Goal: Contribute content: Add original content to the website for others to see

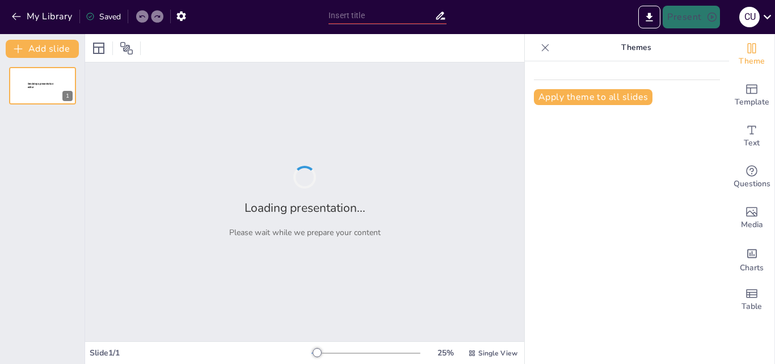
type input "Rocking the Narrative: Unpacking Cleveland's Hidden History of Rock and Roll"
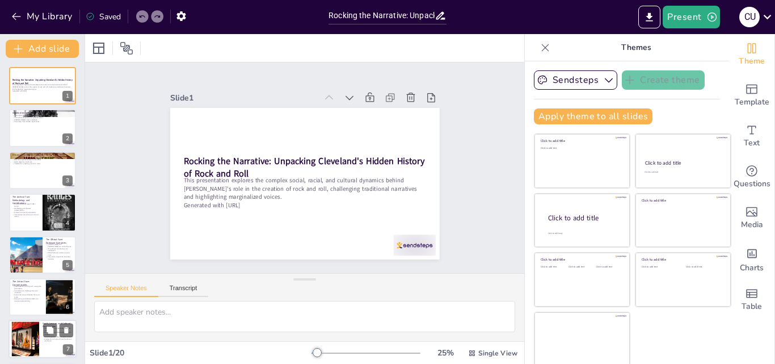
checkbox input "true"
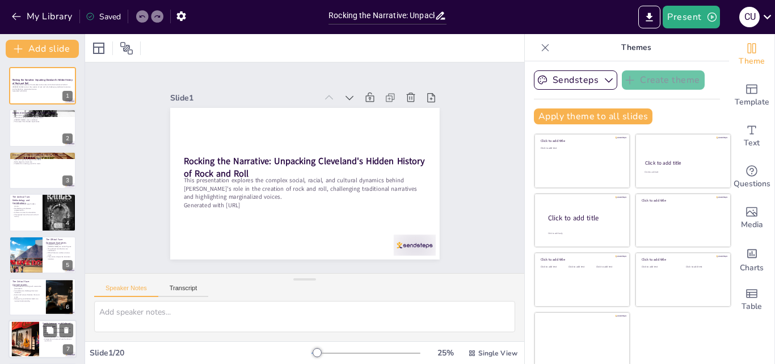
checkbox input "true"
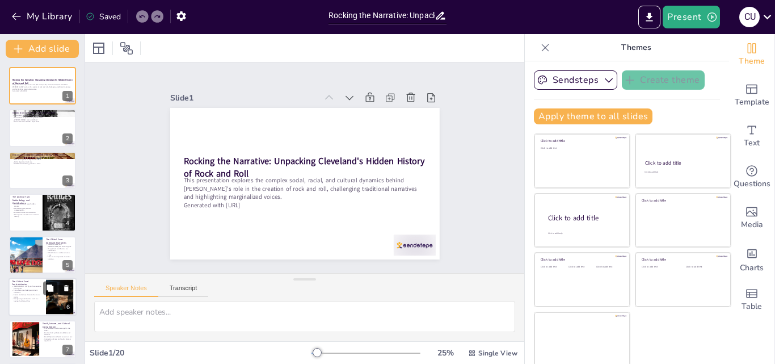
checkbox input "true"
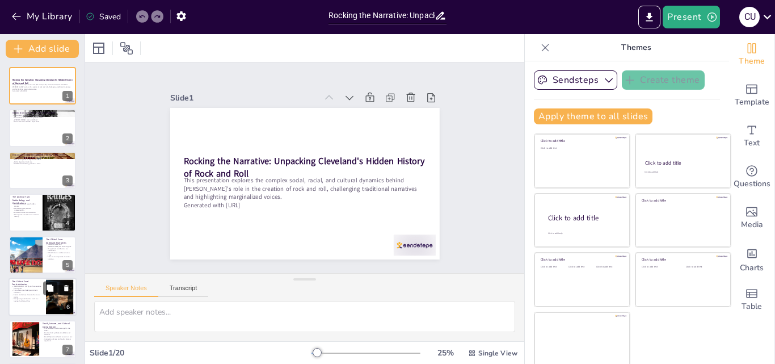
checkbox input "true"
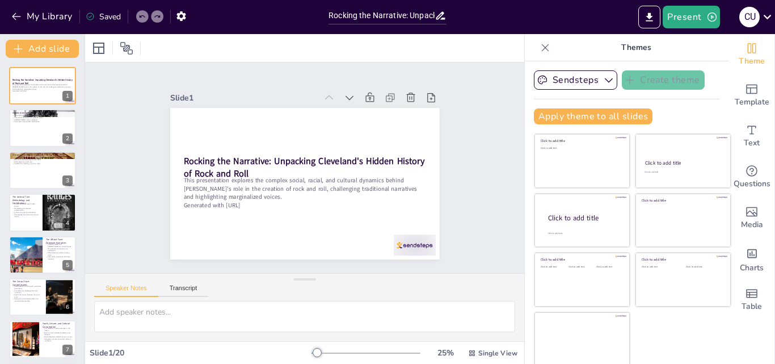
checkbox input "true"
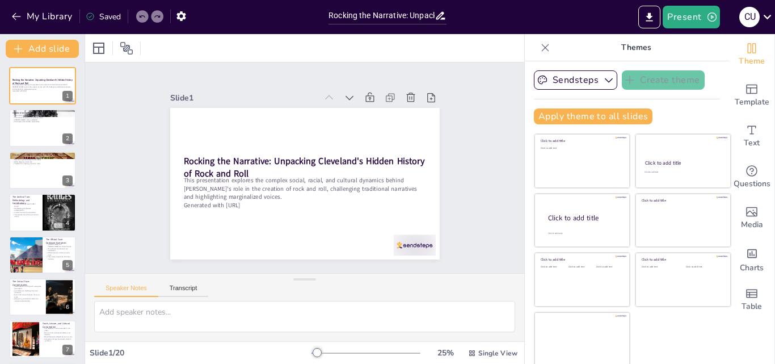
checkbox input "true"
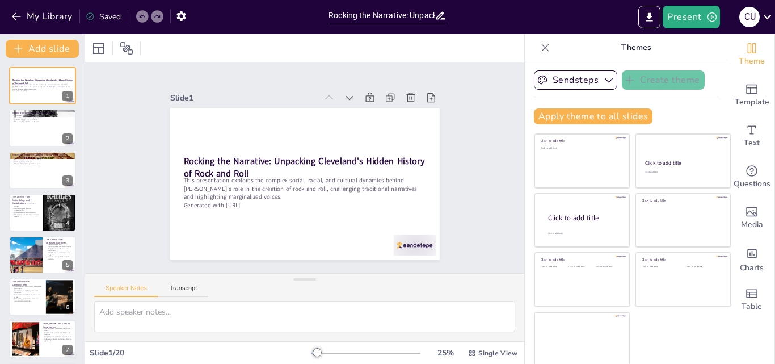
checkbox input "true"
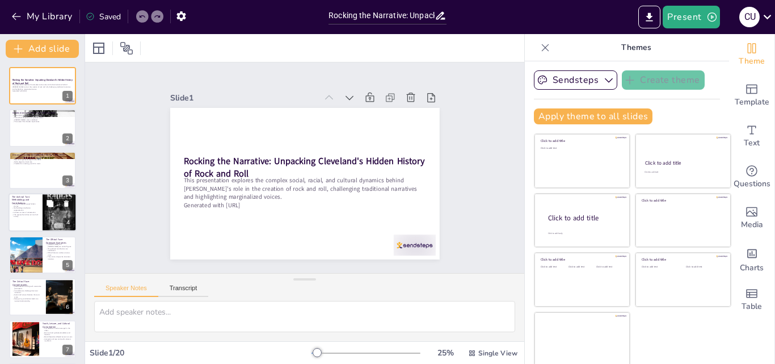
checkbox input "true"
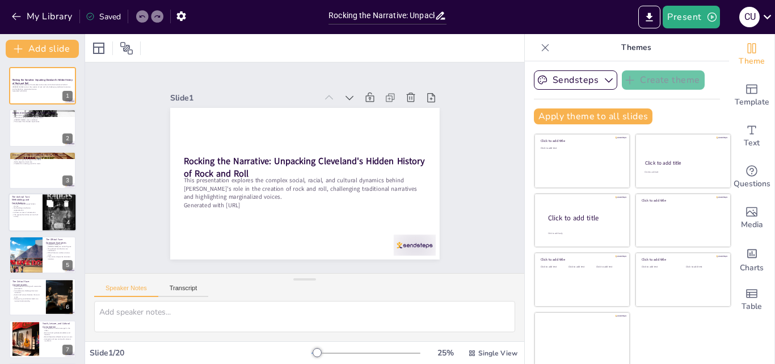
checkbox input "true"
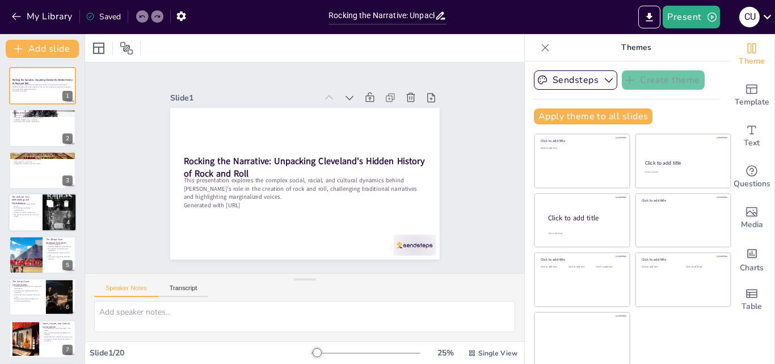
checkbox input "true"
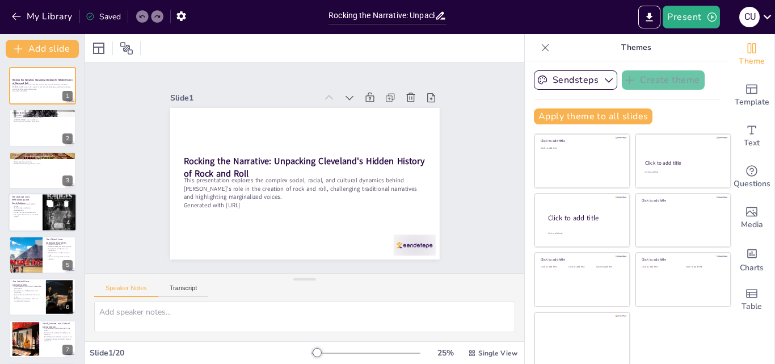
checkbox input "true"
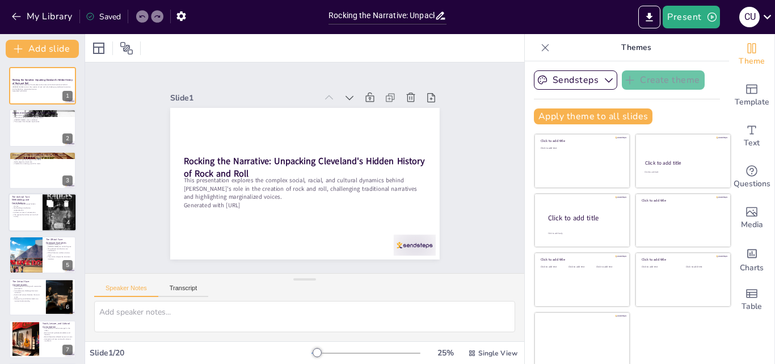
checkbox input "true"
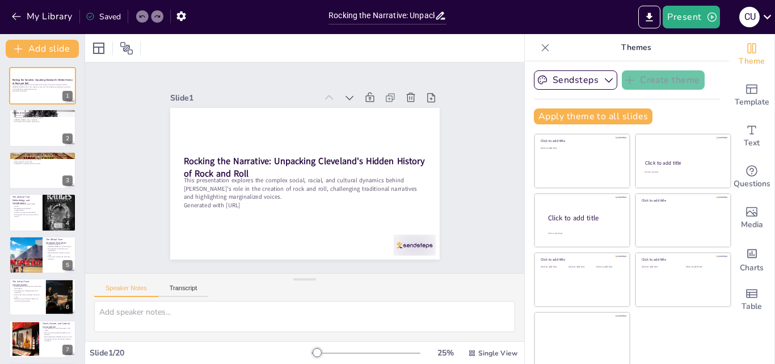
checkbox input "true"
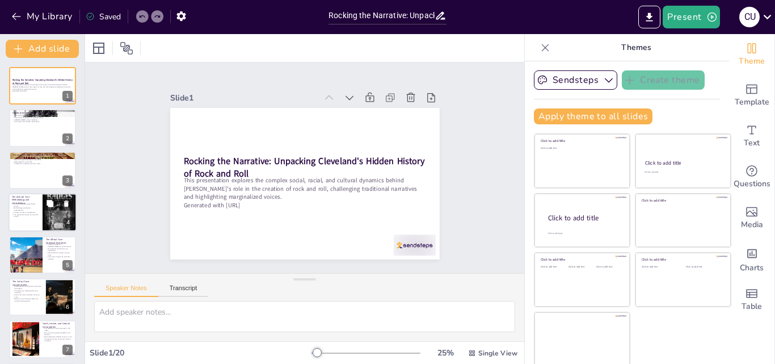
checkbox input "true"
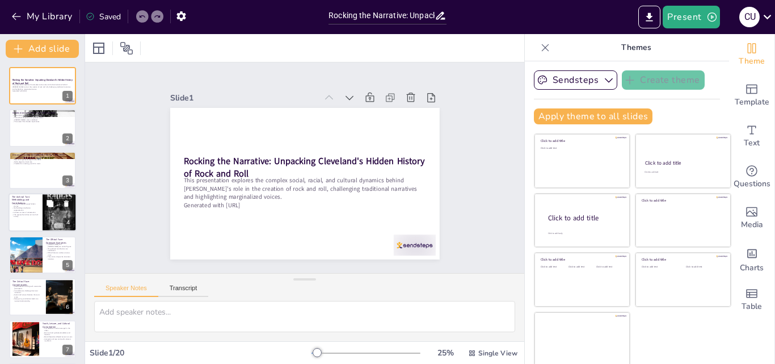
checkbox input "true"
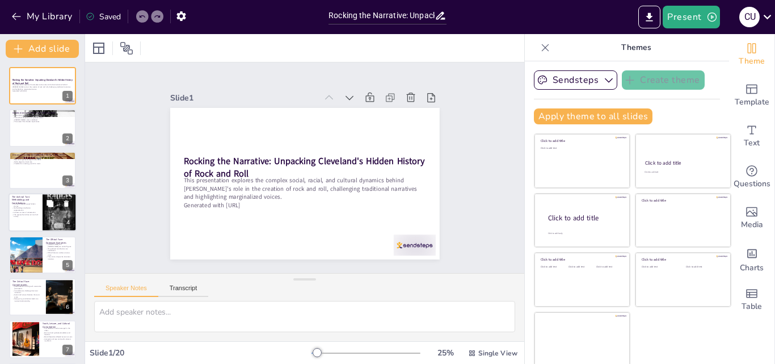
checkbox input "true"
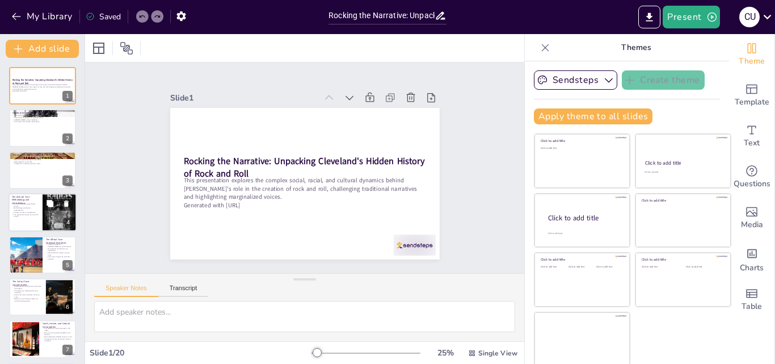
checkbox input "true"
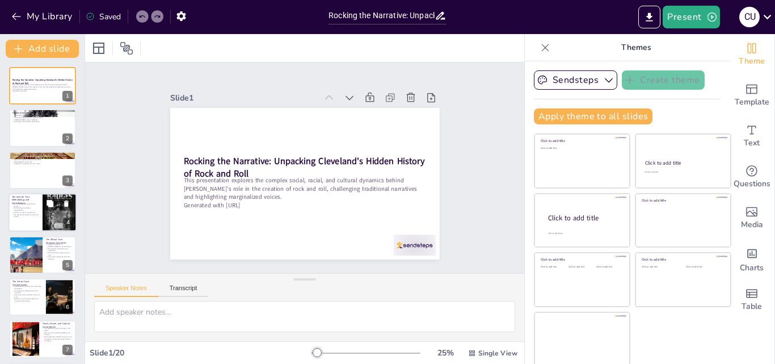
checkbox input "true"
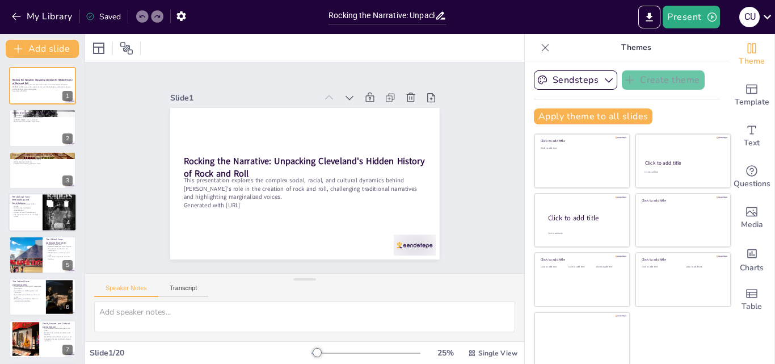
checkbox input "true"
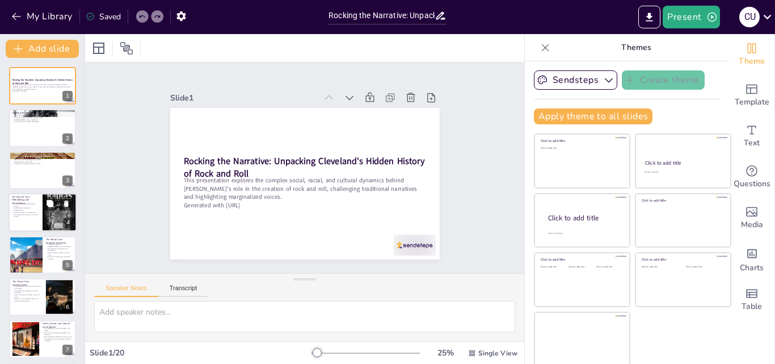
checkbox input "true"
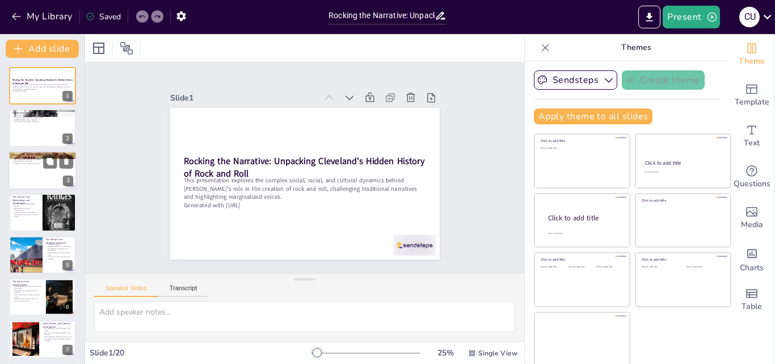
checkbox input "true"
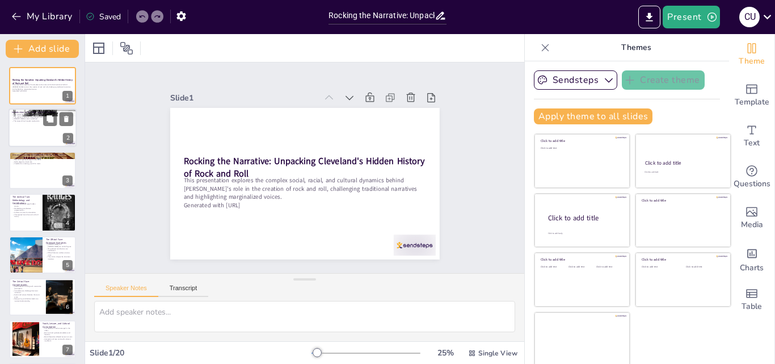
checkbox input "true"
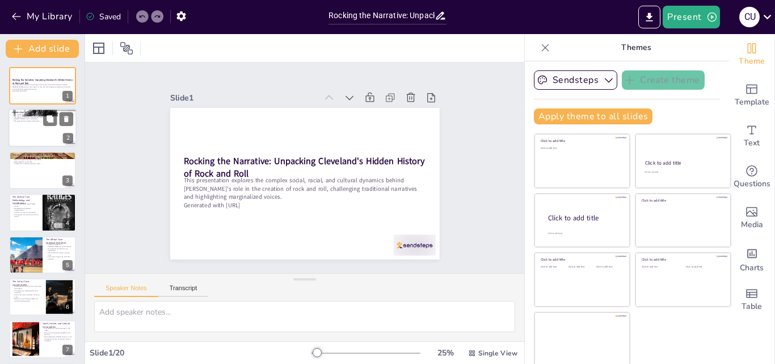
checkbox input "true"
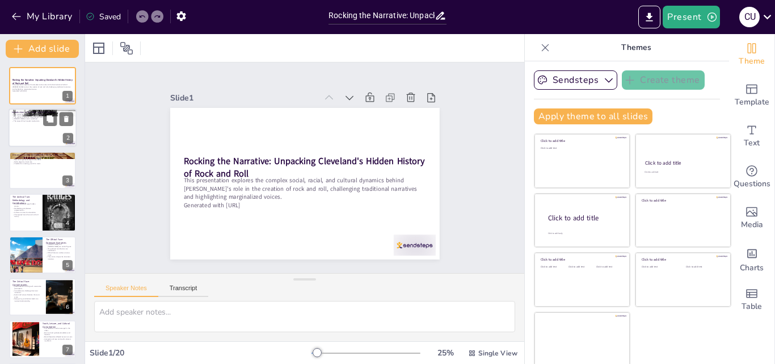
checkbox input "true"
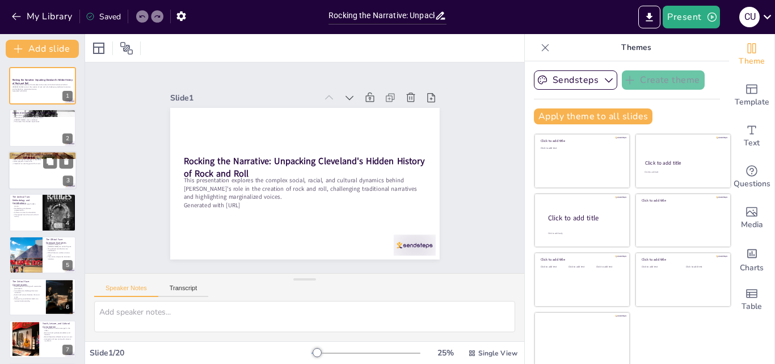
checkbox input "true"
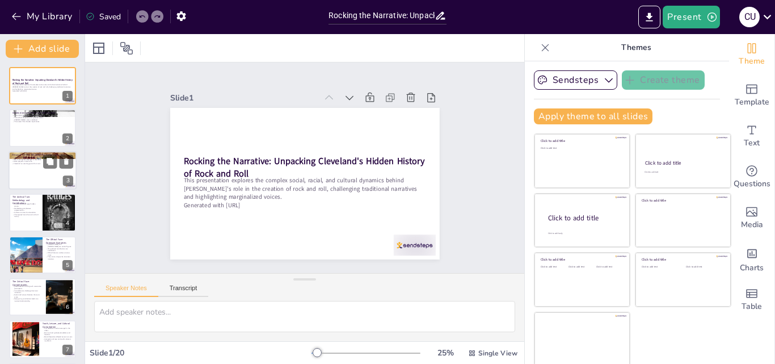
checkbox input "true"
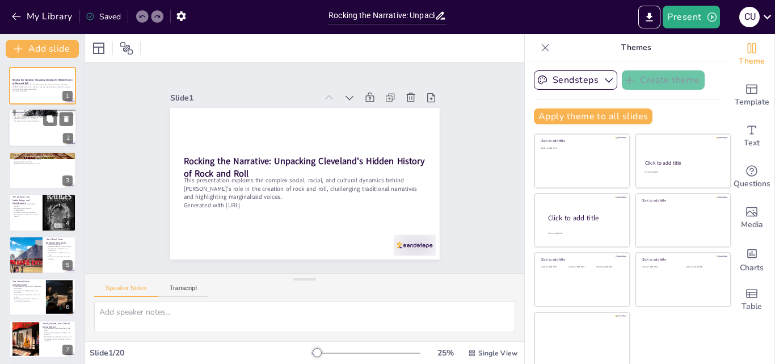
checkbox input "true"
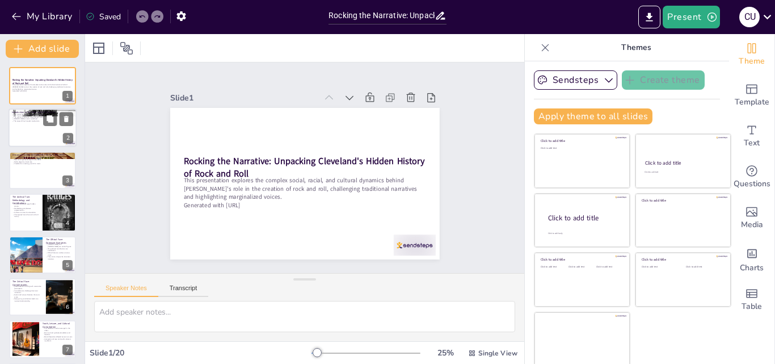
checkbox input "true"
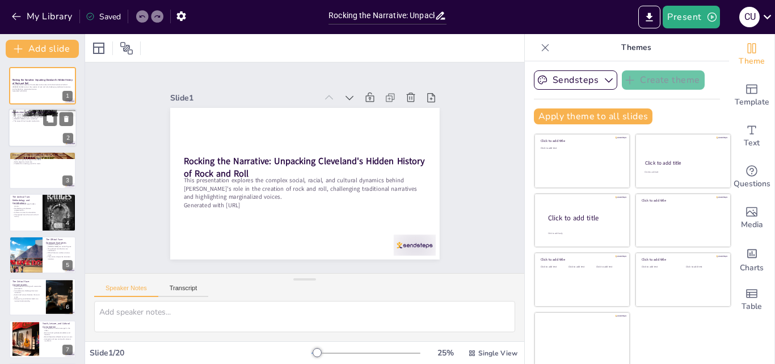
checkbox input "true"
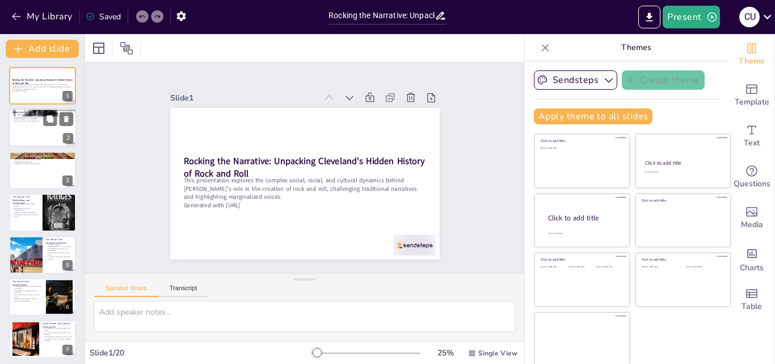
checkbox input "true"
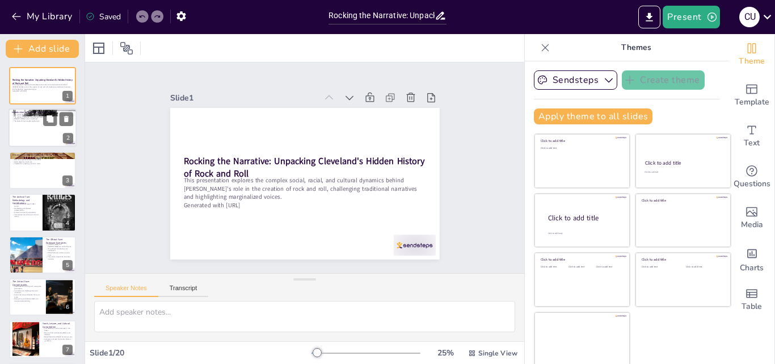
click at [23, 135] on div at bounding box center [43, 128] width 68 height 39
type textarea "The article serves as a crucial examination of the conventional narratives surr…"
checkbox input "true"
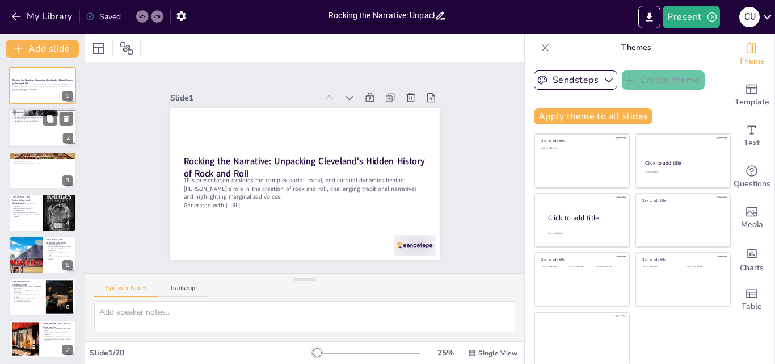
checkbox input "true"
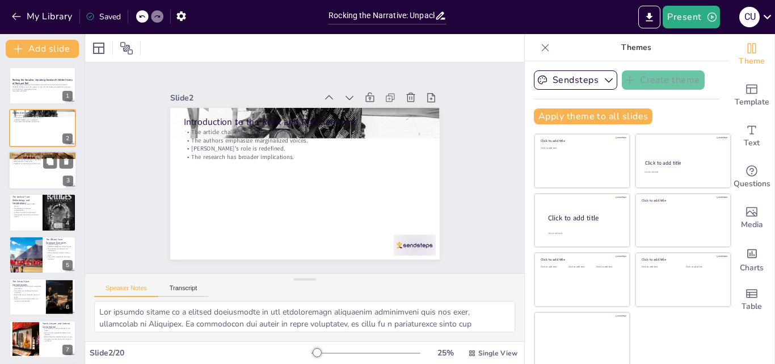
checkbox input "true"
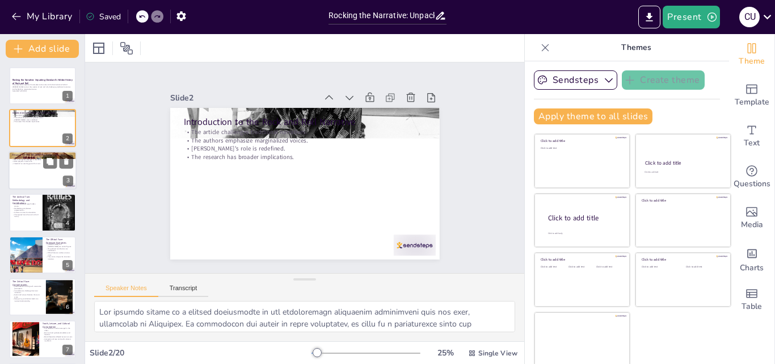
checkbox input "true"
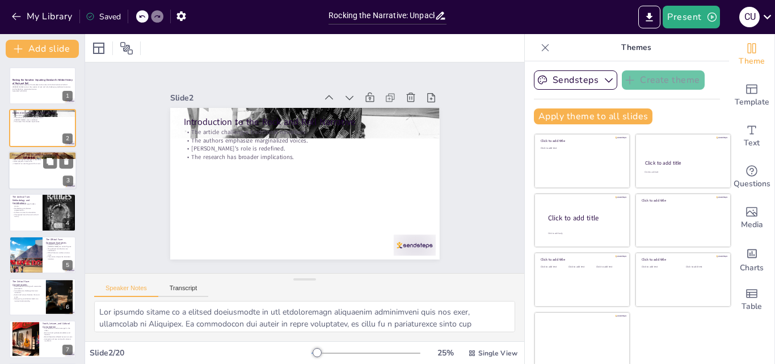
checkbox input "true"
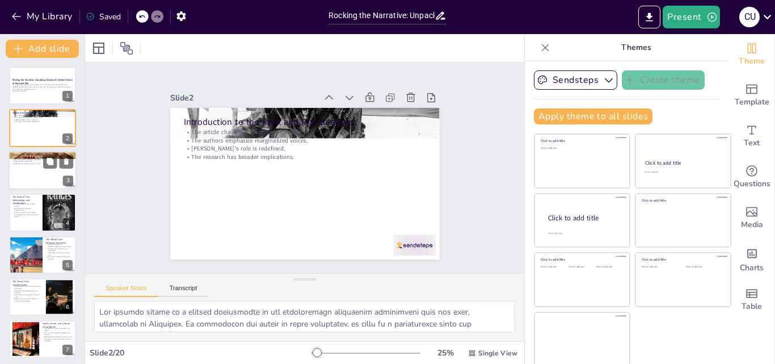
checkbox input "true"
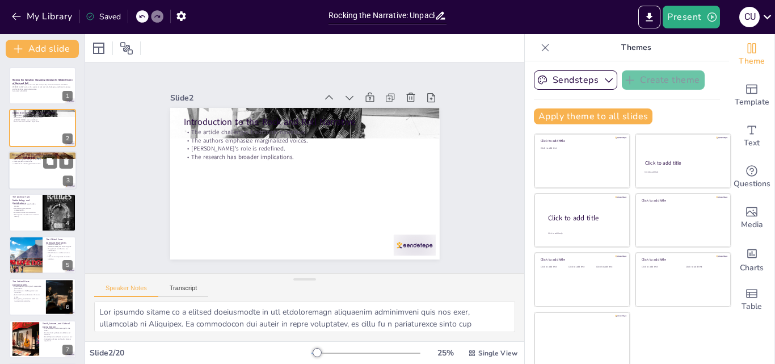
checkbox input "true"
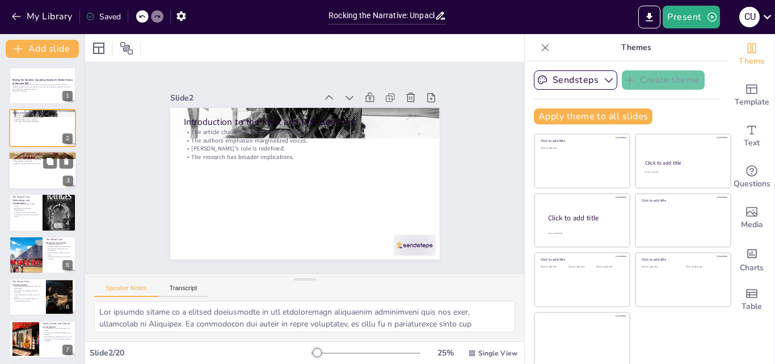
checkbox input "true"
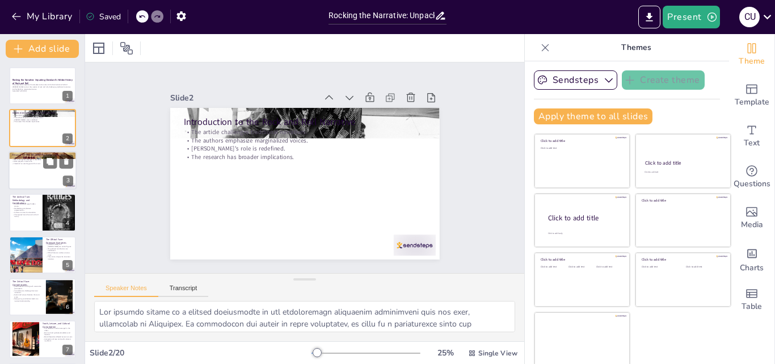
checkbox input "true"
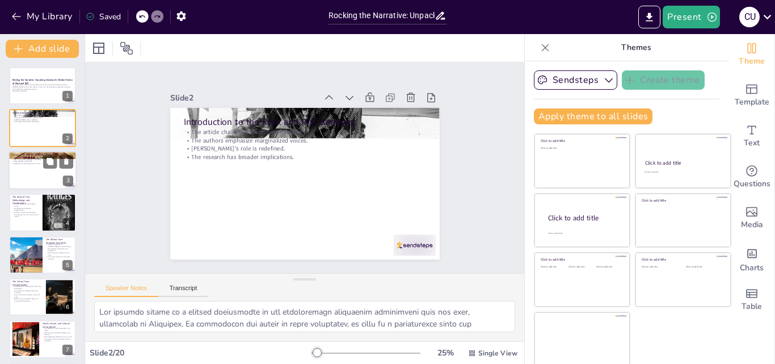
checkbox input "true"
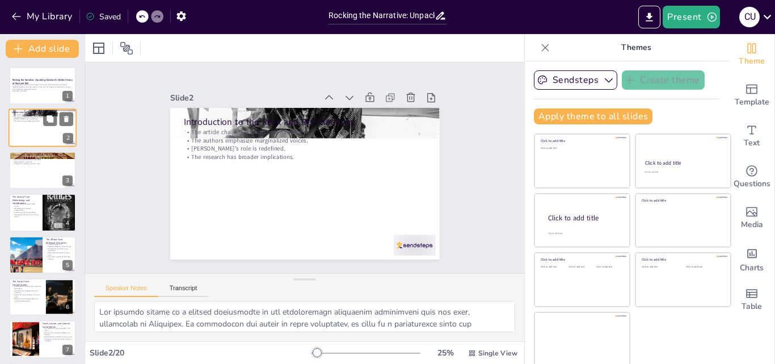
checkbox input "true"
click at [25, 91] on p "Generated with [URL]" at bounding box center [42, 91] width 61 height 2
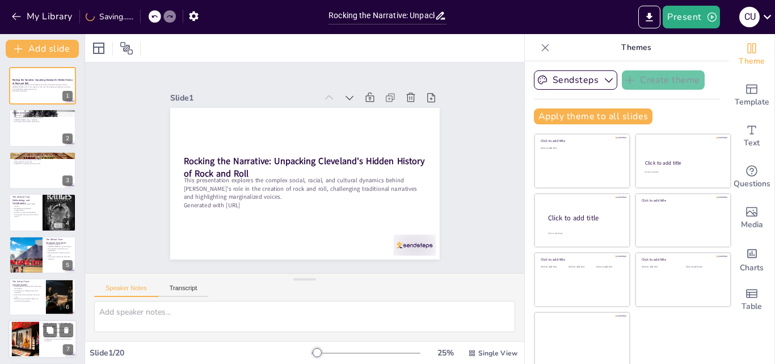
click at [47, 340] on p "Intersection of race and youth culture is significant." at bounding box center [58, 339] width 31 height 4
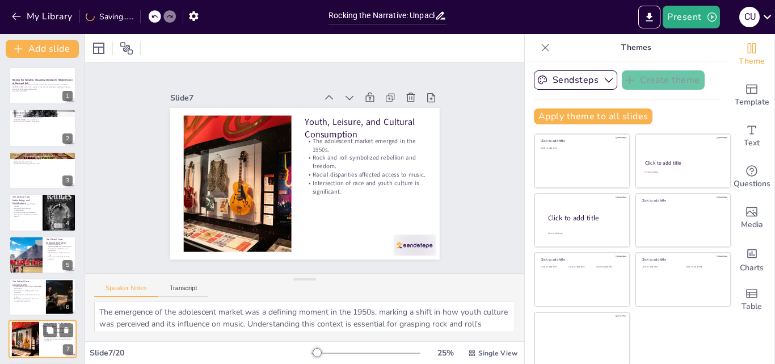
scroll to position [128, 0]
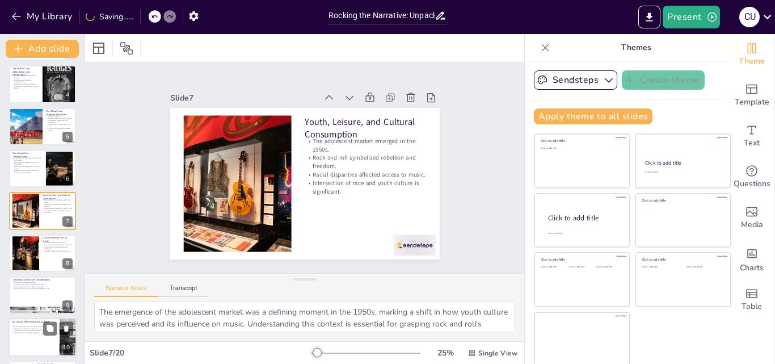
click at [51, 340] on div at bounding box center [43, 337] width 68 height 39
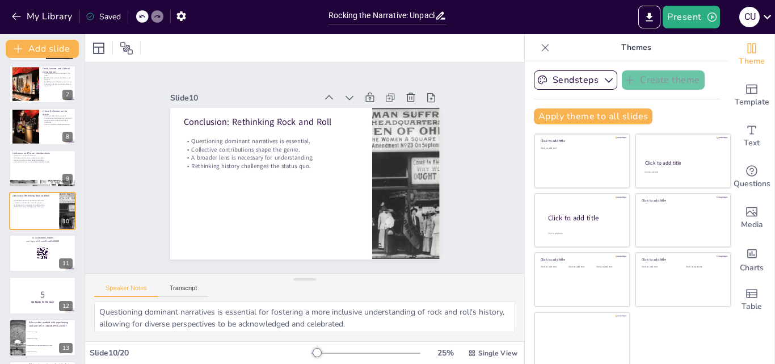
click at [140, 16] on icon at bounding box center [142, 16] width 6 height 3
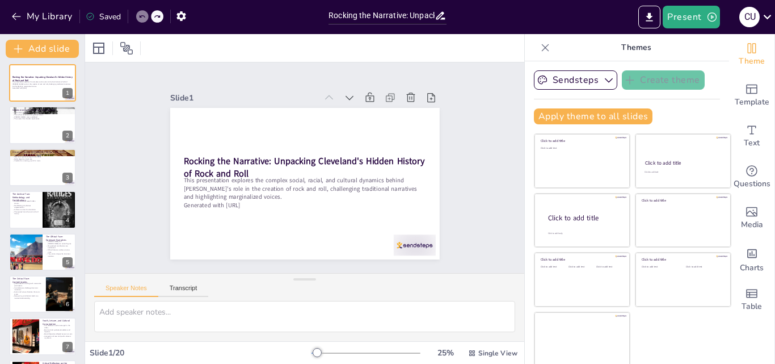
scroll to position [0, 0]
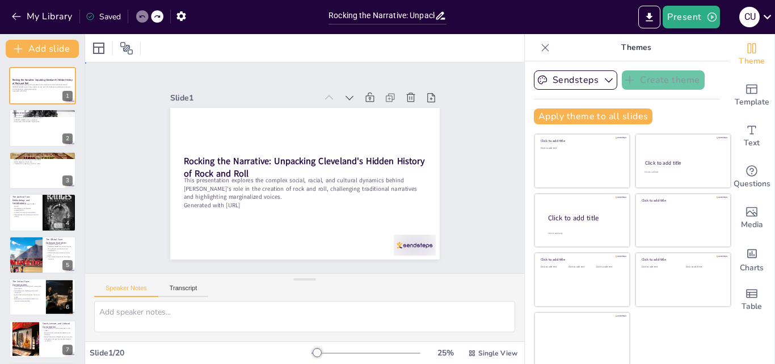
click at [467, 127] on div "Slide 1 Rocking the Narrative: Unpacking [PERSON_NAME]'s Hidden History of Rock…" at bounding box center [304, 167] width 450 height 467
click at [744, 138] on span "Text" at bounding box center [752, 143] width 16 height 12
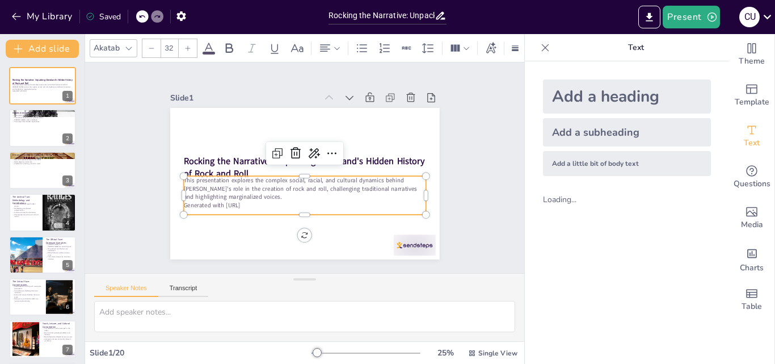
click at [379, 187] on p "This presentation explores the complex social, racial, and cultural dynamics be…" at bounding box center [289, 181] width 181 height 197
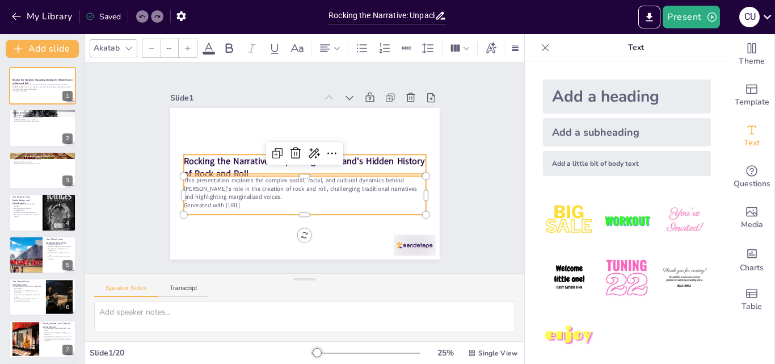
click at [382, 162] on strong "Rocking the Narrative: Unpacking Cleveland's Hidden History of Rock and Roll" at bounding box center [304, 161] width 221 height 131
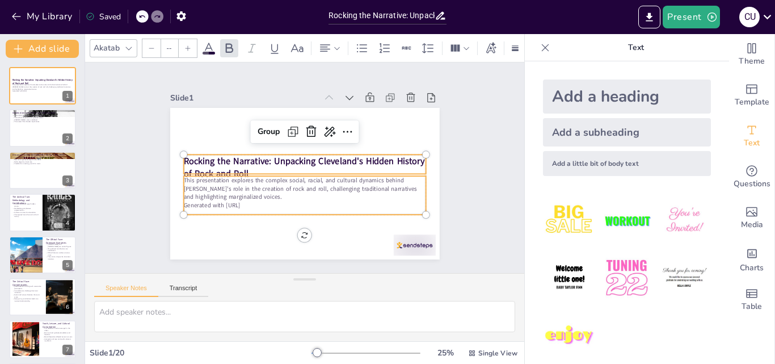
click at [128, 45] on icon at bounding box center [128, 48] width 9 height 9
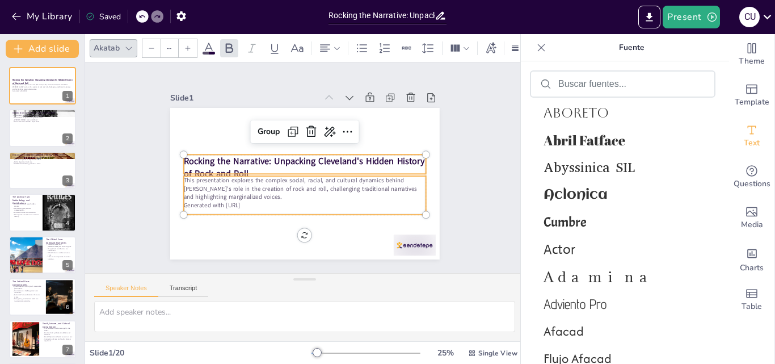
scroll to position [567, 0]
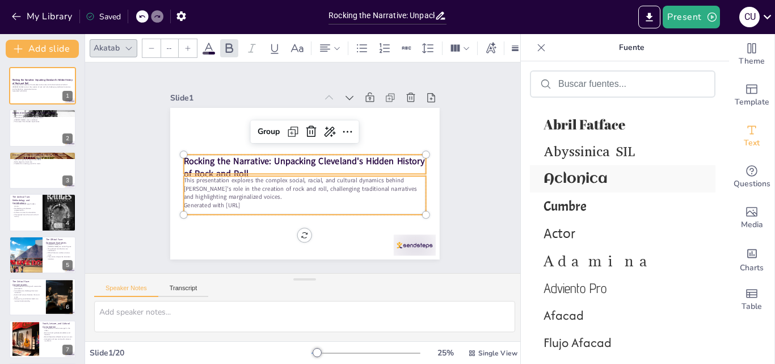
click at [594, 183] on font "Aclonica" at bounding box center [575, 178] width 64 height 15
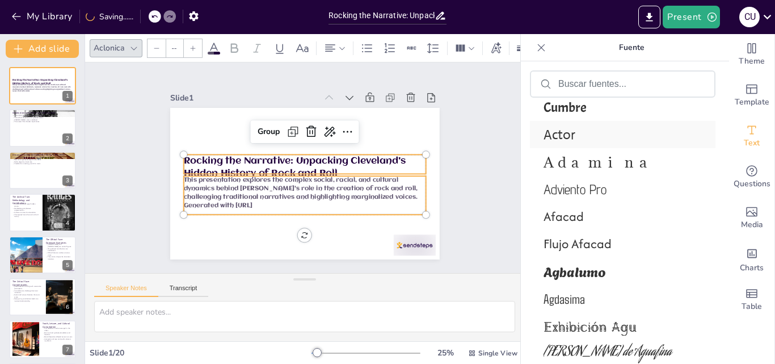
scroll to position [735, 0]
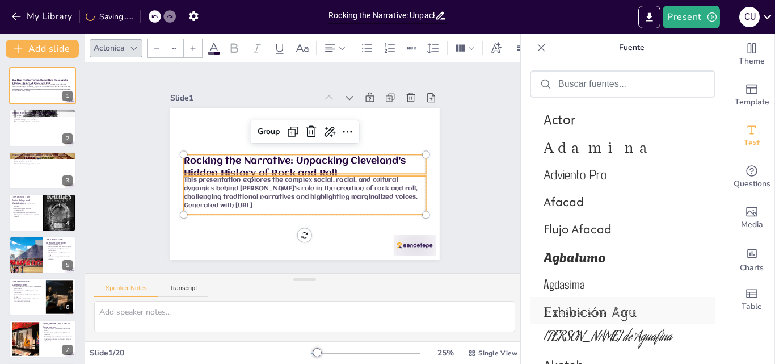
click at [599, 306] on font "Exhibición Agu" at bounding box center [589, 310] width 93 height 20
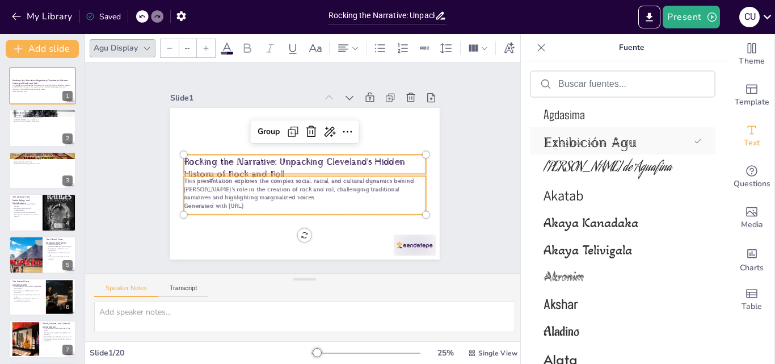
scroll to position [932, 0]
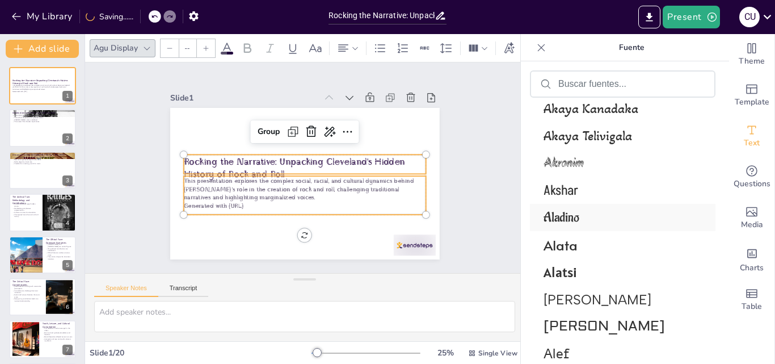
click at [589, 219] on span "Aladino" at bounding box center [620, 217] width 154 height 17
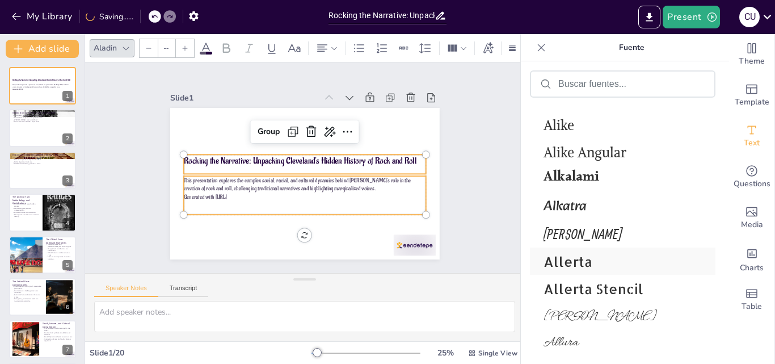
scroll to position [1355, 0]
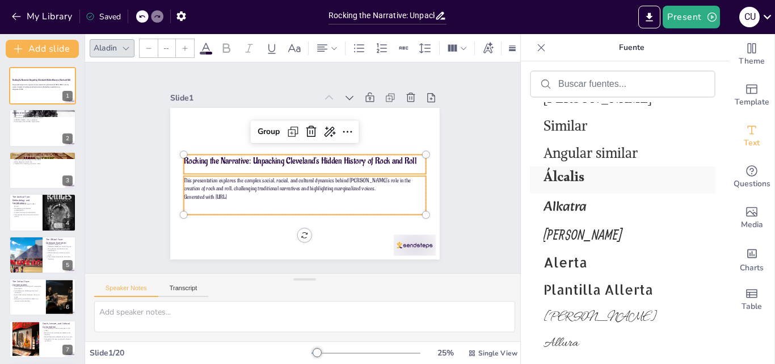
click at [578, 166] on div "Álcalis" at bounding box center [622, 179] width 185 height 27
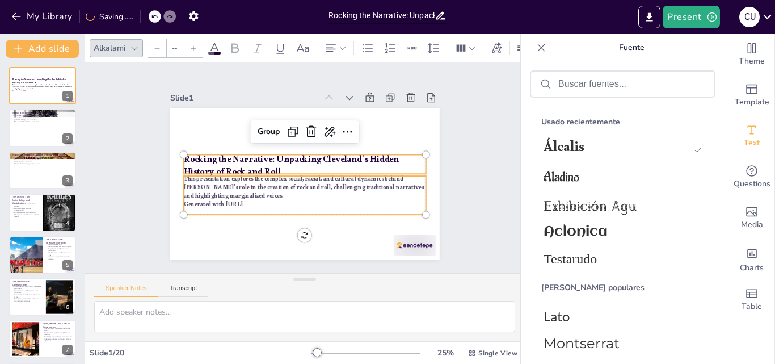
scroll to position [78, 0]
click at [641, 225] on span "Aclonica" at bounding box center [620, 232] width 154 height 15
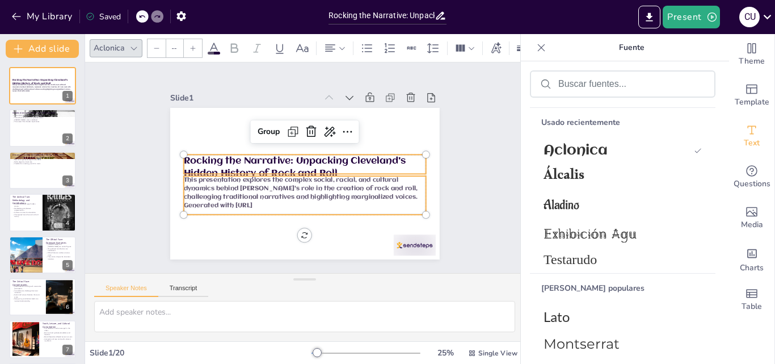
click at [470, 196] on div "Slide 1 Rocking the Narrative: Unpacking [PERSON_NAME]'s Hidden History of Rock…" at bounding box center [304, 167] width 487 height 371
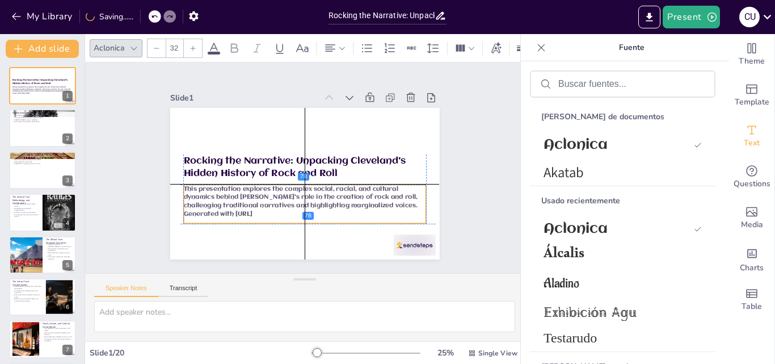
drag, startPoint x: 312, startPoint y: 197, endPoint x: 310, endPoint y: 206, distance: 9.5
click at [310, 206] on p "Generated with [URL]" at bounding box center [264, 144] width 128 height 214
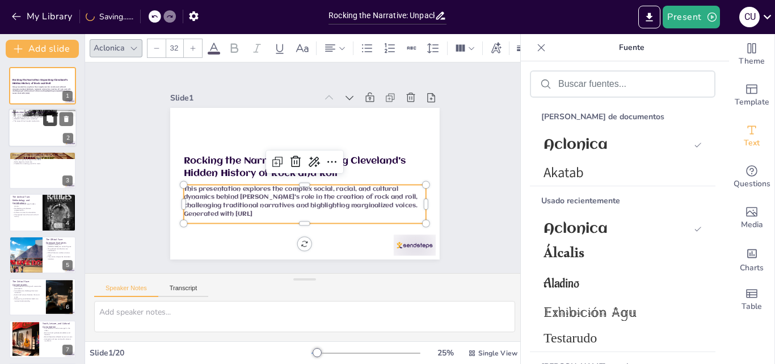
click at [52, 121] on icon at bounding box center [50, 119] width 7 height 7
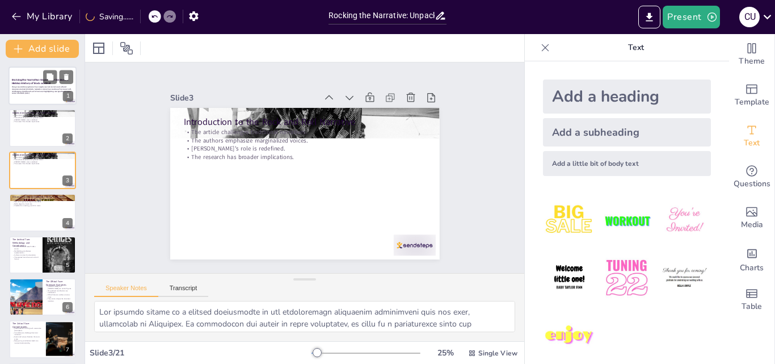
click at [29, 94] on span "Generated with [URL]" at bounding box center [21, 93] width 18 height 2
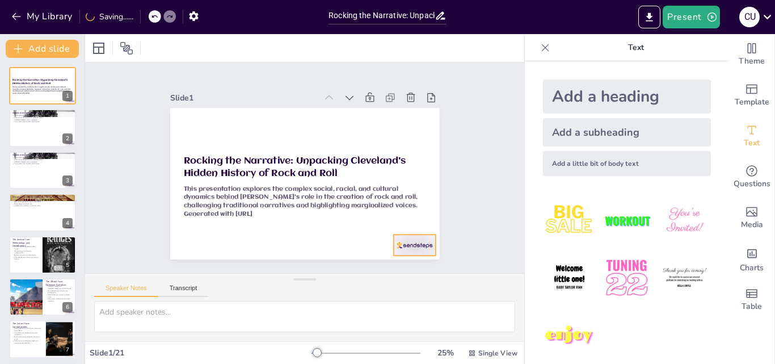
click at [397, 265] on div at bounding box center [373, 283] width 47 height 36
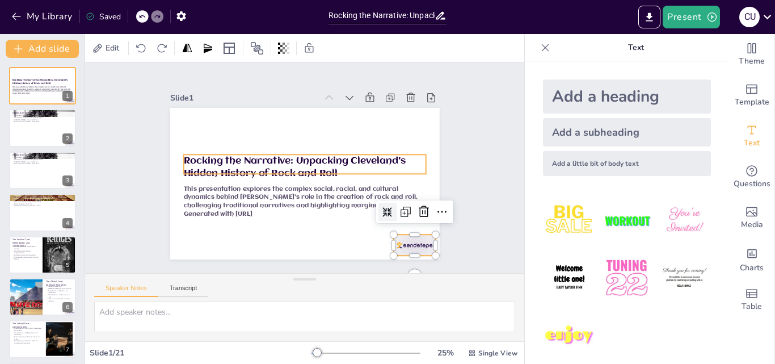
click at [403, 155] on div at bounding box center [289, 162] width 227 height 303
click at [278, 162] on p "Rocking the Narrative: Unpacking Cleveland's Hidden History of Rock and Roll" at bounding box center [303, 167] width 231 height 122
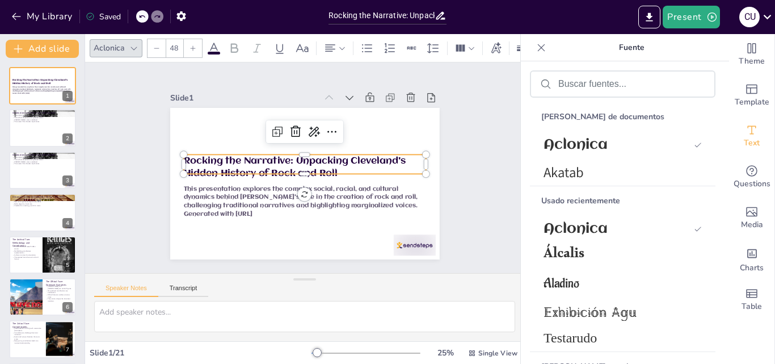
click at [278, 162] on p "Rocking the Narrative: Unpacking Cleveland's Hidden History of Rock and Roll" at bounding box center [304, 168] width 143 height 222
click at [278, 162] on p "Rocking the Narrative: Unpacking Cleveland's Hidden History of Rock and Roll" at bounding box center [304, 168] width 181 height 197
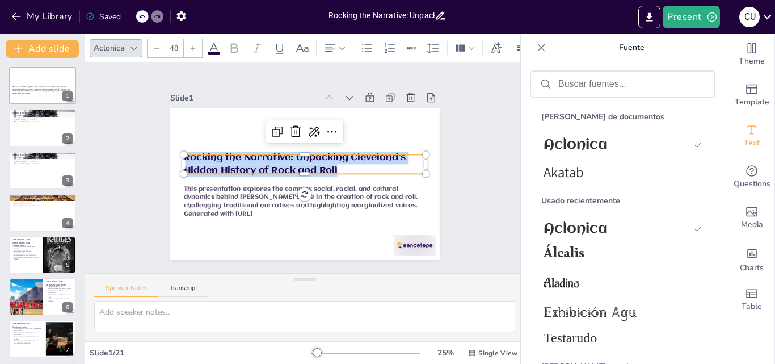
click at [278, 162] on span "Rocking the Narrative: Unpacking Cleveland's Hidden History of Rock and Roll" at bounding box center [290, 173] width 139 height 193
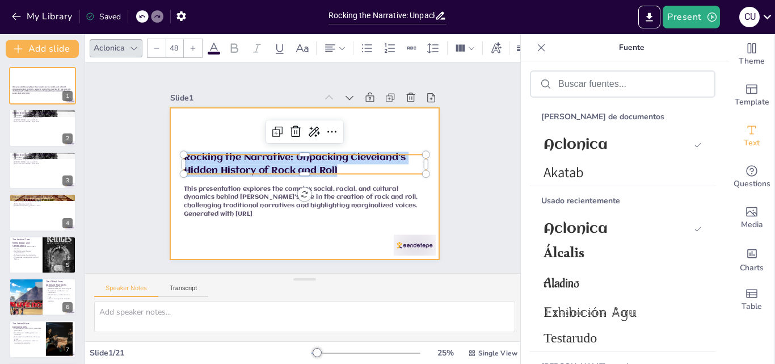
click at [384, 133] on div at bounding box center [303, 183] width 284 height 179
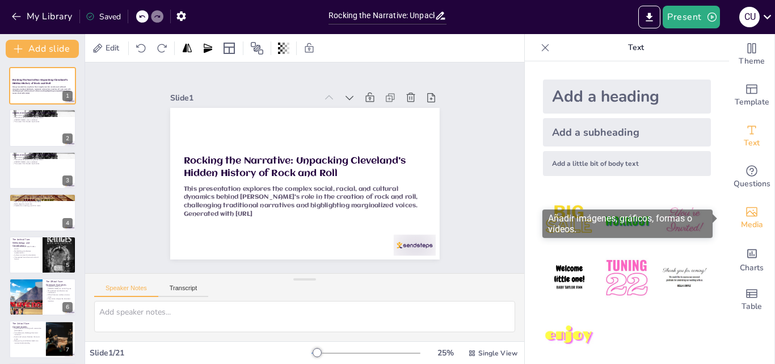
click at [751, 212] on div "Media" at bounding box center [751, 217] width 45 height 41
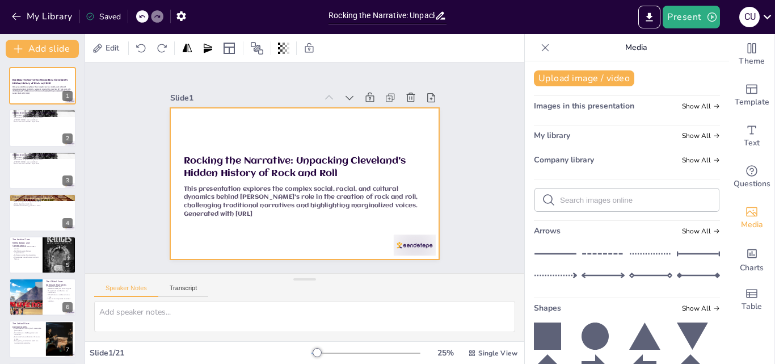
click at [392, 131] on div at bounding box center [290, 159] width 265 height 309
click at [94, 47] on div at bounding box center [99, 48] width 14 height 14
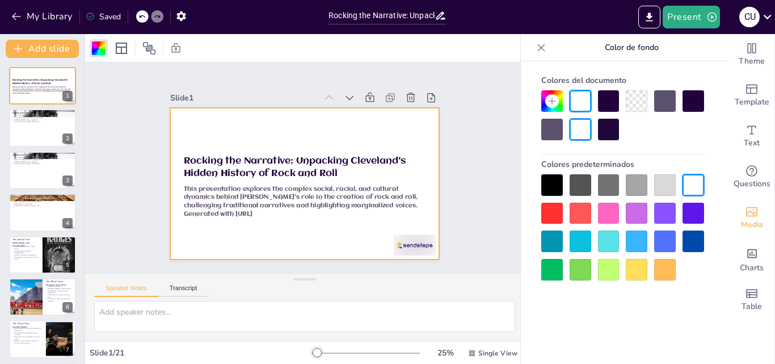
click at [543, 106] on div at bounding box center [552, 101] width 22 height 22
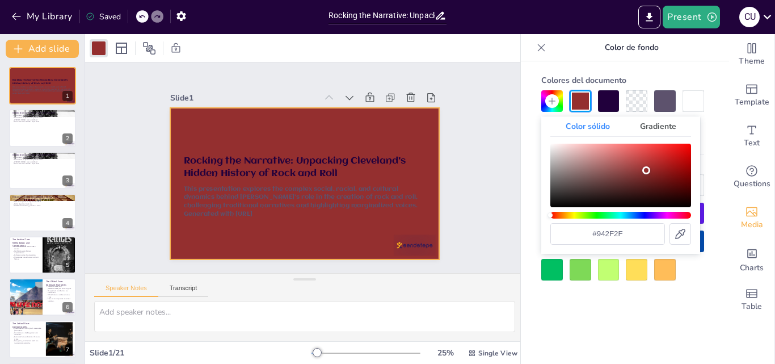
click at [646, 170] on div "Color" at bounding box center [620, 175] width 141 height 64
click at [658, 120] on div "Gradiente" at bounding box center [657, 126] width 66 height 20
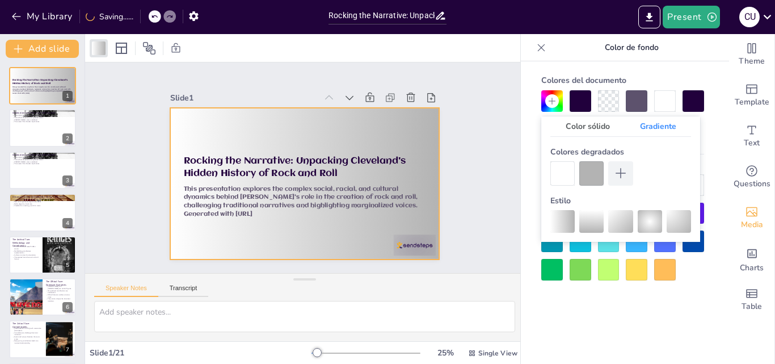
click at [558, 223] on div at bounding box center [562, 221] width 24 height 23
click at [608, 262] on div at bounding box center [609, 270] width 22 height 22
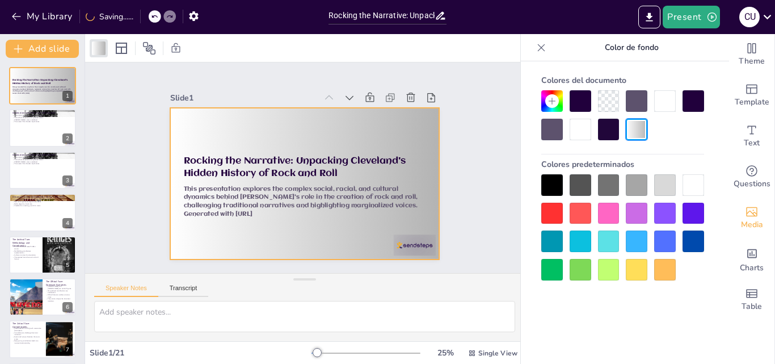
click at [579, 267] on div at bounding box center [580, 270] width 22 height 22
click at [635, 129] on div at bounding box center [637, 130] width 22 height 22
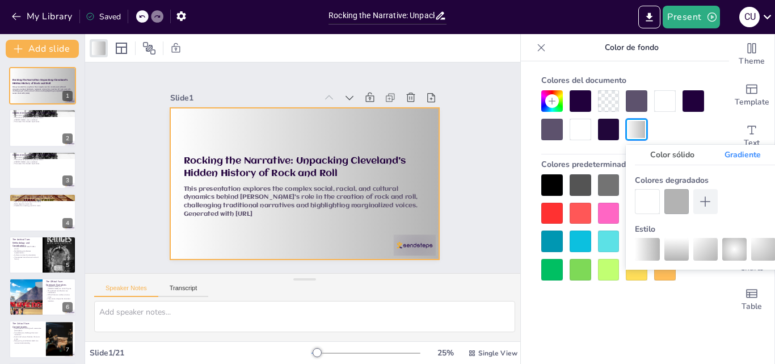
click at [677, 204] on div at bounding box center [676, 201] width 24 height 24
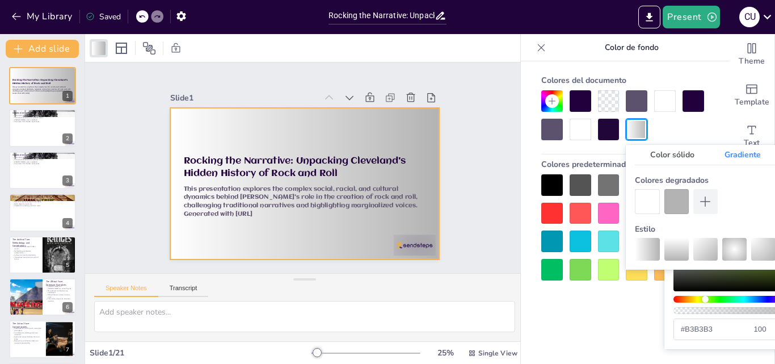
drag, startPoint x: 702, startPoint y: 297, endPoint x: 735, endPoint y: 285, distance: 35.5
click at [707, 297] on div "Matiz" at bounding box center [743, 298] width 141 height 7
drag, startPoint x: 713, startPoint y: 295, endPoint x: 720, endPoint y: 297, distance: 6.9
click at [720, 297] on div "Matiz" at bounding box center [743, 298] width 141 height 7
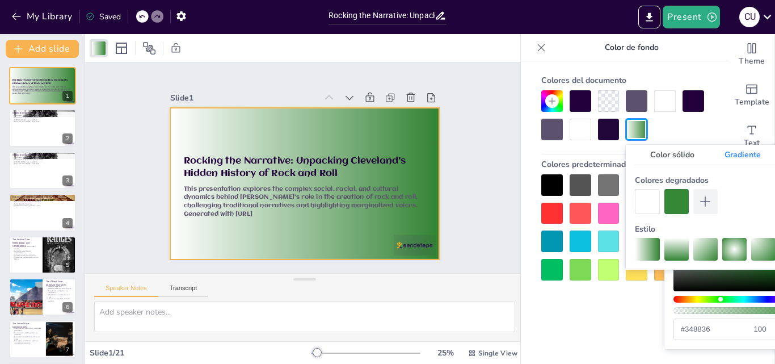
drag, startPoint x: 747, startPoint y: 277, endPoint x: 759, endPoint y: 257, distance: 23.9
click at [0, 0] on div "Color sólido Gradiente Colores degradados Estilo #348836 100 %" at bounding box center [0, 0] width 0 height 0
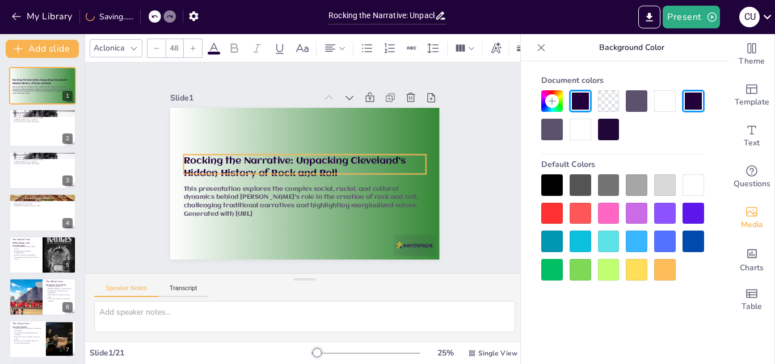
click at [376, 157] on span "Rocking the Narrative: Unpacking Cleveland's Hidden History of Rock and Roll" at bounding box center [317, 162] width 172 height 166
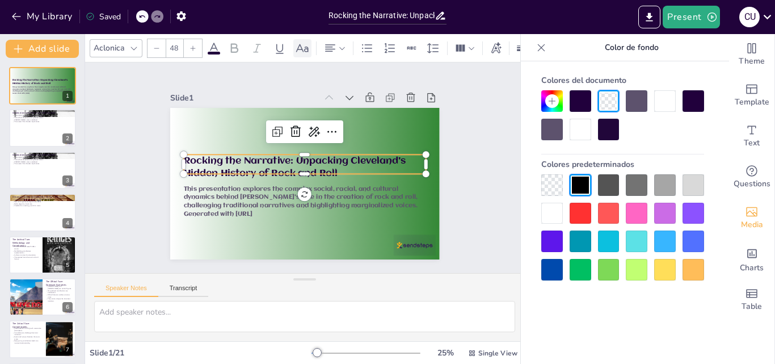
click at [302, 47] on icon at bounding box center [302, 48] width 12 height 8
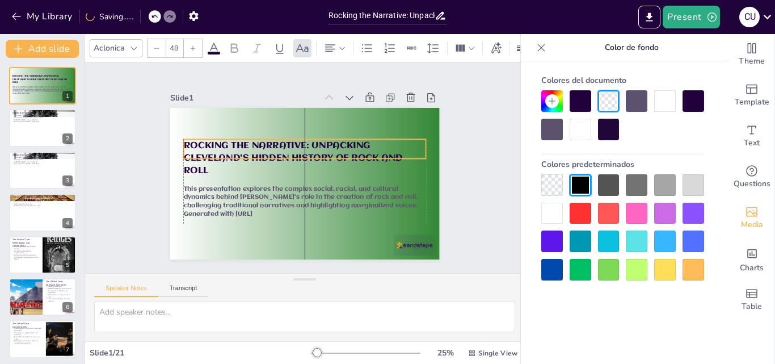
drag, startPoint x: 344, startPoint y: 151, endPoint x: 341, endPoint y: 136, distance: 15.6
click at [341, 136] on span "Rocking the Narrative: Unpacking Cleveland's Hidden History of Rock and Roll" at bounding box center [313, 187] width 201 height 129
drag, startPoint x: 441, startPoint y: 226, endPoint x: 361, endPoint y: 216, distance: 81.3
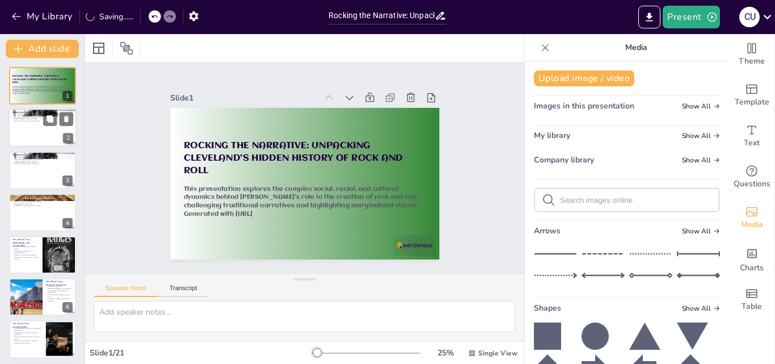
click at [36, 133] on div at bounding box center [43, 128] width 68 height 39
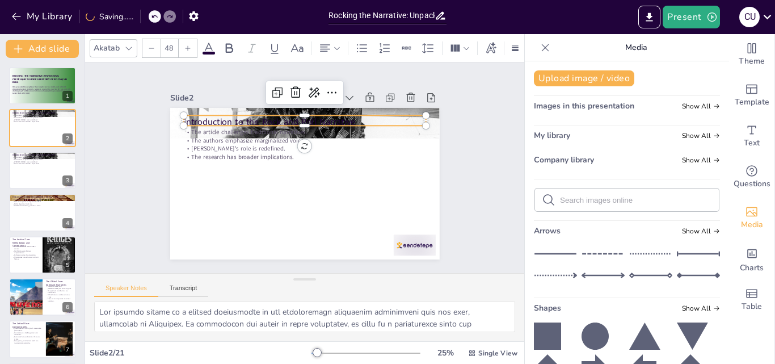
click at [317, 155] on p "Introduction to the Rock and Roll Narrative" at bounding box center [285, 210] width 226 height 110
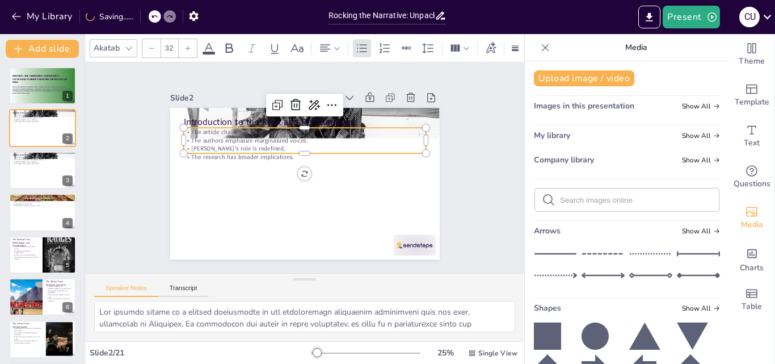
click at [374, 134] on p "The authors emphasize marginalized voices." at bounding box center [328, 154] width 128 height 214
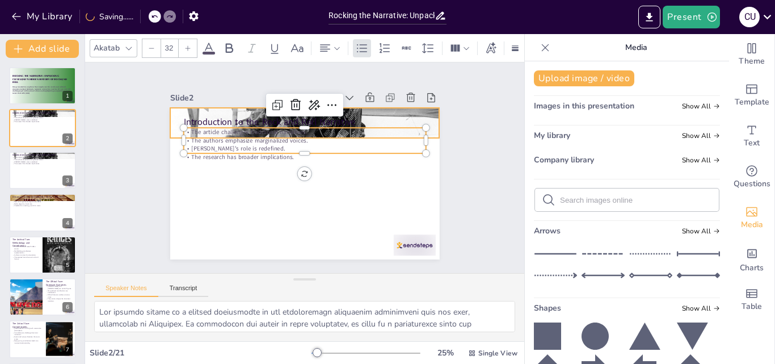
click at [421, 103] on div "Introduction to the Rock and Roll Narrative The article challenges traditional …" at bounding box center [293, 179] width 301 height 293
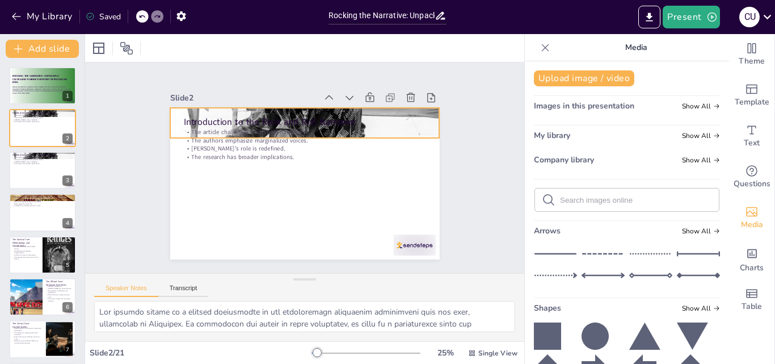
click at [422, 110] on div at bounding box center [345, 185] width 273 height 319
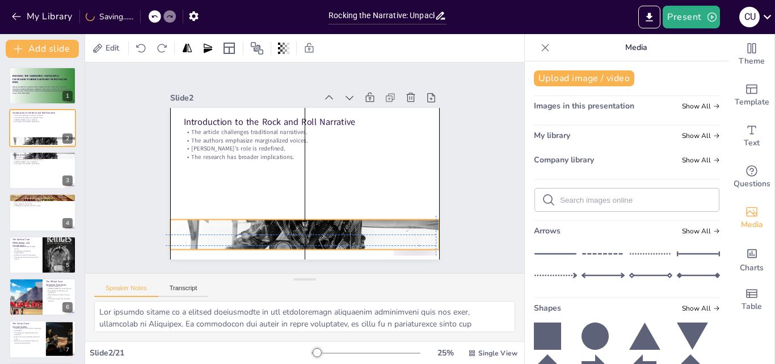
drag, startPoint x: 420, startPoint y: 119, endPoint x: 415, endPoint y: 222, distance: 103.3
click at [341, 222] on div at bounding box center [238, 161] width 206 height 286
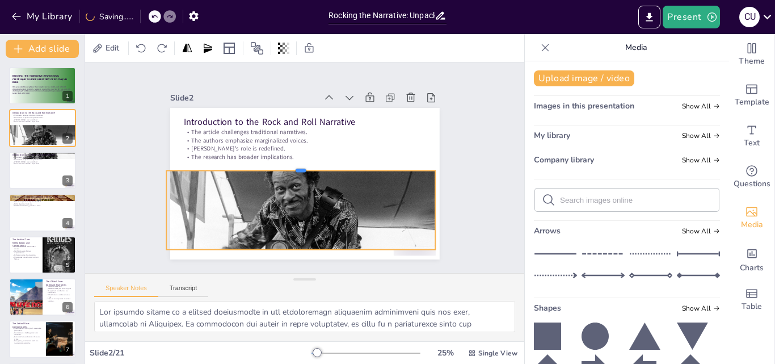
drag, startPoint x: 291, startPoint y: 217, endPoint x: 293, endPoint y: 166, distance: 51.1
click at [298, 166] on div at bounding box center [302, 171] width 9 height 269
click at [429, 146] on div "Slide 1 Rocking the Narrative: Unpacking [PERSON_NAME]'s Hidden History of Rock…" at bounding box center [304, 168] width 248 height 364
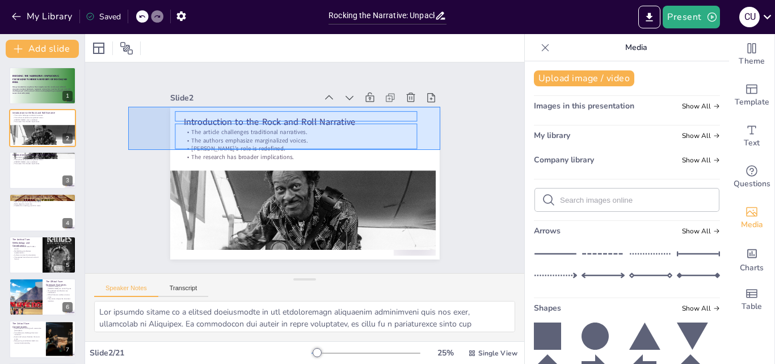
drag, startPoint x: 151, startPoint y: 114, endPoint x: 440, endPoint y: 150, distance: 291.4
click at [440, 150] on div "Slide 1 Rocking the Narrative: Unpacking [PERSON_NAME]'s Hidden History of Rock…" at bounding box center [304, 167] width 428 height 479
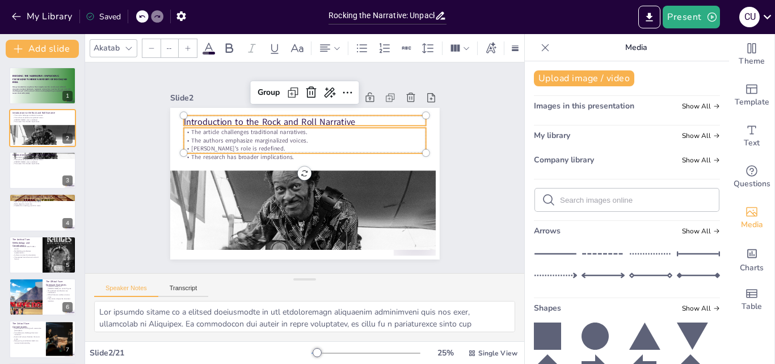
click at [126, 44] on icon at bounding box center [128, 48] width 9 height 9
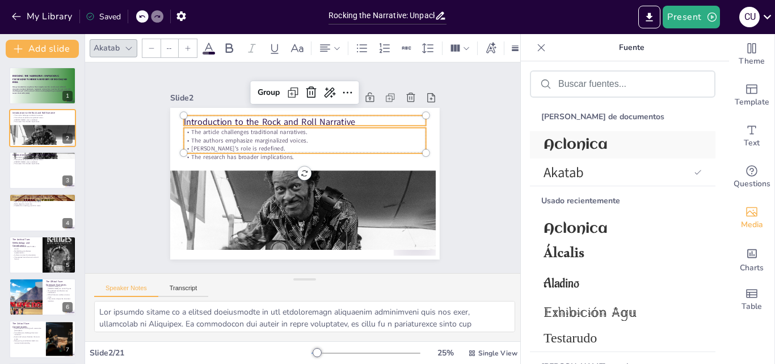
click at [593, 143] on font "Aclonica" at bounding box center [575, 144] width 64 height 15
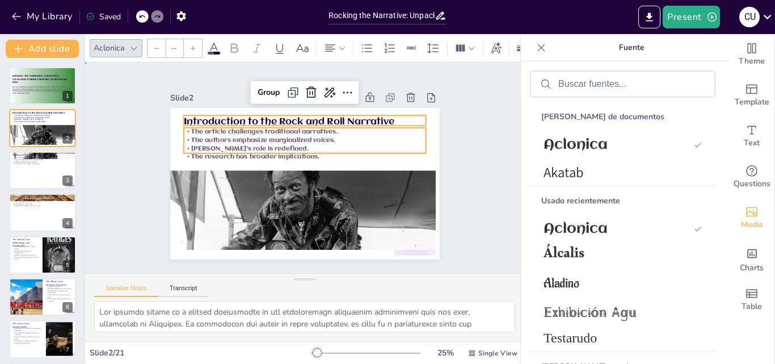
click at [453, 133] on div "Slide 1 Rocking the Narrative: Unpacking [PERSON_NAME]'s Hidden History of Rock…" at bounding box center [304, 168] width 325 height 380
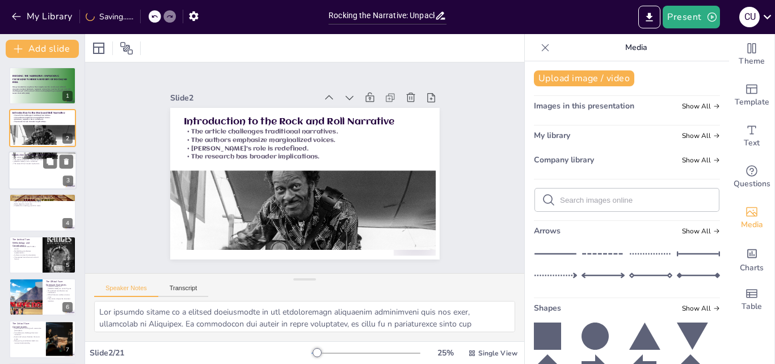
click at [43, 175] on div at bounding box center [43, 170] width 68 height 39
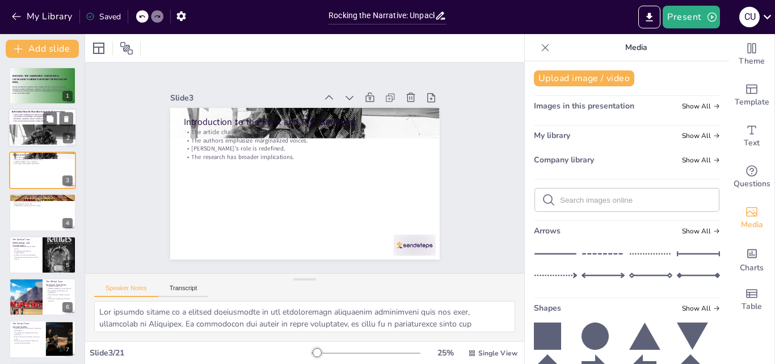
click at [17, 125] on div at bounding box center [41, 140] width 68 height 45
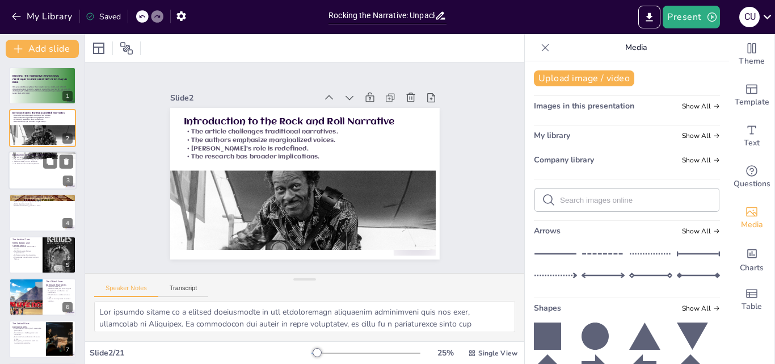
click at [19, 164] on p "The research has broader implications." at bounding box center [42, 163] width 61 height 2
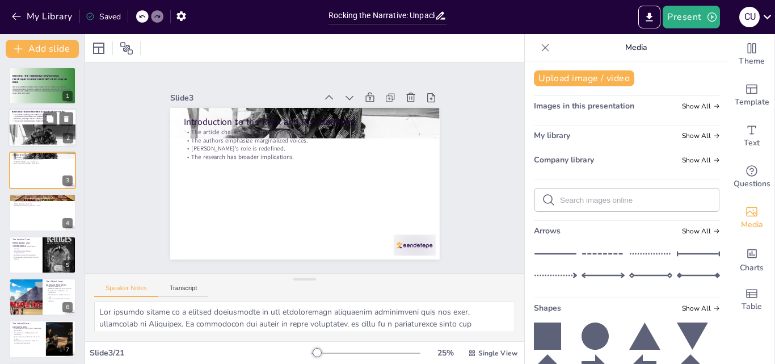
click at [29, 124] on div at bounding box center [43, 128] width 68 height 39
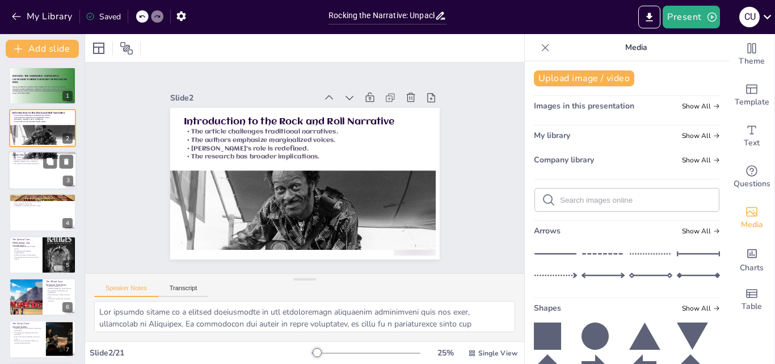
click at [31, 163] on p "The research has broader implications." at bounding box center [42, 163] width 61 height 2
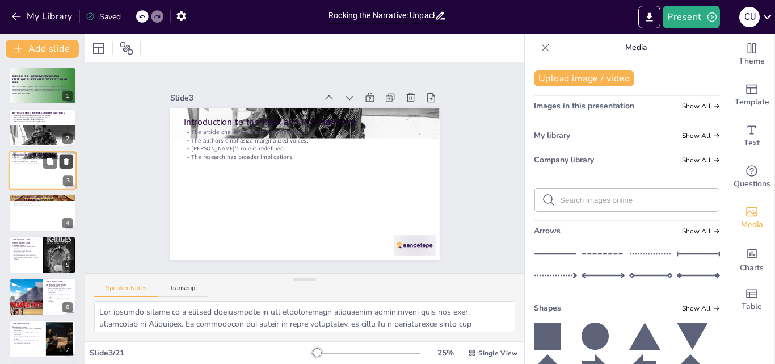
click at [61, 161] on button at bounding box center [67, 161] width 14 height 14
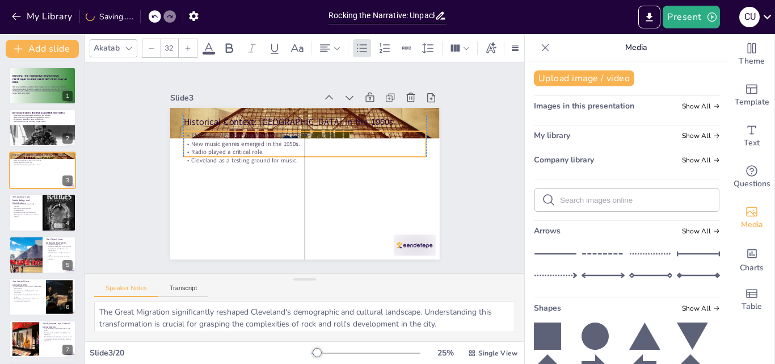
click at [412, 134] on p "The Great Migration transformed [GEOGRAPHIC_DATA]." at bounding box center [304, 135] width 242 height 9
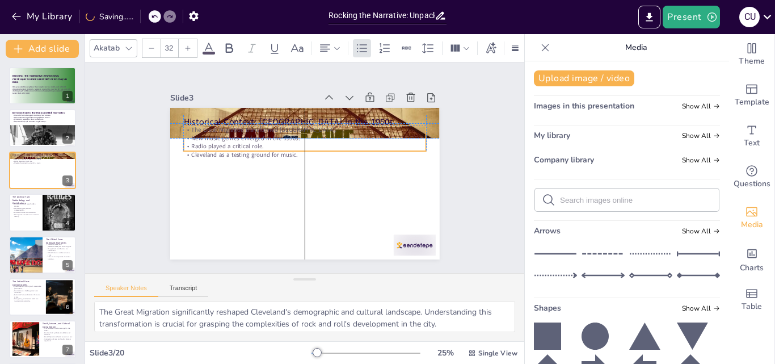
drag, startPoint x: 398, startPoint y: 128, endPoint x: 398, endPoint y: 122, distance: 6.3
click at [382, 122] on p "The Great Migration transformed [GEOGRAPHIC_DATA]." at bounding box center [340, 179] width 83 height 233
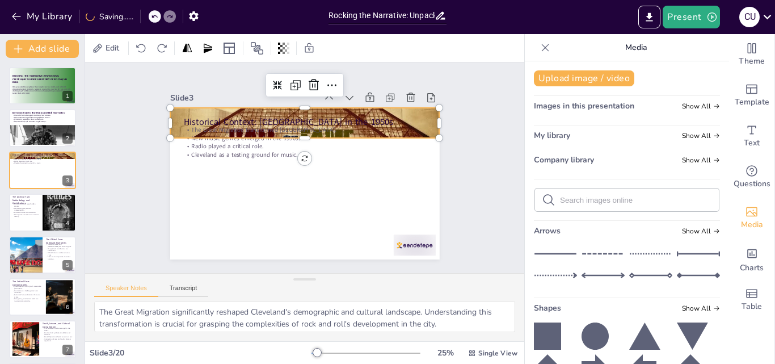
click at [418, 113] on div at bounding box center [343, 145] width 266 height 309
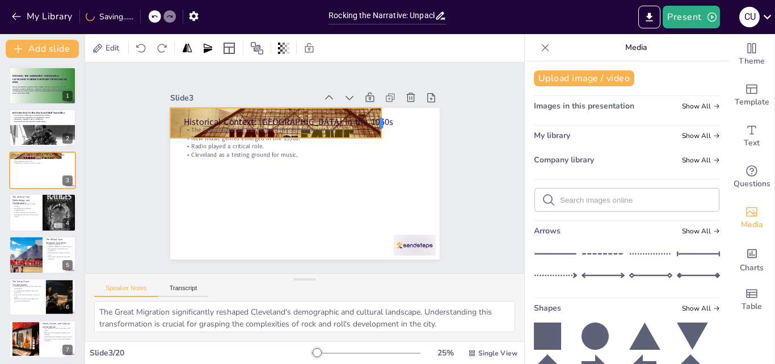
drag, startPoint x: 433, startPoint y: 120, endPoint x: 373, endPoint y: 136, distance: 61.5
click at [373, 136] on div "Historical Context: [GEOGRAPHIC_DATA] in the 1950s The Great Migration transfor…" at bounding box center [310, 182] width 307 height 248
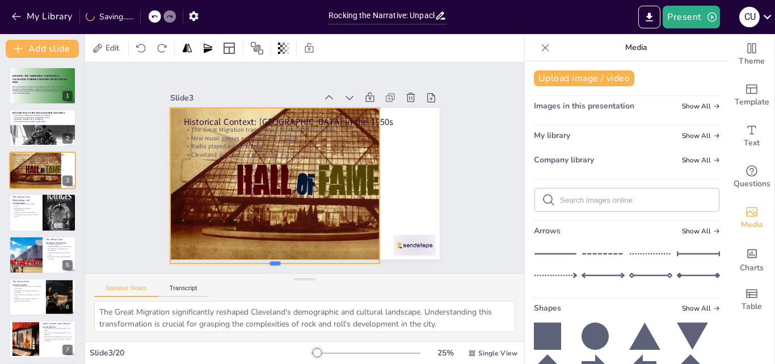
drag, startPoint x: 280, startPoint y: 133, endPoint x: 272, endPoint y: 233, distance: 100.1
click at [277, 255] on div "Historical Context: [GEOGRAPHIC_DATA] in the 1950s The Great Migration transfor…" at bounding box center [289, 172] width 227 height 303
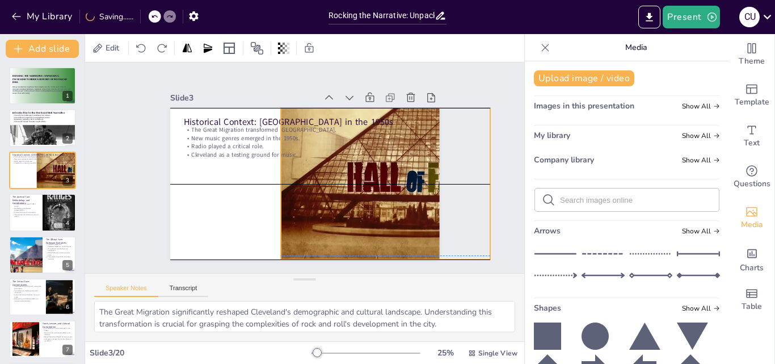
drag, startPoint x: 264, startPoint y: 219, endPoint x: 375, endPoint y: 218, distance: 110.6
click at [375, 201] on div at bounding box center [303, 39] width 242 height 324
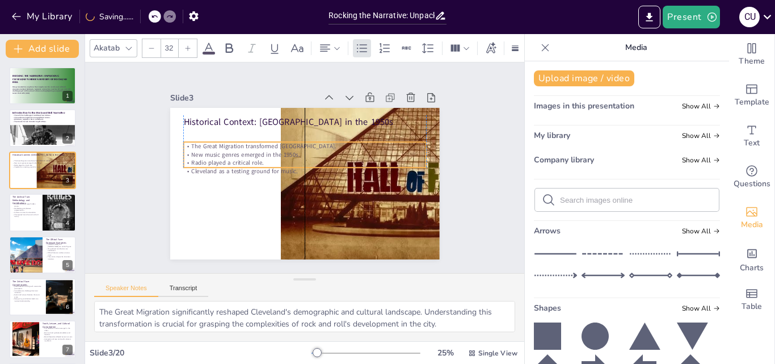
drag, startPoint x: 210, startPoint y: 178, endPoint x: 203, endPoint y: 149, distance: 30.3
click at [218, 149] on div "The Great Migration transformed [GEOGRAPHIC_DATA]. New music genres emerged in …" at bounding box center [311, 174] width 187 height 202
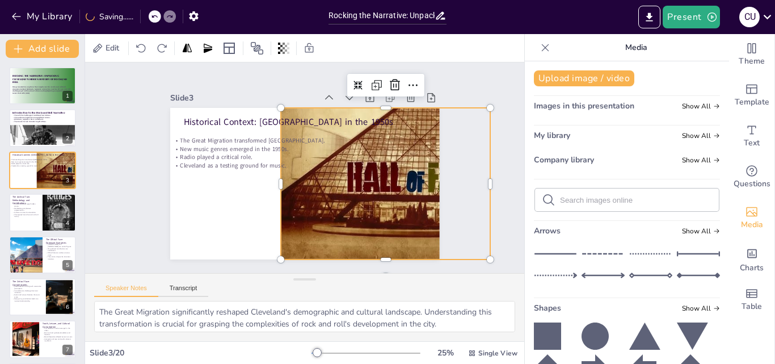
click at [361, 222] on div at bounding box center [208, 83] width 361 height 368
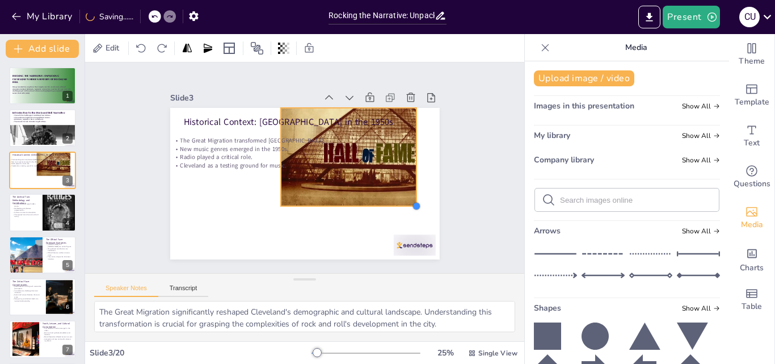
drag, startPoint x: 483, startPoint y: 257, endPoint x: 386, endPoint y: 204, distance: 110.4
click at [386, 204] on div "Historical Context: [GEOGRAPHIC_DATA] in the 1950s The Great Migration transfor…" at bounding box center [306, 183] width 284 height 179
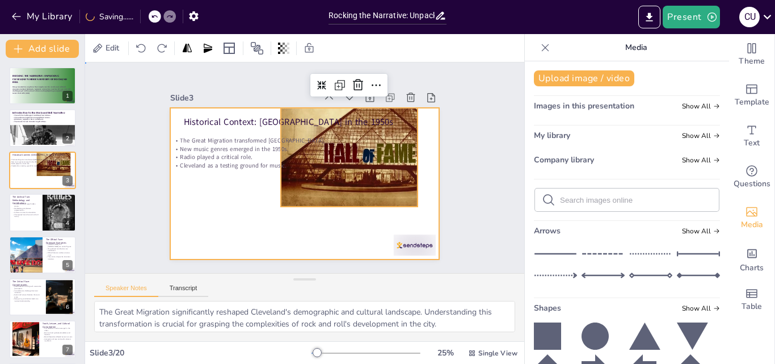
click at [413, 154] on div at bounding box center [319, 160] width 248 height 307
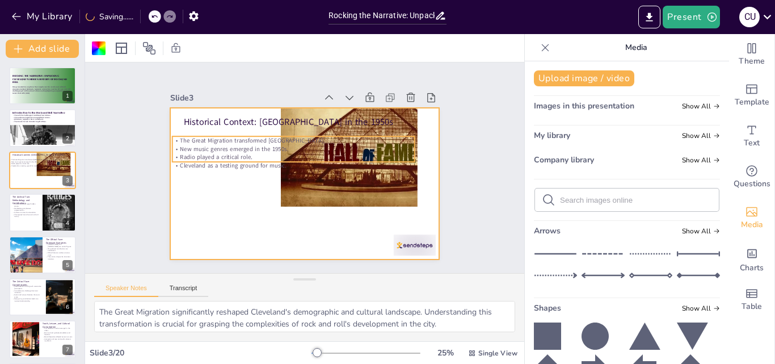
click at [402, 155] on div "Historical Context: [GEOGRAPHIC_DATA] in the 1950s The Great Migration transfor…" at bounding box center [319, 162] width 227 height 303
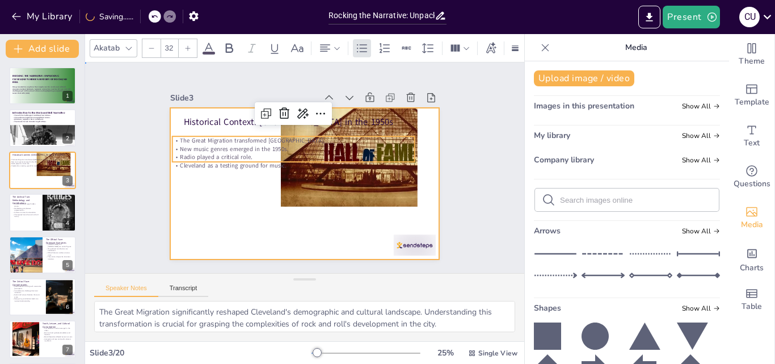
click at [409, 168] on div at bounding box center [316, 156] width 293 height 301
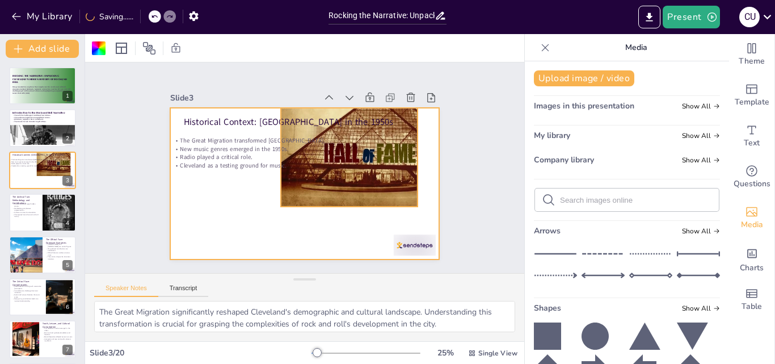
click at [401, 169] on div at bounding box center [383, 187] width 241 height 228
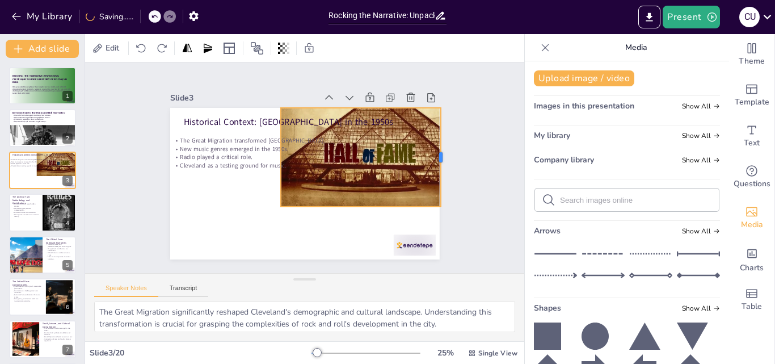
drag, startPoint x: 412, startPoint y: 156, endPoint x: 436, endPoint y: 155, distance: 24.4
click at [441, 155] on div at bounding box center [445, 157] width 9 height 99
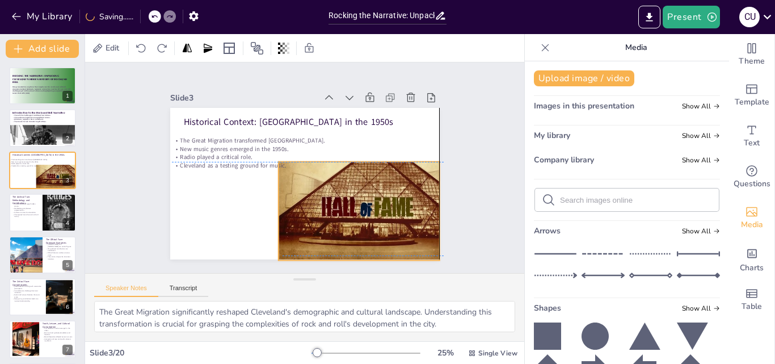
drag, startPoint x: 382, startPoint y: 181, endPoint x: 383, endPoint y: 233, distance: 52.2
click at [350, 233] on div at bounding box center [230, 183] width 240 height 218
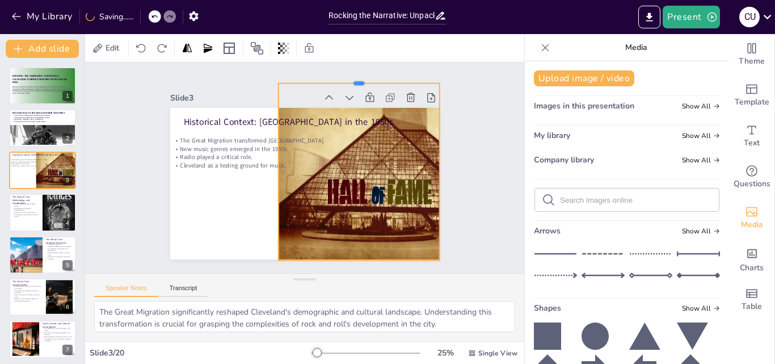
drag, startPoint x: 350, startPoint y: 155, endPoint x: 383, endPoint y: 77, distance: 84.9
click at [285, 174] on div at bounding box center [213, 218] width 144 height 88
click at [271, 168] on div at bounding box center [335, 247] width 253 height 277
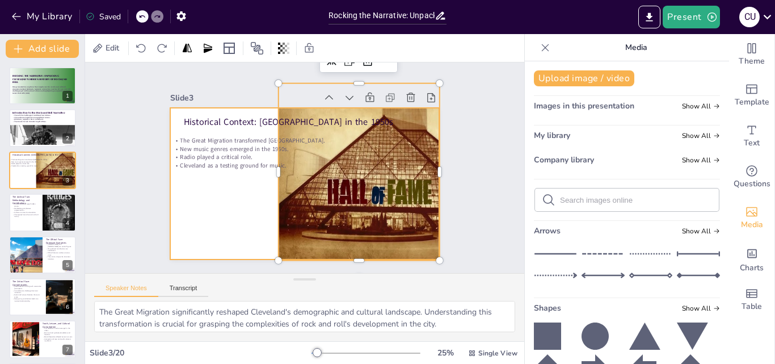
click at [250, 177] on div at bounding box center [288, 167] width 151 height 269
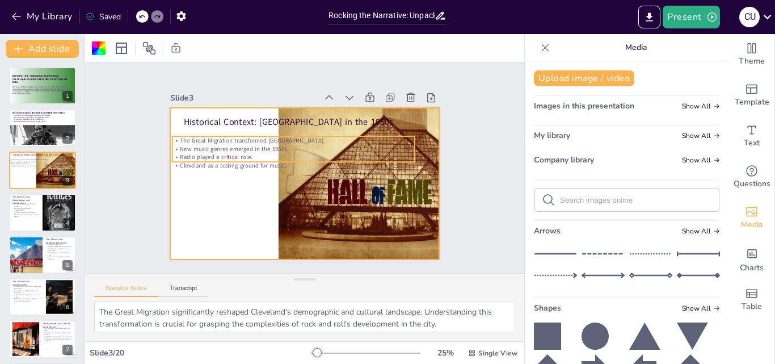
click at [276, 165] on p "Cleveland as a testing ground for music." at bounding box center [310, 157] width 83 height 233
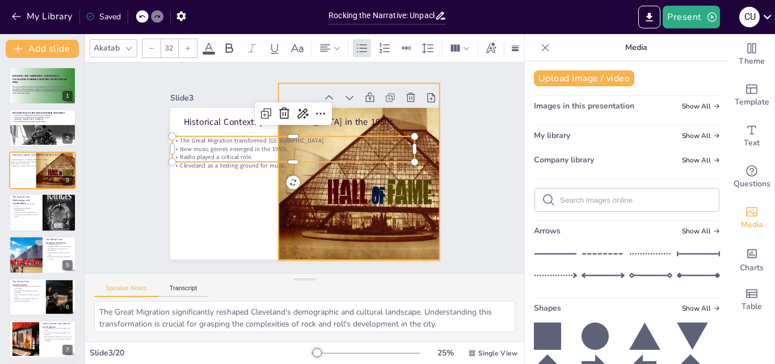
click at [281, 203] on div at bounding box center [300, 82] width 200 height 242
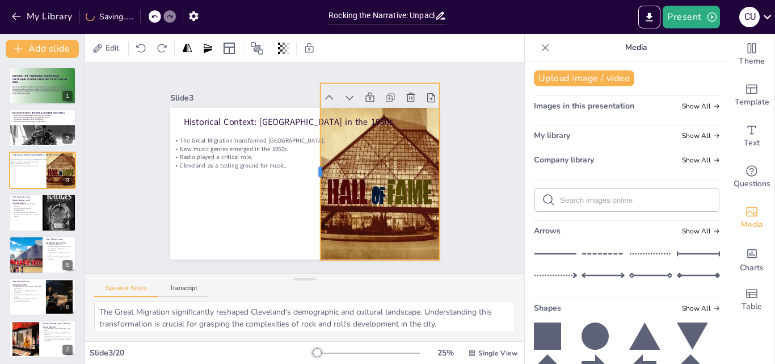
drag, startPoint x: 322, startPoint y: 174, endPoint x: 310, endPoint y: 172, distance: 12.7
click at [310, 172] on div at bounding box center [299, 156] width 137 height 125
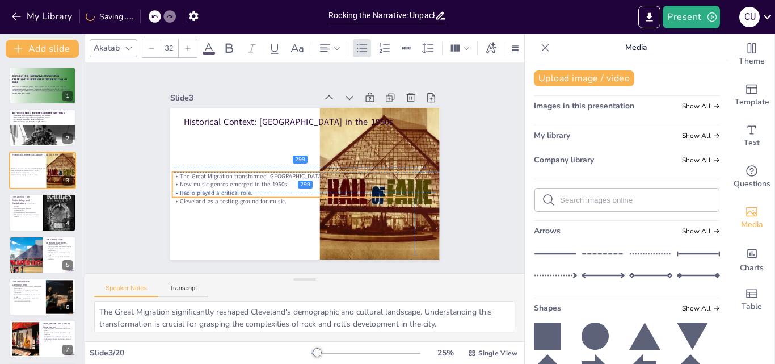
drag, startPoint x: 246, startPoint y: 149, endPoint x: 255, endPoint y: 155, distance: 11.8
click at [249, 188] on p "Radio played a critical role." at bounding box center [293, 192] width 242 height 9
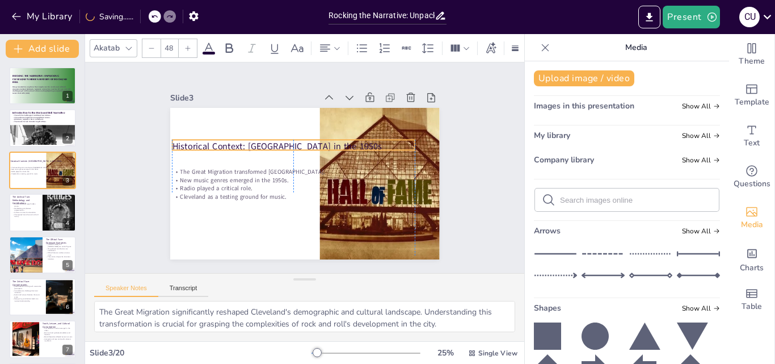
drag, startPoint x: 249, startPoint y: 124, endPoint x: 243, endPoint y: 147, distance: 24.1
click at [255, 147] on p "Historical Context: [GEOGRAPHIC_DATA] in the 1950s" at bounding box center [286, 183] width 63 height 239
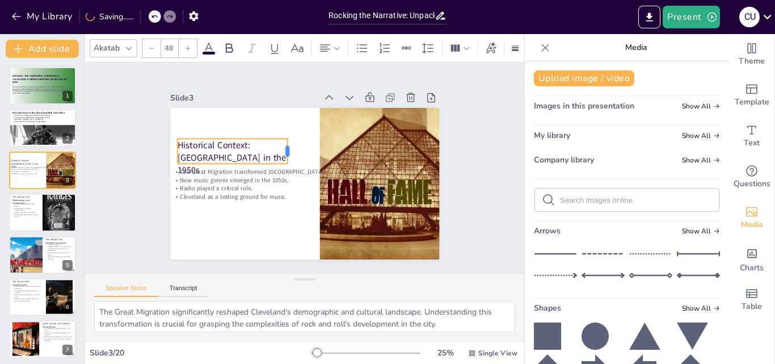
drag, startPoint x: 411, startPoint y: 140, endPoint x: 279, endPoint y: 150, distance: 132.6
click at [306, 173] on div at bounding box center [313, 186] width 14 height 27
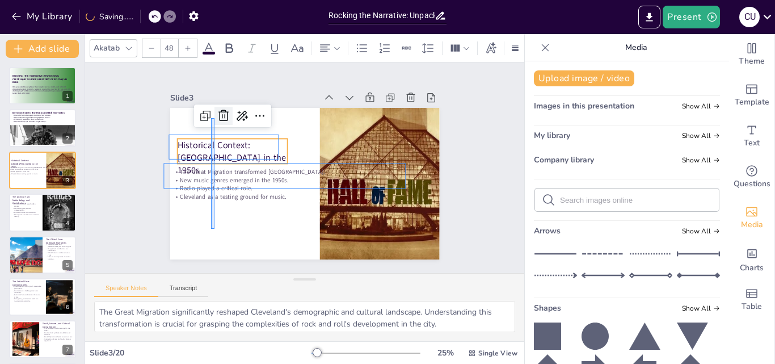
drag, startPoint x: 214, startPoint y: 229, endPoint x: 211, endPoint y: 118, distance: 110.6
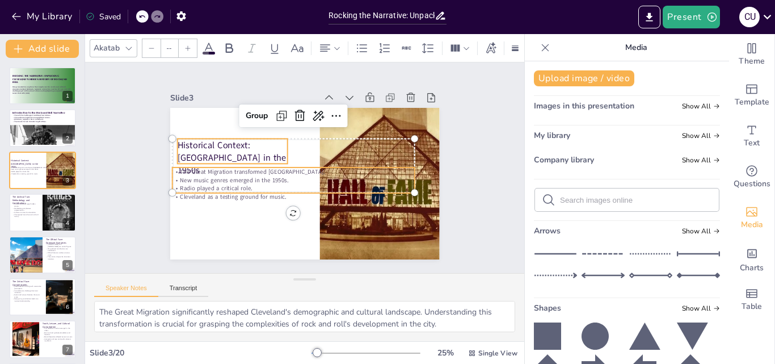
click at [128, 46] on icon at bounding box center [128, 48] width 9 height 9
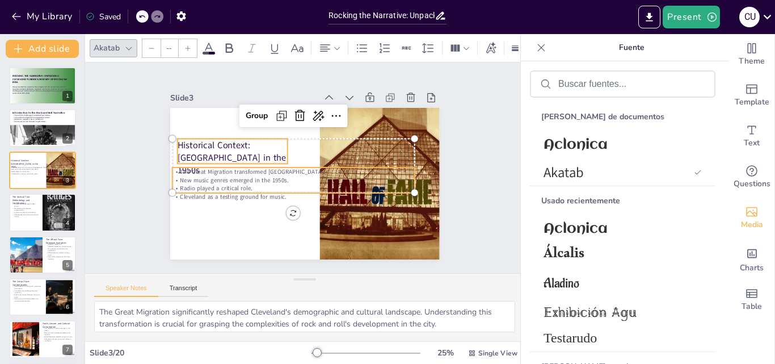
click at [130, 41] on div at bounding box center [129, 48] width 14 height 14
click at [128, 47] on icon at bounding box center [128, 48] width 6 height 3
click at [556, 137] on font "Aclonica" at bounding box center [575, 144] width 64 height 15
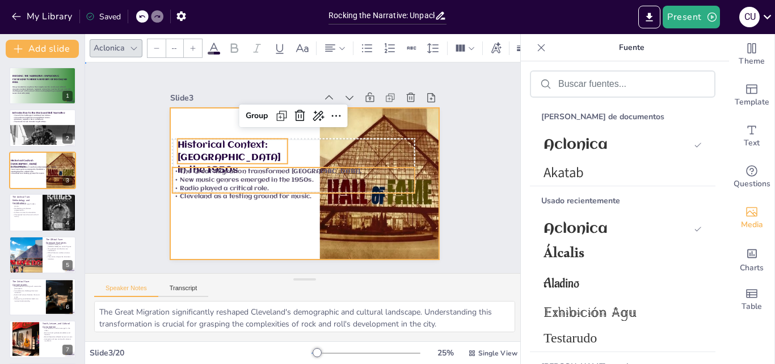
click at [186, 212] on div at bounding box center [291, 176] width 281 height 307
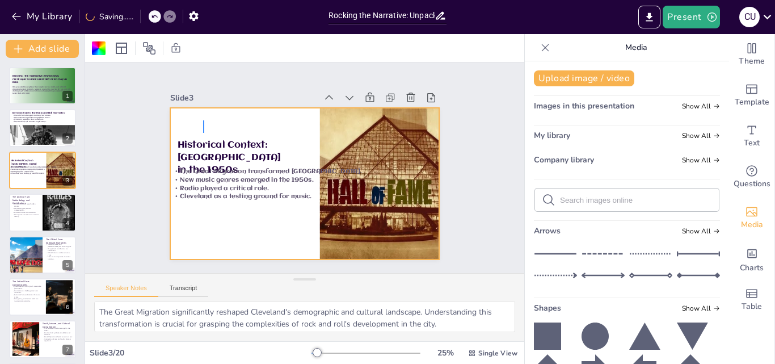
drag, startPoint x: 203, startPoint y: 133, endPoint x: 203, endPoint y: 120, distance: 13.0
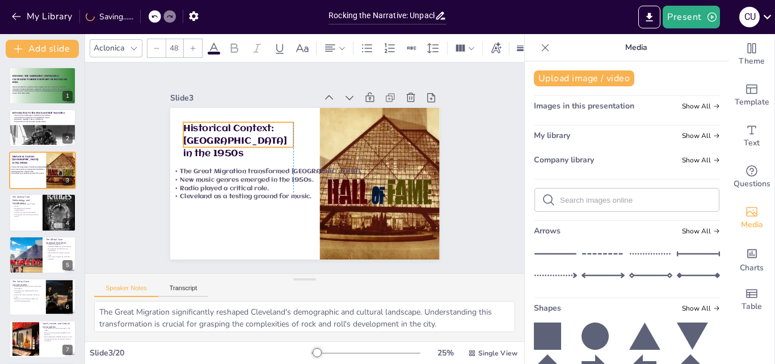
drag, startPoint x: 202, startPoint y: 150, endPoint x: 208, endPoint y: 134, distance: 17.4
click at [274, 134] on p "Historical Context: [GEOGRAPHIC_DATA] in the 1950s" at bounding box center [309, 96] width 70 height 116
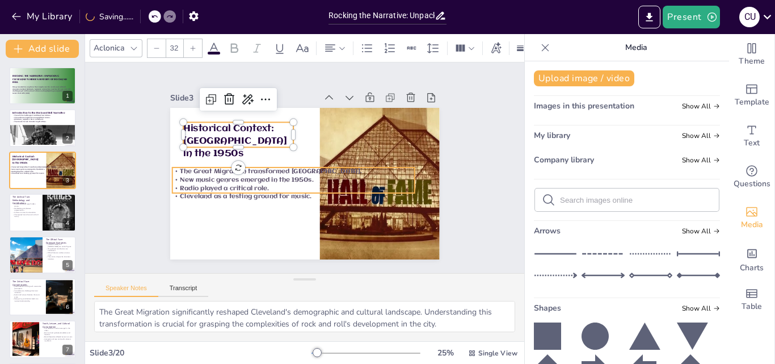
click at [293, 186] on p "Radio played a critical role." at bounding box center [322, 183] width 58 height 239
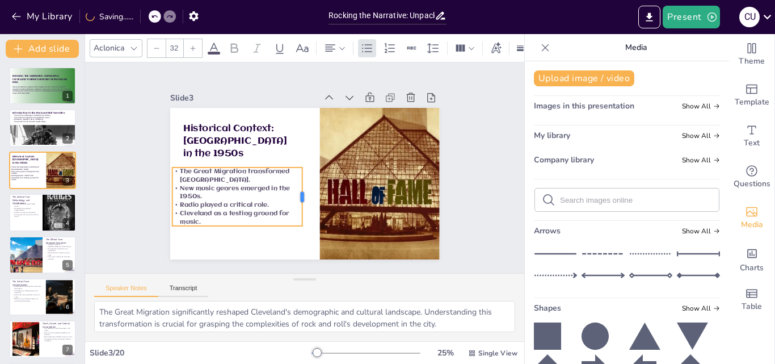
drag, startPoint x: 406, startPoint y: 175, endPoint x: 294, endPoint y: 168, distance: 112.5
click at [294, 168] on div at bounding box center [294, 194] width 32 height 57
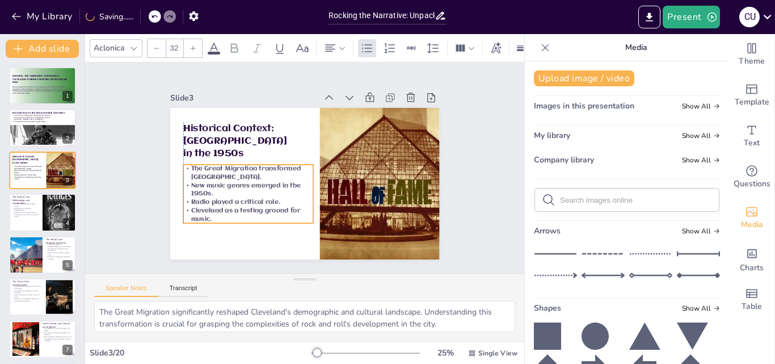
drag, startPoint x: 196, startPoint y: 190, endPoint x: 204, endPoint y: 187, distance: 9.0
click at [273, 170] on p "New music genres emerged in the 1950s." at bounding box center [307, 106] width 68 height 125
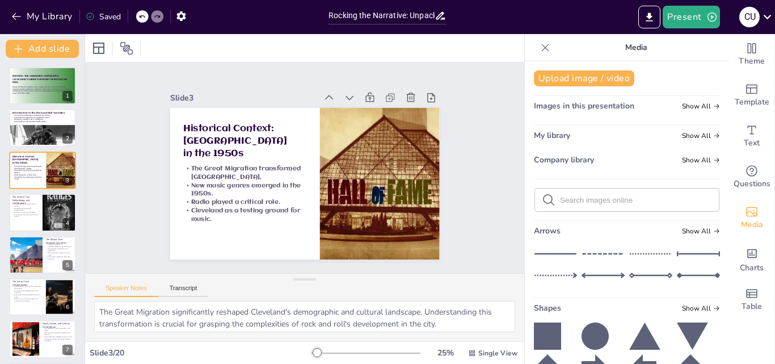
click at [474, 119] on div "Slide 1 Rocking the Narrative: Unpacking [PERSON_NAME]'s Hidden History of Rock…" at bounding box center [304, 167] width 473 height 297
click at [542, 48] on icon at bounding box center [545, 47] width 7 height 7
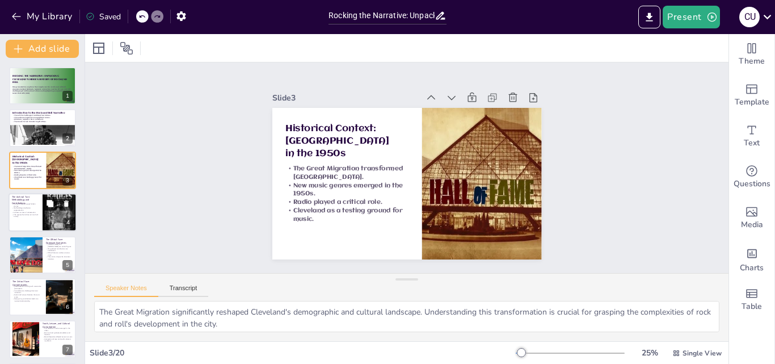
click at [47, 202] on icon at bounding box center [50, 203] width 7 height 7
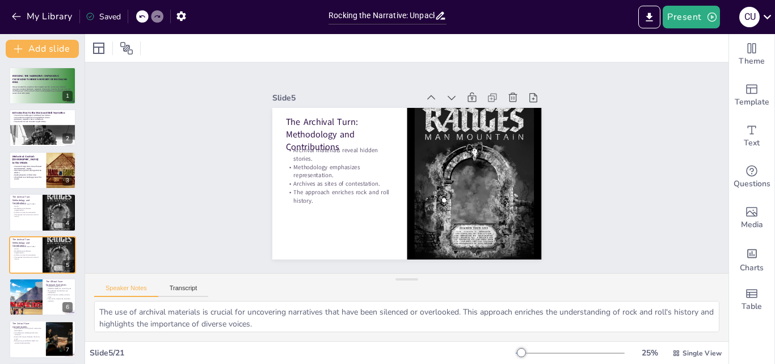
scroll to position [44, 0]
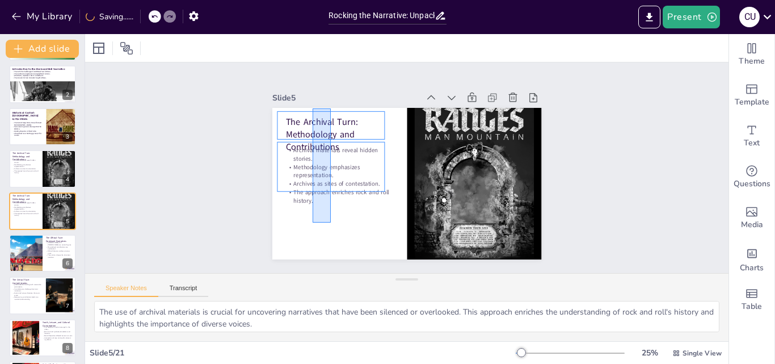
drag, startPoint x: 331, startPoint y: 222, endPoint x: 309, endPoint y: 98, distance: 126.1
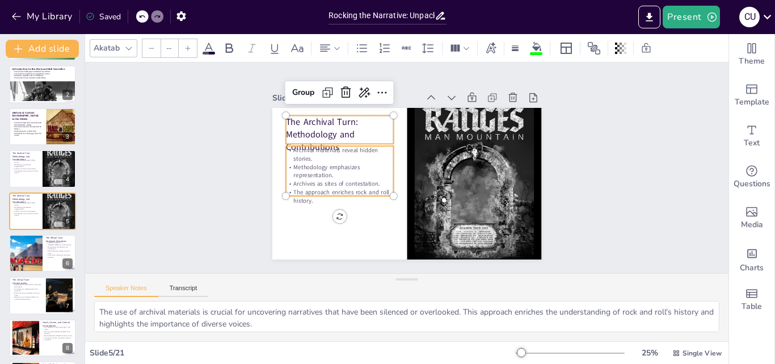
click at [175, 51] on input "--" at bounding box center [169, 48] width 16 height 18
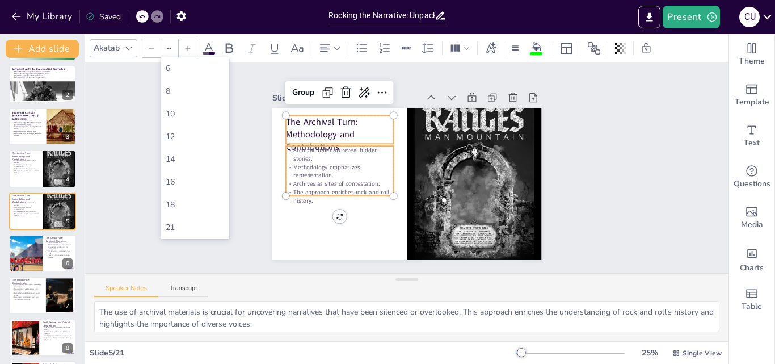
click at [115, 52] on div "Akatab" at bounding box center [106, 47] width 31 height 15
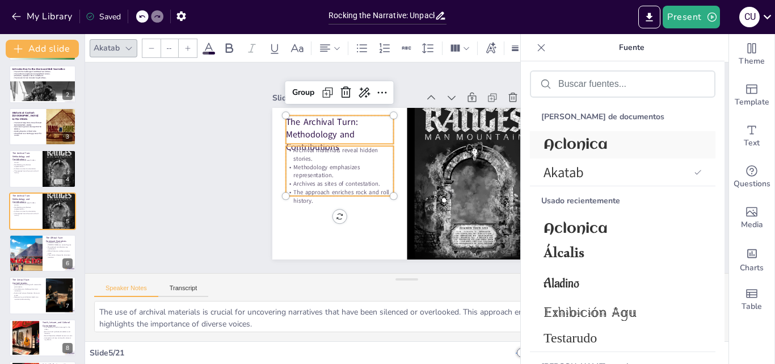
click at [580, 145] on font "Aclonica" at bounding box center [575, 144] width 64 height 15
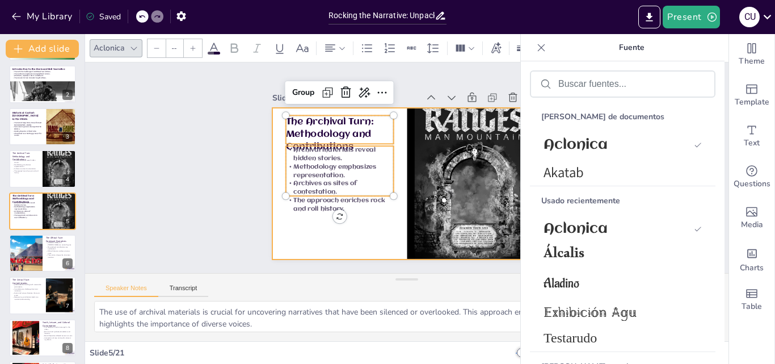
click at [346, 237] on div at bounding box center [409, 151] width 284 height 179
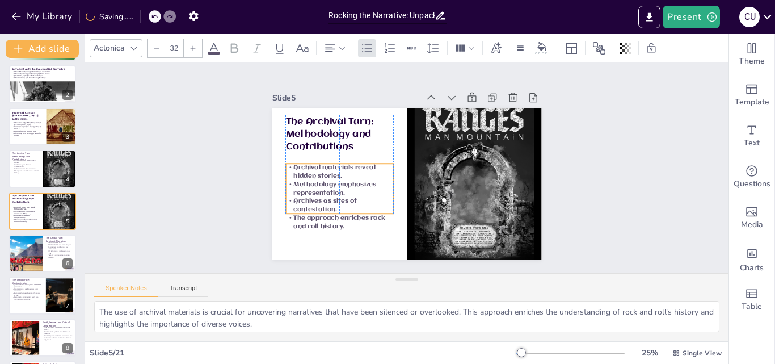
drag, startPoint x: 331, startPoint y: 178, endPoint x: 332, endPoint y: 195, distance: 17.6
click at [332, 169] on p "Archives as sites of contestation." at bounding box center [350, 115] width 49 height 108
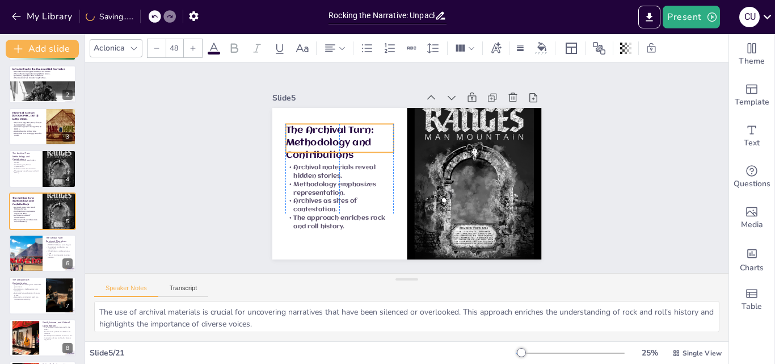
drag, startPoint x: 310, startPoint y: 117, endPoint x: 310, endPoint y: 125, distance: 8.5
click at [421, 125] on p "The Archival Turn: Methodology and Contributions" at bounding box center [475, 148] width 109 height 94
click at [22, 164] on p "Methodology emphasizes representation." at bounding box center [25, 165] width 27 height 4
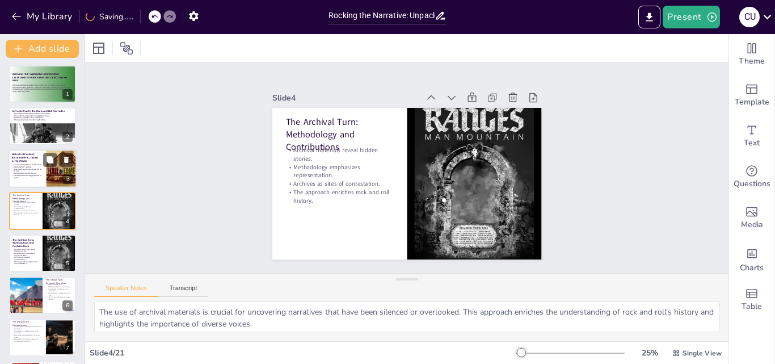
click at [40, 161] on div at bounding box center [43, 168] width 68 height 39
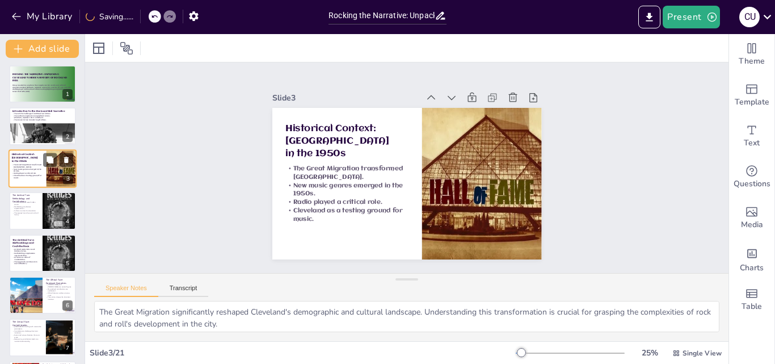
scroll to position [0, 0]
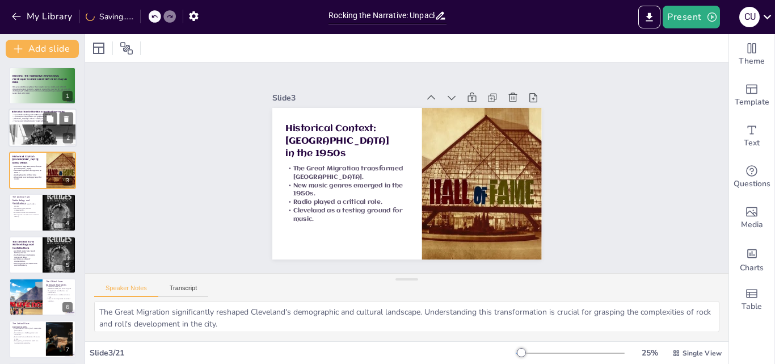
click at [20, 121] on p "The research has broader implications." at bounding box center [42, 121] width 61 height 2
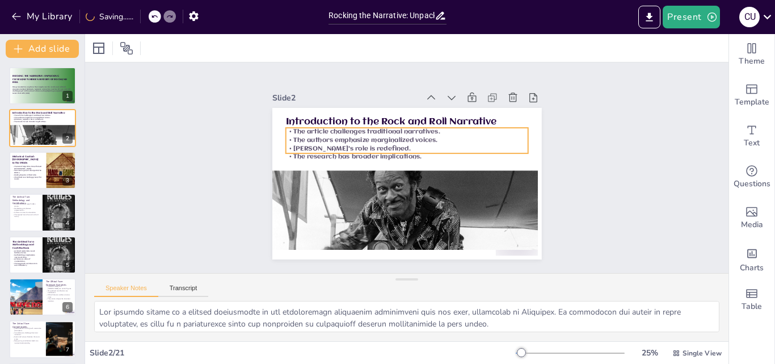
click at [511, 133] on p "The authors emphasize marginalized voices." at bounding box center [412, 141] width 239 height 58
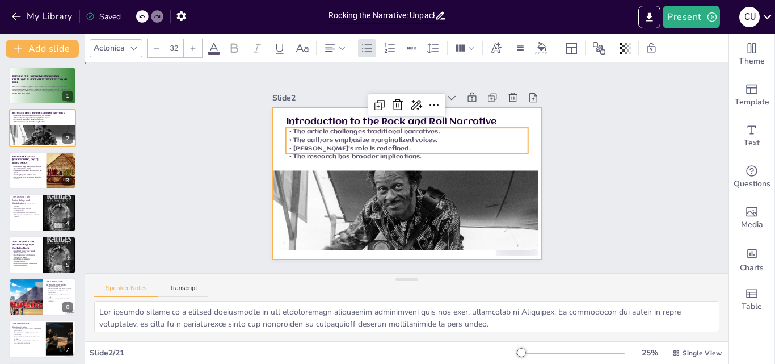
drag, startPoint x: 531, startPoint y: 123, endPoint x: 525, endPoint y: 125, distance: 6.5
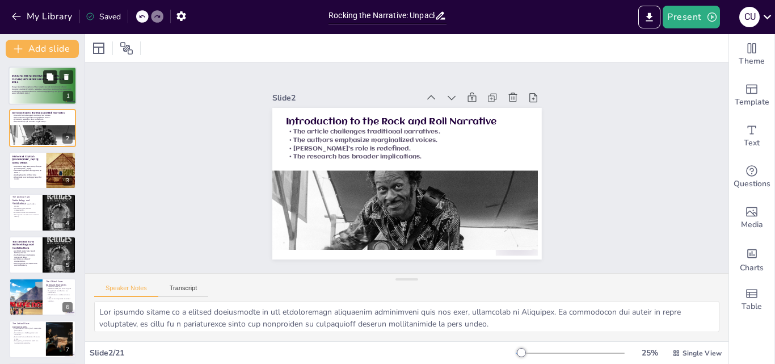
click at [44, 82] on button at bounding box center [50, 77] width 14 height 14
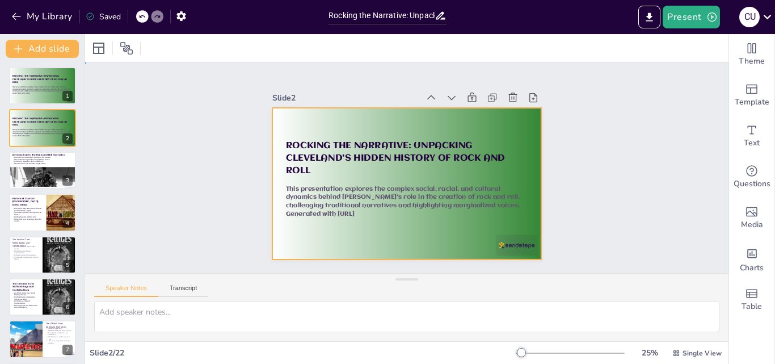
click at [510, 121] on div at bounding box center [392, 160] width 248 height 307
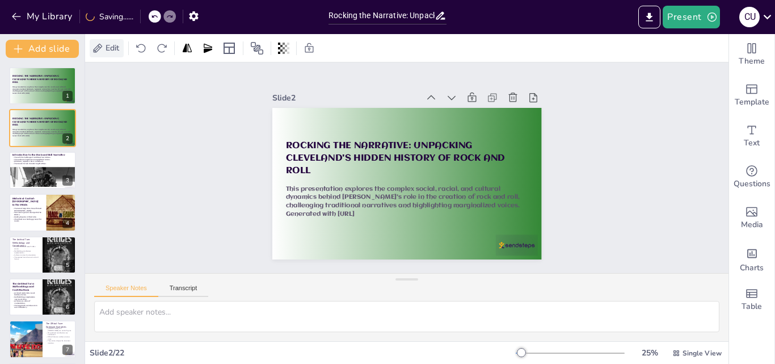
click at [107, 52] on span "Edit" at bounding box center [112, 48] width 18 height 11
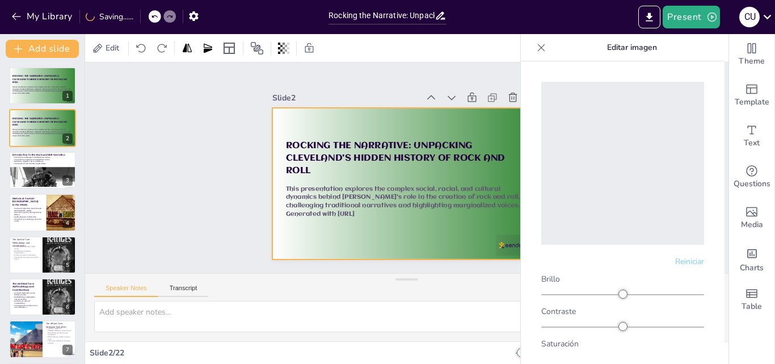
click at [514, 132] on div at bounding box center [416, 180] width 307 height 281
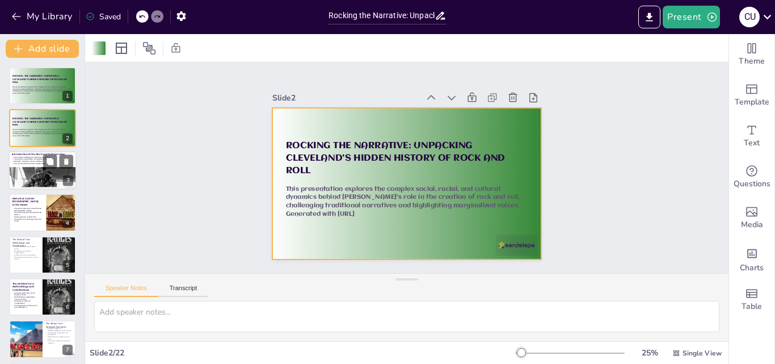
click at [45, 174] on div at bounding box center [41, 183] width 68 height 45
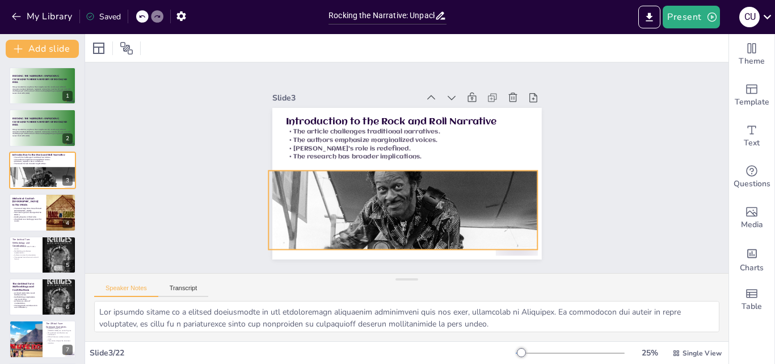
click at [466, 183] on div at bounding box center [466, 198] width 273 height 319
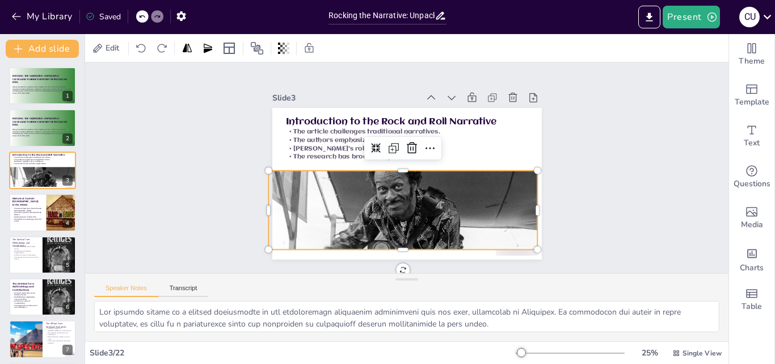
click at [274, 42] on div at bounding box center [268, 48] width 97 height 18
click at [275, 43] on div at bounding box center [268, 48] width 97 height 18
click at [278, 48] on div at bounding box center [284, 48] width 16 height 18
click at [261, 87] on div "Transparencia 100" at bounding box center [242, 84] width 80 height 27
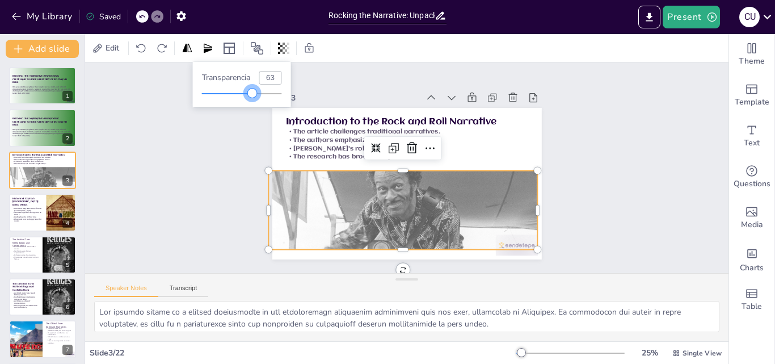
drag, startPoint x: 268, startPoint y: 90, endPoint x: 253, endPoint y: 92, distance: 15.5
click at [253, 92] on div at bounding box center [242, 93] width 80 height 9
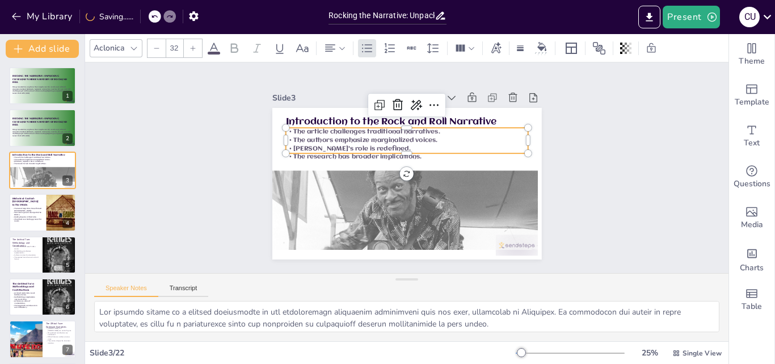
click at [518, 178] on p "The authors emphasize marginalized voices." at bounding box center [404, 194] width 242 height 33
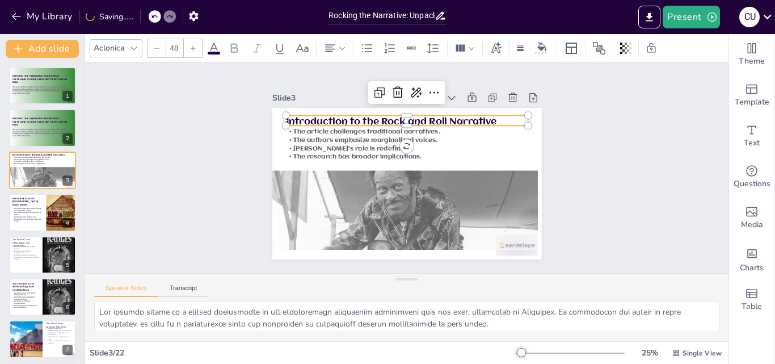
click at [433, 117] on p "Introduction to the Rock and Roll Narrative" at bounding box center [367, 144] width 132 height 216
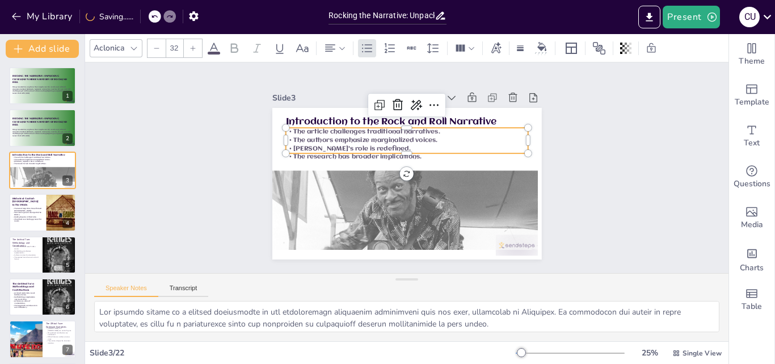
click at [466, 142] on div "Introduction to the Rock and Roll Narrative The article challenges traditional …" at bounding box center [390, 167] width 151 height 269
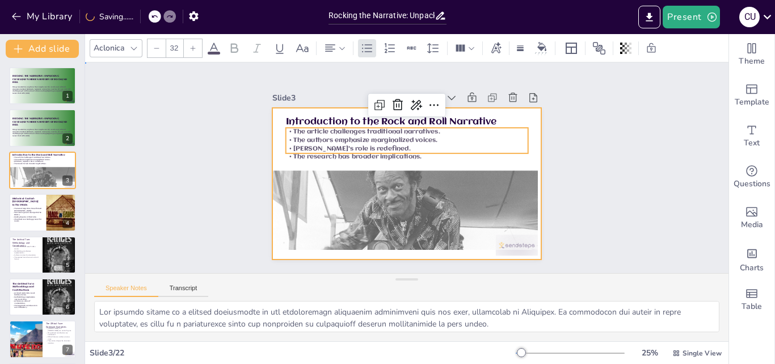
click at [527, 155] on div at bounding box center [397, 154] width 307 height 281
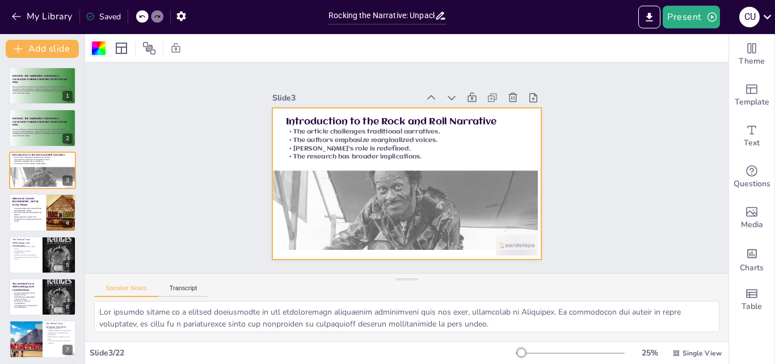
click at [103, 46] on div at bounding box center [99, 48] width 14 height 14
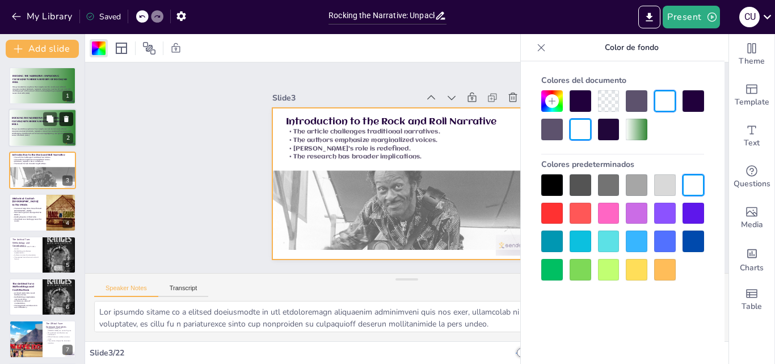
click at [69, 119] on icon at bounding box center [66, 119] width 8 height 8
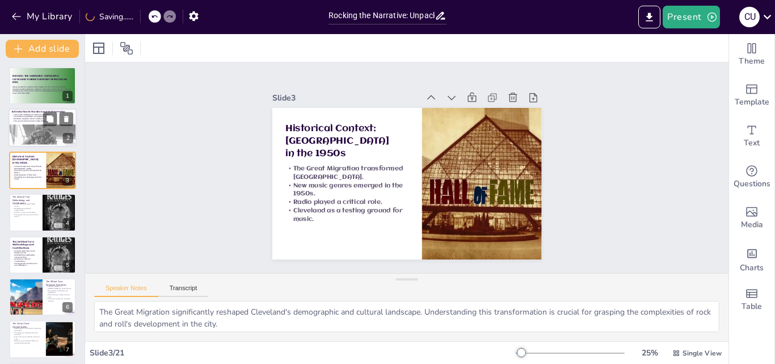
click at [38, 121] on p "The research has broader implications." at bounding box center [42, 121] width 61 height 2
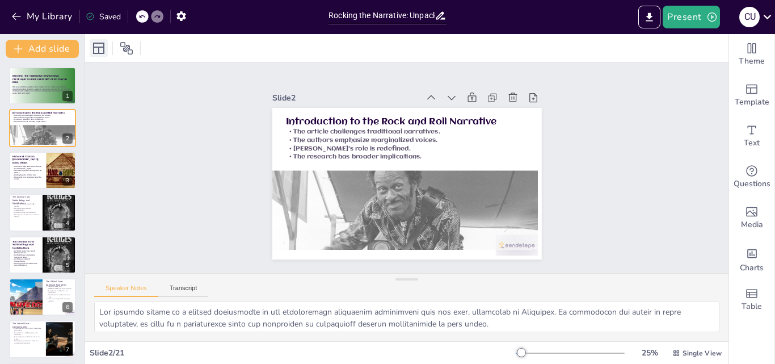
click at [100, 53] on icon at bounding box center [98, 48] width 11 height 11
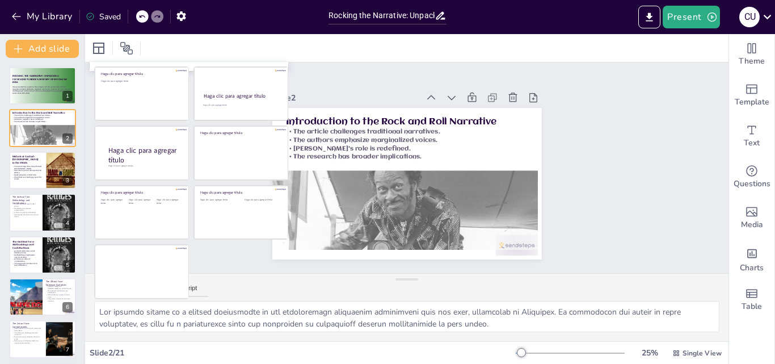
click at [596, 147] on div "Slide 1 Rocking the Narrative: Unpacking [PERSON_NAME]'s Hidden History of Rock…" at bounding box center [406, 167] width 662 height 504
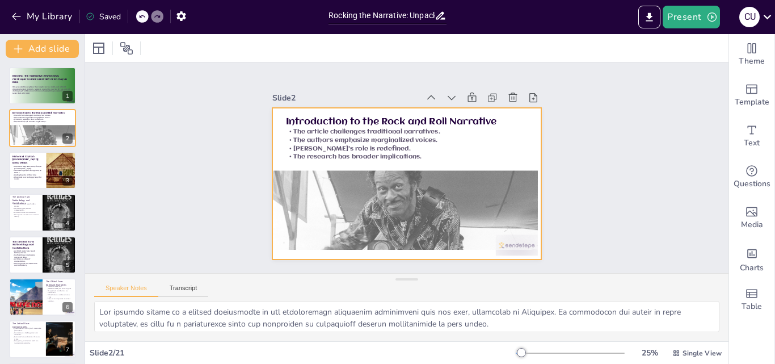
click at [527, 111] on div at bounding box center [421, 173] width 248 height 307
click at [98, 54] on div at bounding box center [99, 48] width 14 height 14
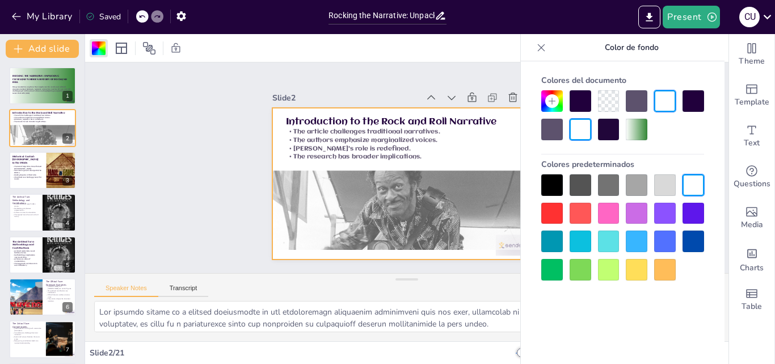
click at [604, 264] on div at bounding box center [609, 270] width 22 height 22
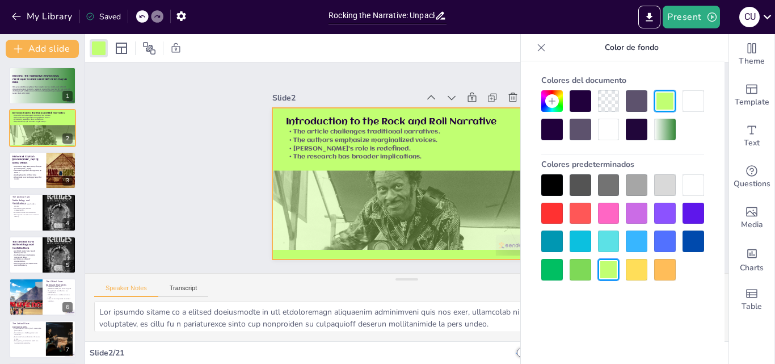
click at [551, 98] on icon at bounding box center [551, 100] width 9 height 9
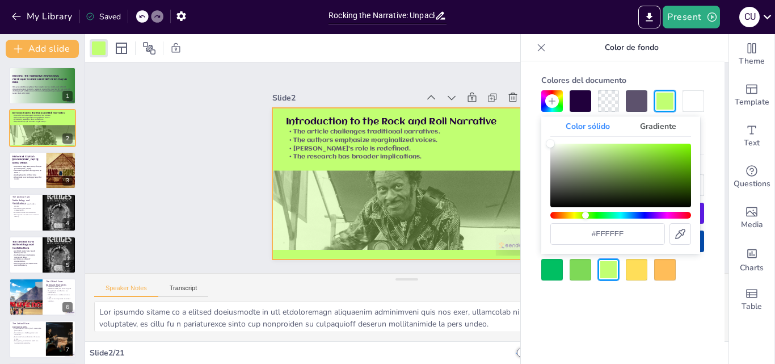
drag, startPoint x: 576, startPoint y: 217, endPoint x: 585, endPoint y: 214, distance: 9.5
click at [585, 214] on div "Matiz" at bounding box center [620, 215] width 141 height 7
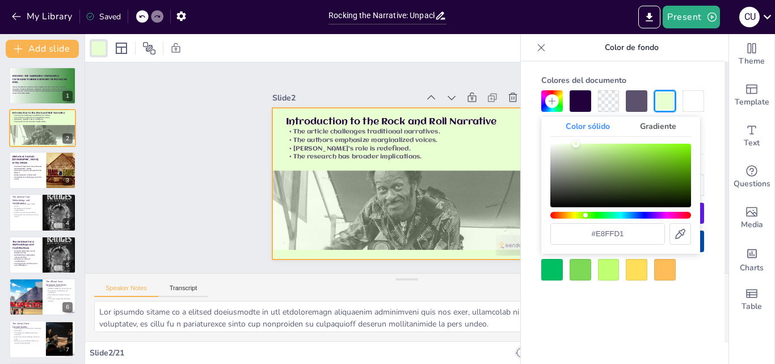
drag, startPoint x: 564, startPoint y: 145, endPoint x: 576, endPoint y: 139, distance: 13.4
click at [576, 143] on div "Color" at bounding box center [620, 175] width 141 height 64
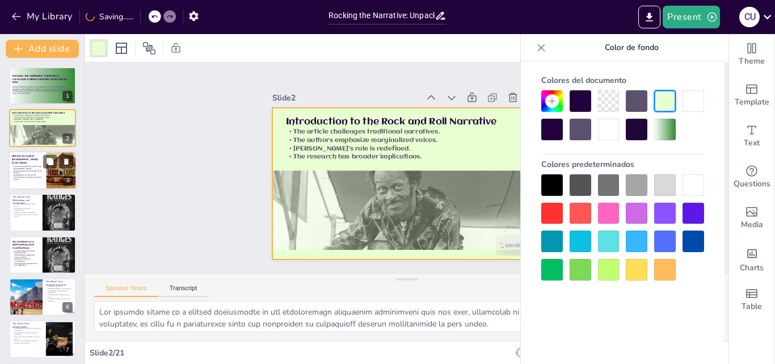
click at [41, 163] on div at bounding box center [43, 170] width 68 height 39
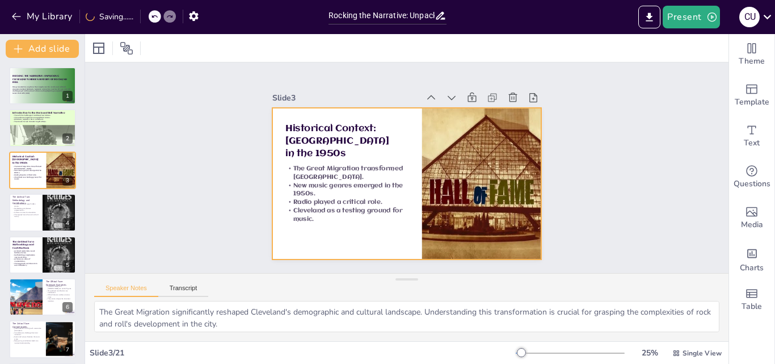
click at [405, 119] on div at bounding box center [416, 154] width 307 height 281
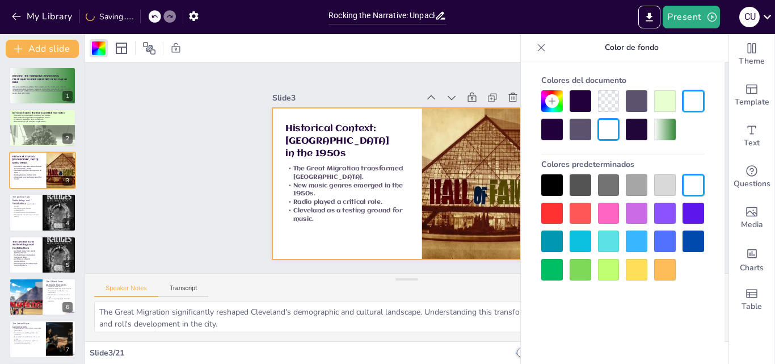
click at [587, 214] on div at bounding box center [580, 213] width 22 height 22
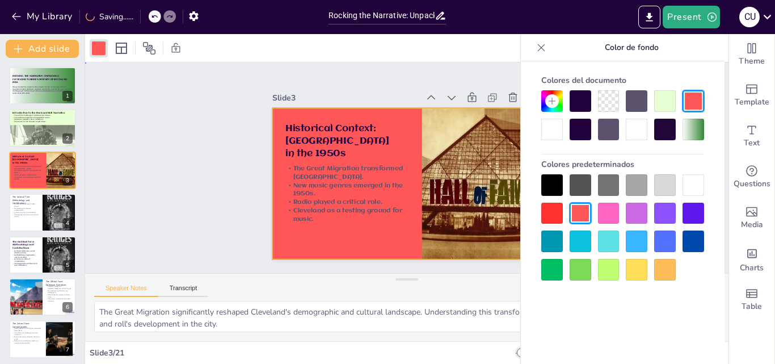
click at [395, 116] on div at bounding box center [397, 154] width 307 height 281
click at [542, 48] on icon at bounding box center [540, 47] width 11 height 11
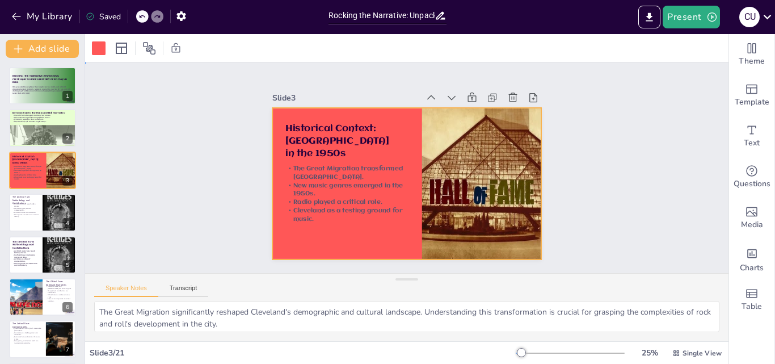
click at [399, 132] on div at bounding box center [403, 183] width 295 height 204
click at [106, 47] on div at bounding box center [99, 48] width 18 height 18
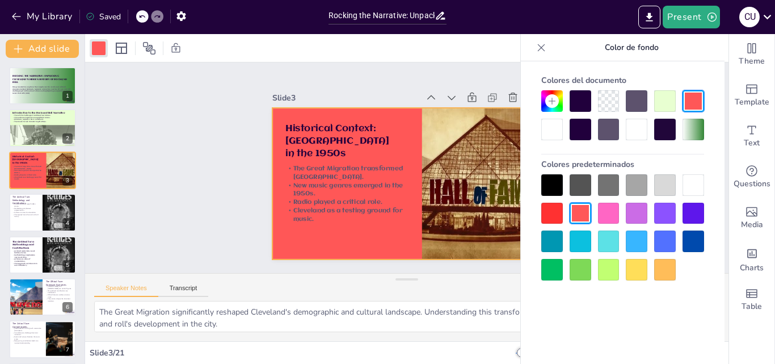
click at [545, 101] on div at bounding box center [552, 101] width 14 height 14
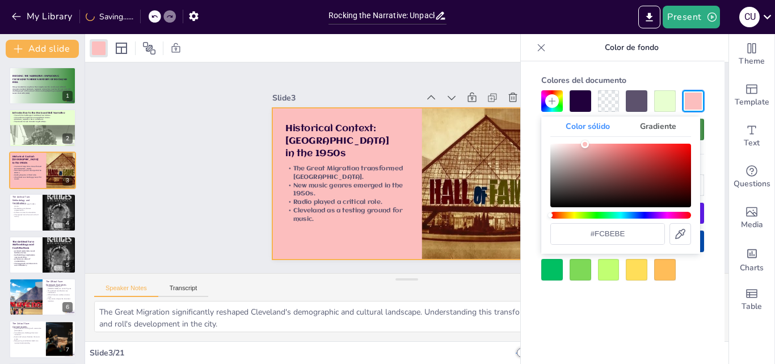
drag, startPoint x: 567, startPoint y: 150, endPoint x: 585, endPoint y: 144, distance: 19.0
click at [585, 144] on div "Color" at bounding box center [620, 175] width 141 height 64
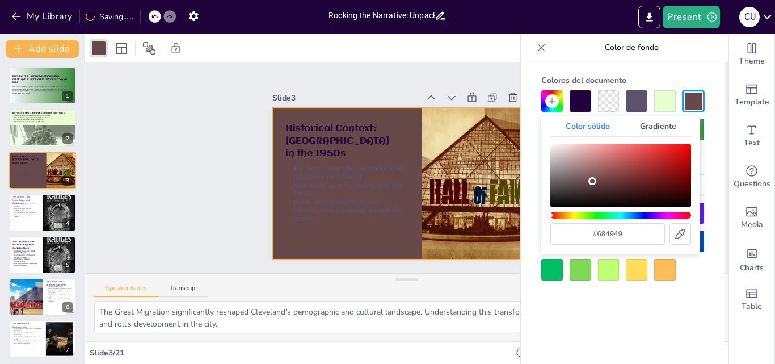
drag, startPoint x: 576, startPoint y: 147, endPoint x: 592, endPoint y: 181, distance: 37.8
click at [592, 181] on div "Color" at bounding box center [620, 175] width 141 height 64
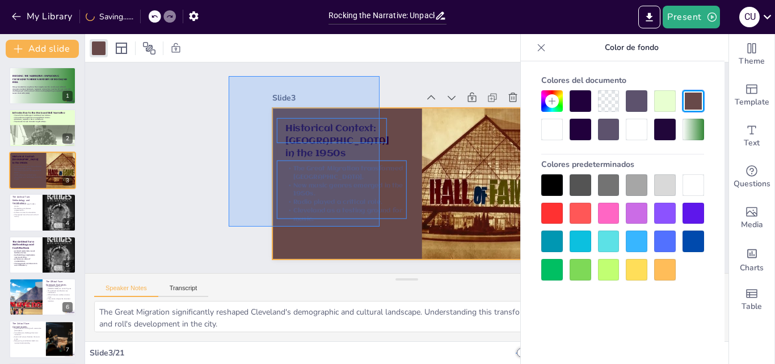
drag, startPoint x: 229, startPoint y: 76, endPoint x: 380, endPoint y: 227, distance: 213.8
click at [380, 227] on div "Slide 1 Rocking the Narrative: Unpacking [PERSON_NAME]'s Hidden History of Rock…" at bounding box center [406, 167] width 399 height 677
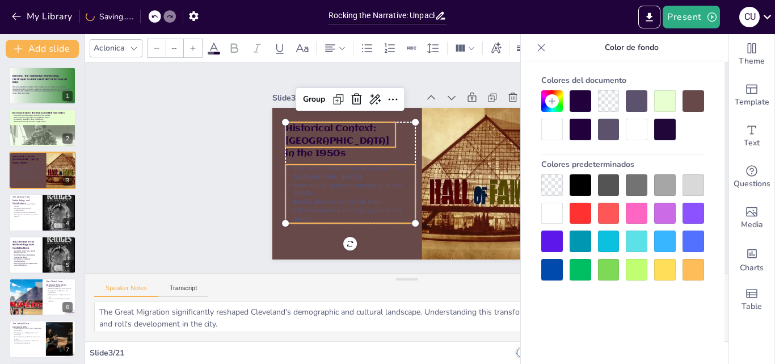
click at [645, 133] on div at bounding box center [637, 130] width 22 height 22
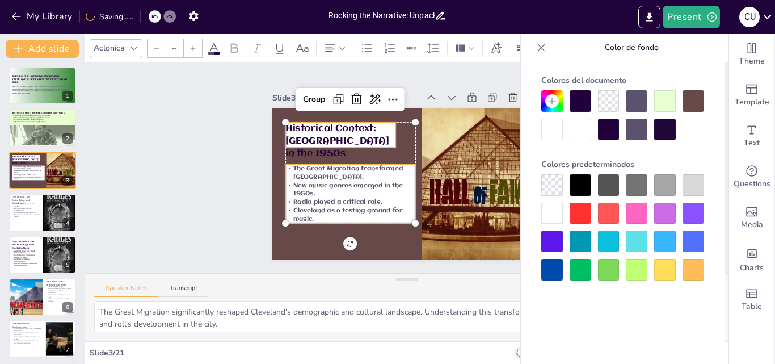
click at [560, 189] on div at bounding box center [552, 185] width 22 height 22
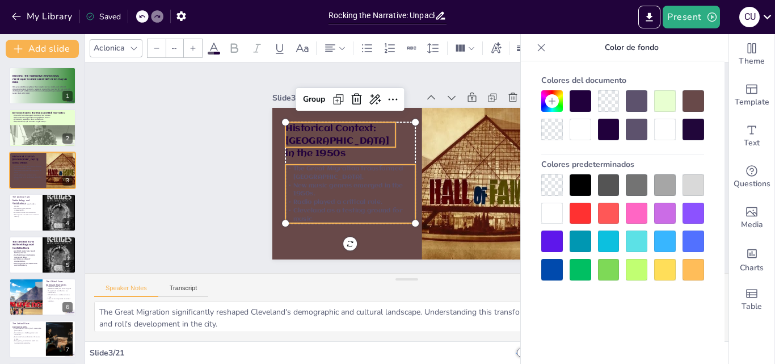
click at [207, 51] on icon at bounding box center [214, 48] width 14 height 14
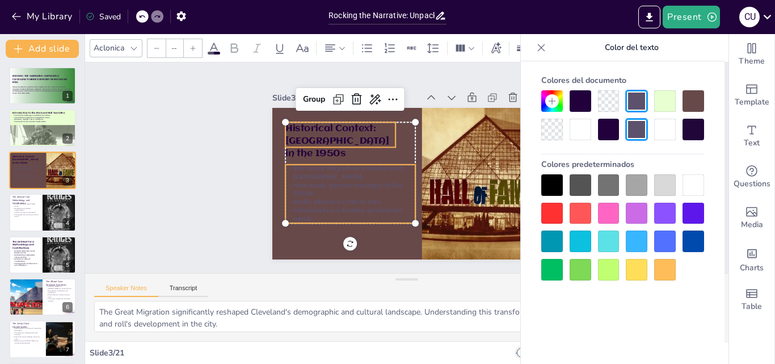
click at [213, 53] on span at bounding box center [214, 53] width 12 height 3
click at [588, 137] on div at bounding box center [580, 130] width 22 height 22
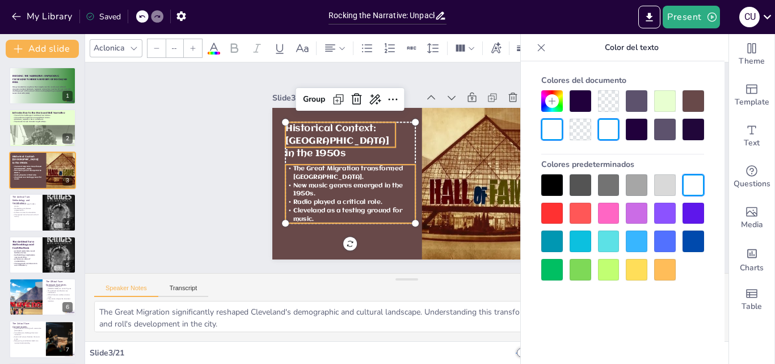
click at [260, 167] on div "Slide 1 Rocking the Narrative: Unpacking [PERSON_NAME]'s Hidden History of Rock…" at bounding box center [406, 168] width 325 height 380
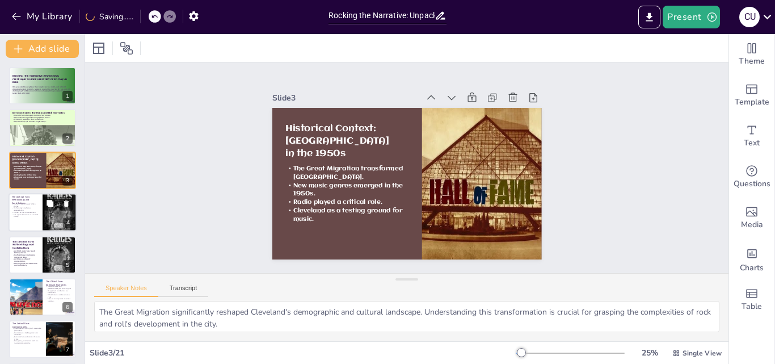
click at [40, 223] on div at bounding box center [43, 212] width 68 height 39
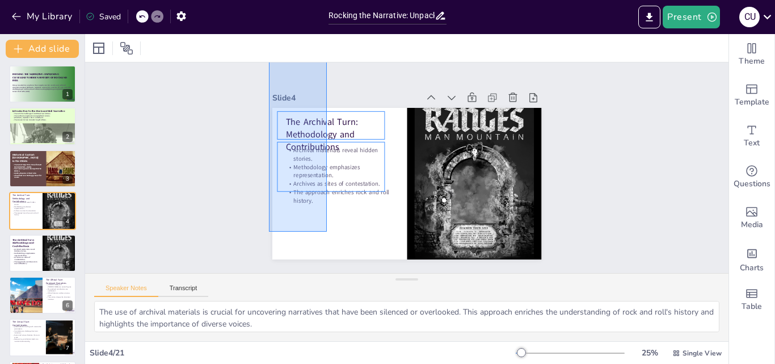
drag, startPoint x: 327, startPoint y: 231, endPoint x: 264, endPoint y: 12, distance: 228.3
click at [265, 0] on html "My Library Saved Rocking the Narrative: Unpacking Cleveland's Hidden History of…" at bounding box center [387, 182] width 775 height 364
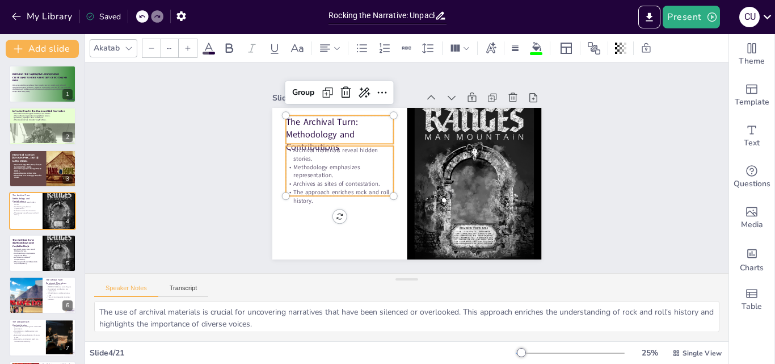
click at [116, 54] on div "Akatab" at bounding box center [106, 47] width 31 height 15
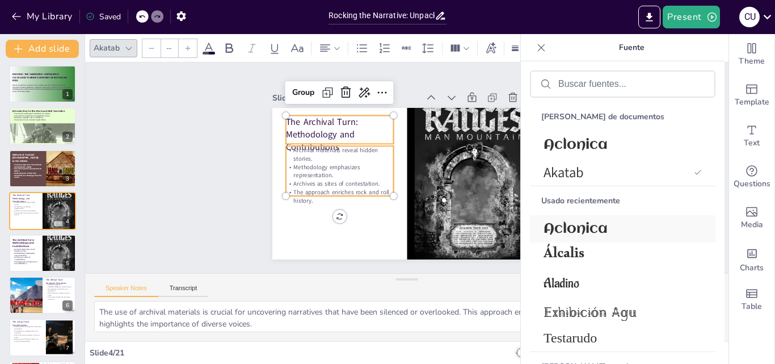
drag, startPoint x: 553, startPoint y: 220, endPoint x: 500, endPoint y: 204, distance: 55.8
click at [551, 220] on div "Aclonica" at bounding box center [622, 228] width 185 height 27
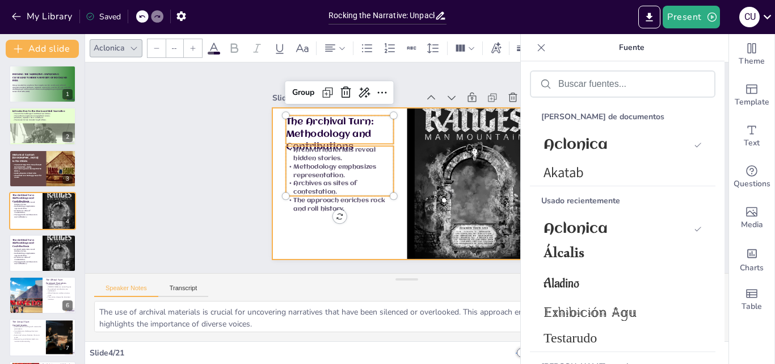
click at [361, 235] on div at bounding box center [412, 153] width 307 height 248
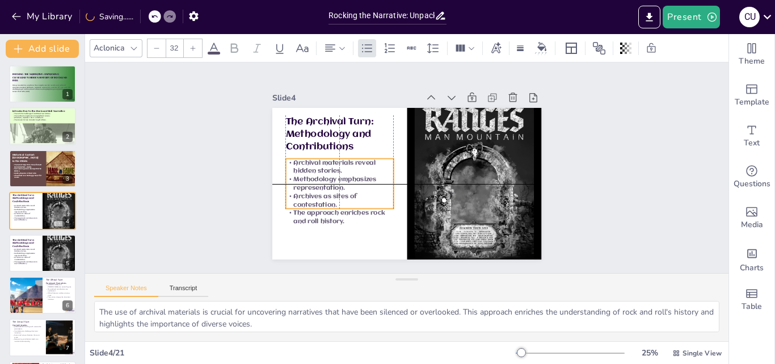
drag, startPoint x: 344, startPoint y: 198, endPoint x: 343, endPoint y: 211, distance: 13.1
click at [353, 146] on p "The approach enriches rock and roll history." at bounding box center [372, 91] width 39 height 109
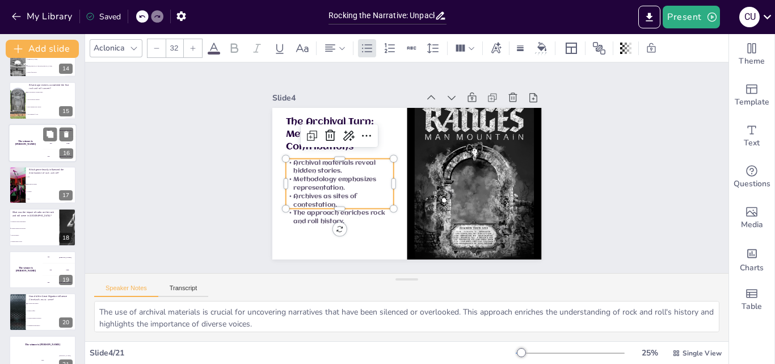
scroll to position [594, 0]
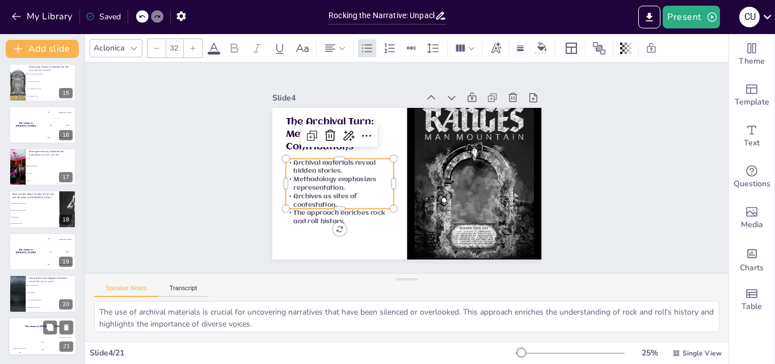
click at [22, 335] on div "The winner is [PERSON_NAME]" at bounding box center [43, 325] width 68 height 19
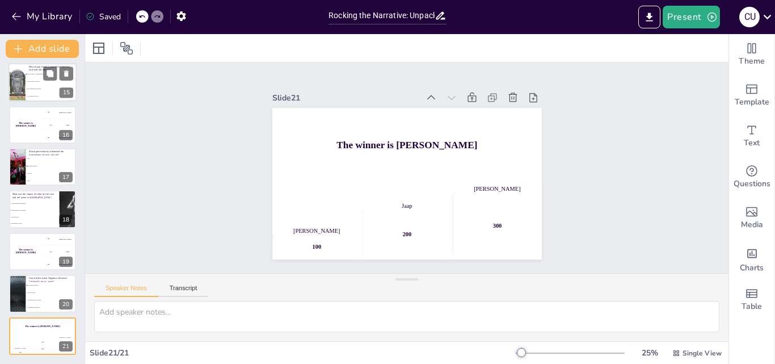
click at [44, 82] on span "The Woodstock Festival" at bounding box center [51, 82] width 49 height 2
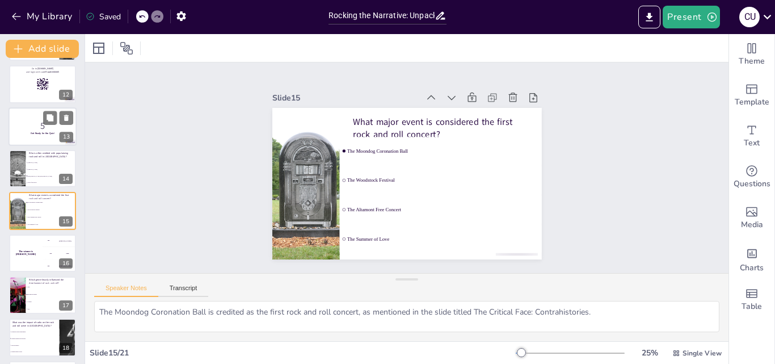
click at [36, 143] on div at bounding box center [43, 126] width 68 height 39
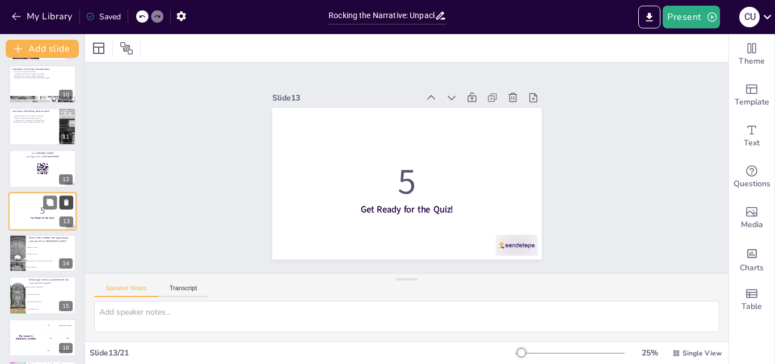
click at [66, 202] on icon at bounding box center [66, 202] width 5 height 6
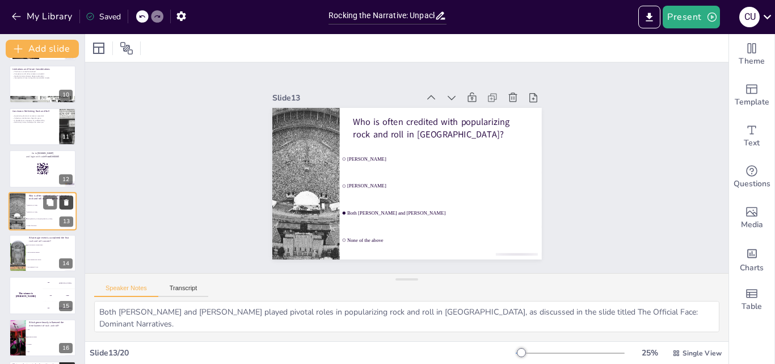
click at [66, 202] on icon at bounding box center [66, 202] width 5 height 6
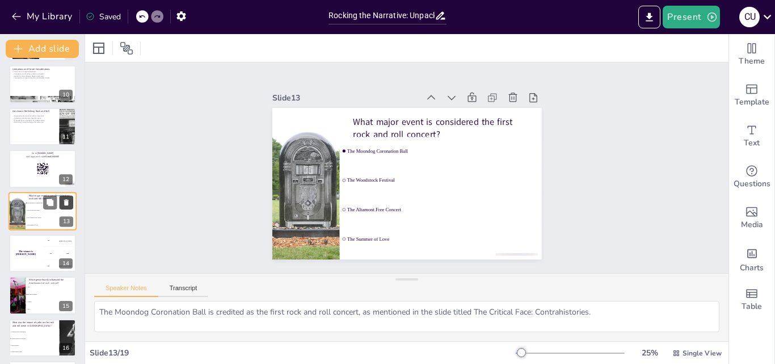
click at [66, 202] on icon at bounding box center [66, 202] width 5 height 6
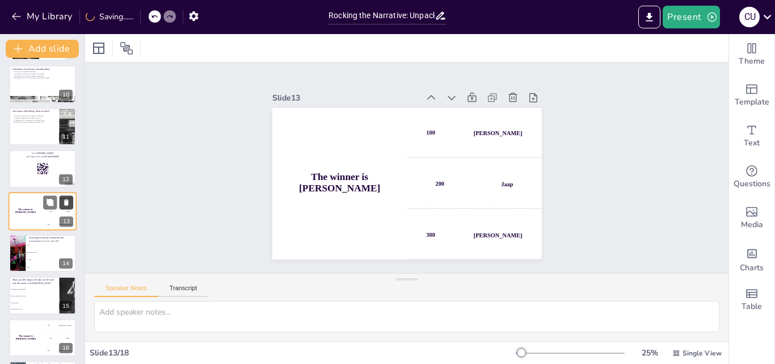
click at [66, 202] on icon at bounding box center [66, 202] width 5 height 6
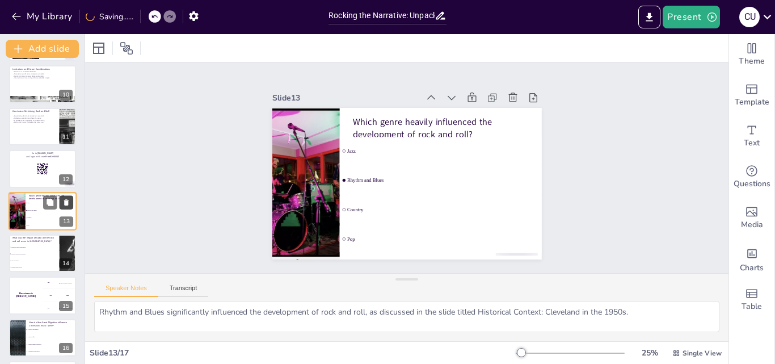
click at [66, 202] on icon at bounding box center [66, 202] width 5 height 6
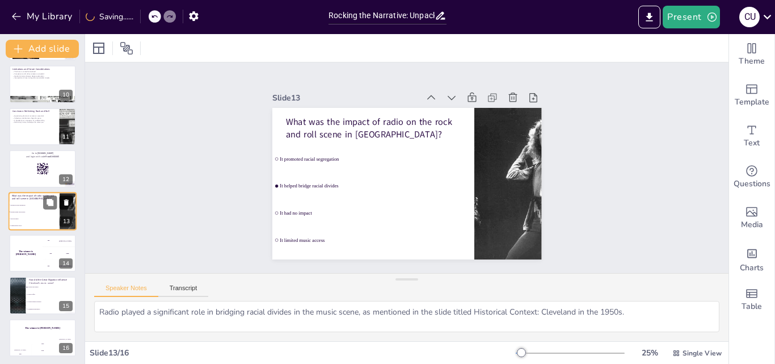
click at [66, 202] on icon at bounding box center [66, 202] width 5 height 6
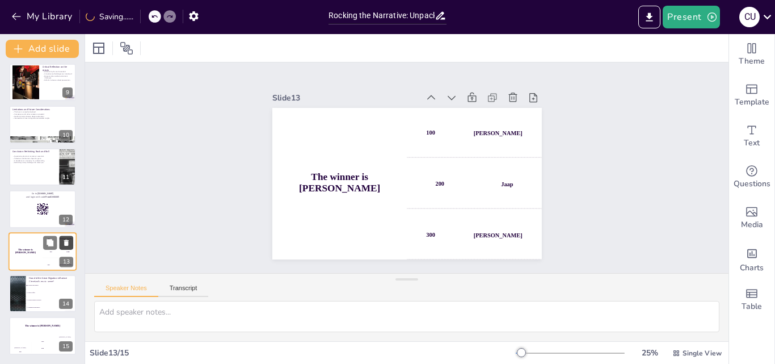
click at [66, 202] on icon at bounding box center [66, 200] width 5 height 6
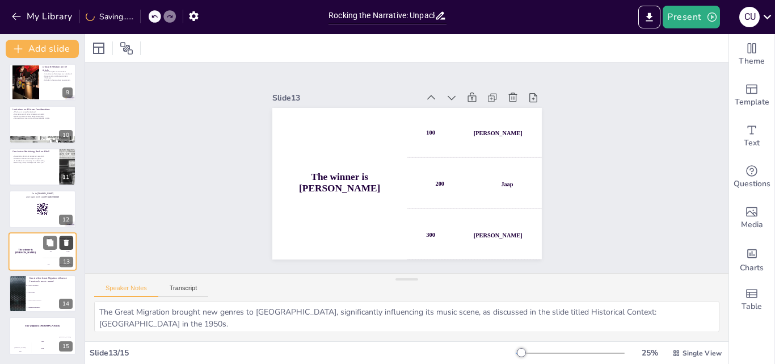
scroll to position [298, 0]
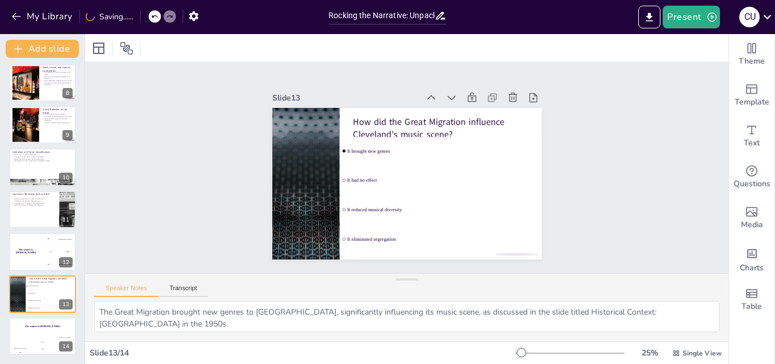
click at [153, 20] on icon at bounding box center [154, 16] width 7 height 7
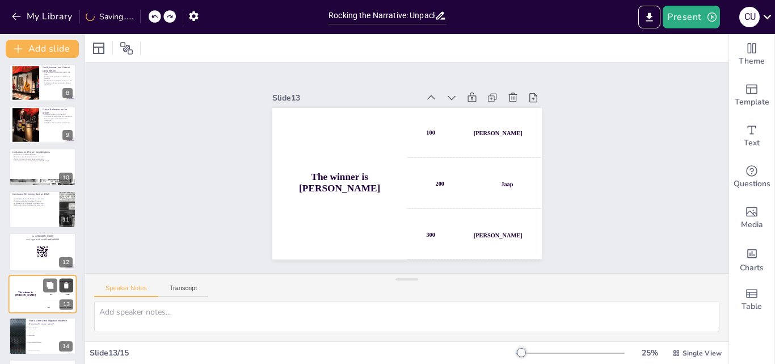
click at [66, 286] on icon at bounding box center [66, 285] width 5 height 6
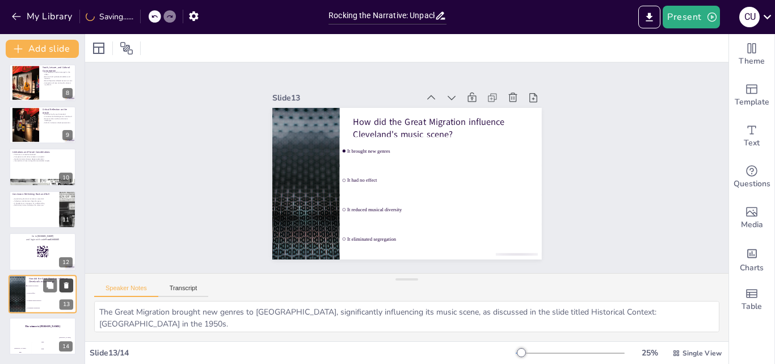
click at [66, 286] on icon at bounding box center [66, 285] width 5 height 6
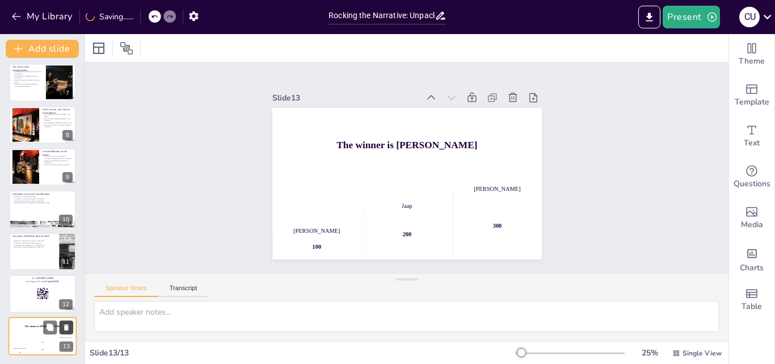
scroll to position [256, 0]
click at [67, 326] on icon at bounding box center [66, 327] width 5 height 6
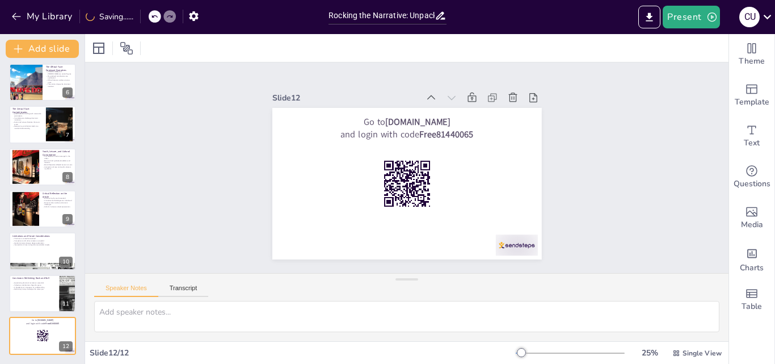
scroll to position [214, 0]
click at [19, 297] on div at bounding box center [43, 293] width 68 height 39
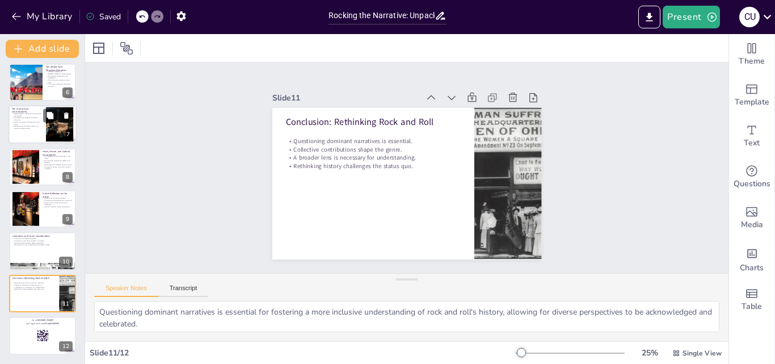
click at [40, 111] on p "The Critical Face: Contrahistories" at bounding box center [27, 110] width 31 height 6
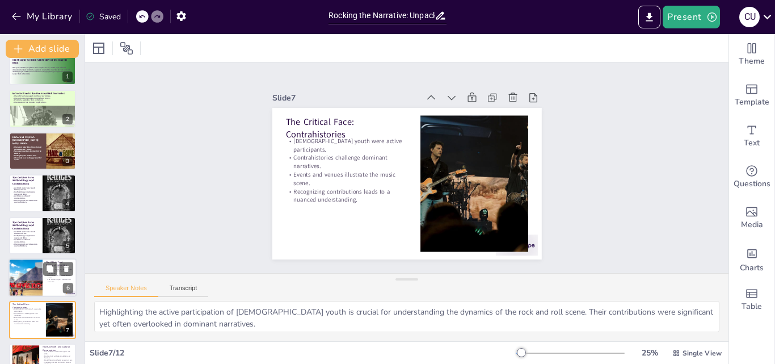
scroll to position [0, 0]
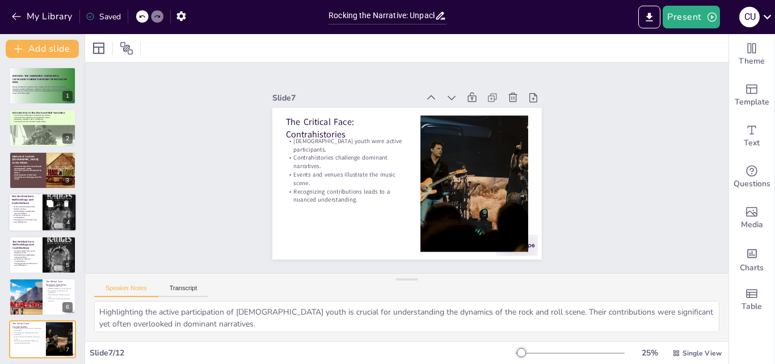
click at [33, 209] on p "Archival materials reveal hidden stories." at bounding box center [25, 208] width 27 height 4
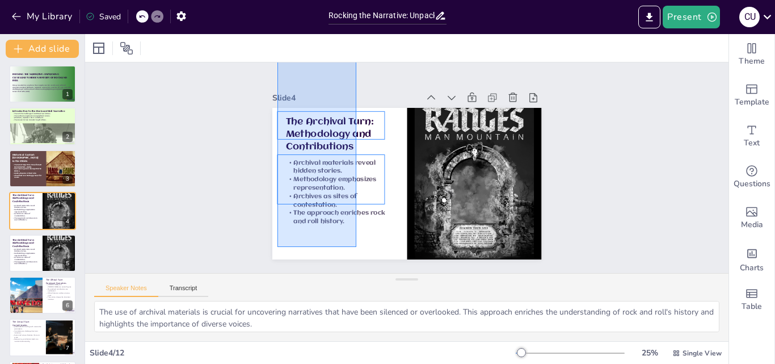
drag, startPoint x: 356, startPoint y: 247, endPoint x: 277, endPoint y: 52, distance: 209.9
click at [277, 52] on div "Slide 1 Rocking the Narrative: Unpacking [PERSON_NAME]'s Hidden History of Rock…" at bounding box center [406, 199] width 643 height 330
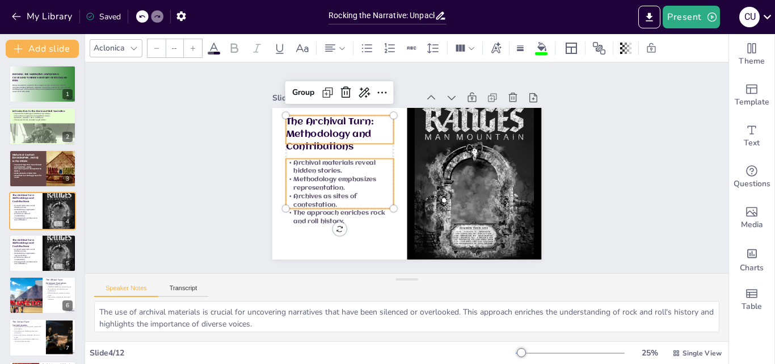
click at [209, 52] on span at bounding box center [214, 53] width 12 height 3
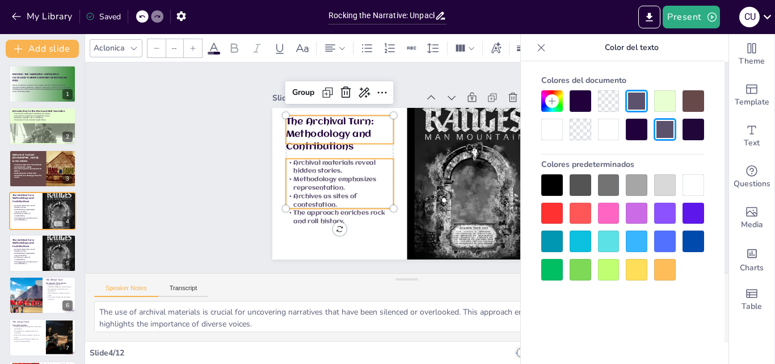
click at [700, 185] on div at bounding box center [693, 185] width 22 height 22
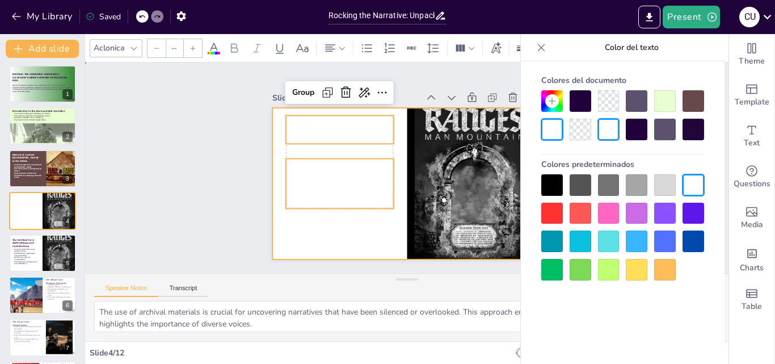
click at [371, 251] on div at bounding box center [391, 172] width 227 height 303
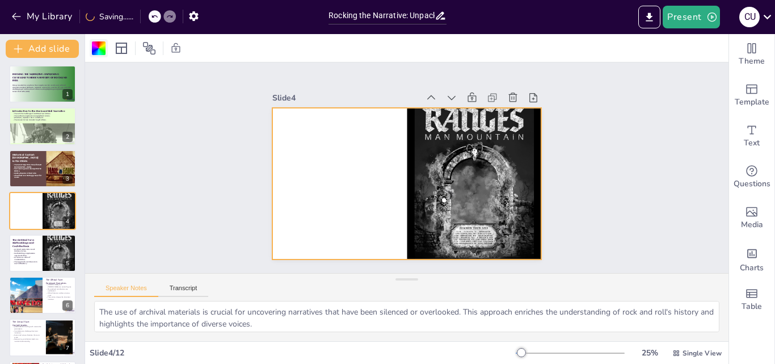
click at [98, 54] on div at bounding box center [99, 48] width 14 height 14
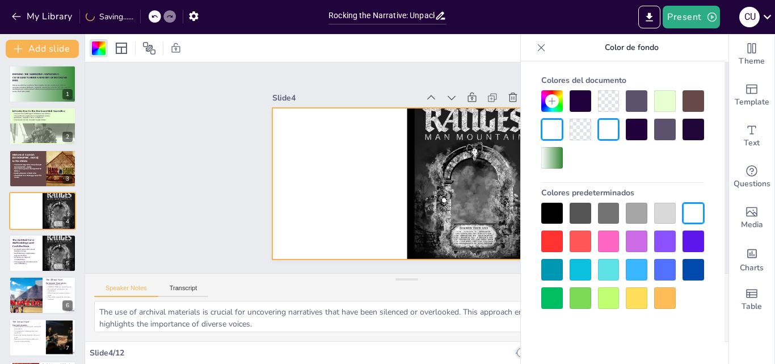
click at [686, 269] on div at bounding box center [693, 270] width 22 height 22
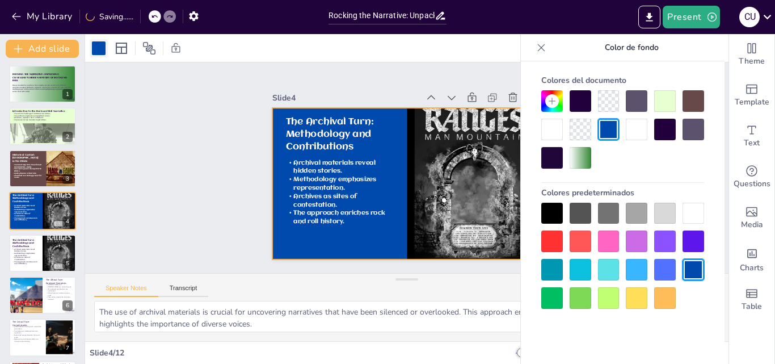
click at [102, 47] on div at bounding box center [99, 48] width 14 height 14
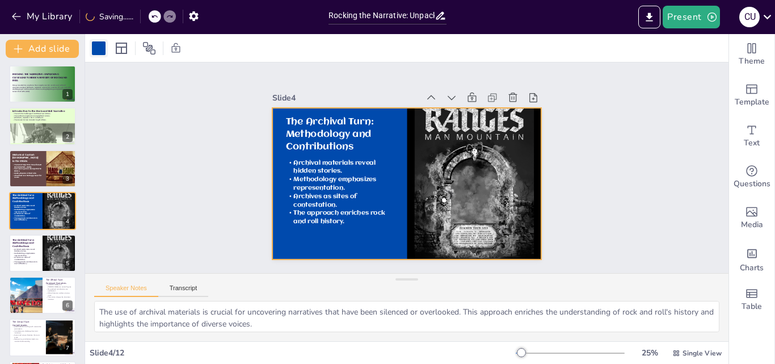
click at [102, 47] on div at bounding box center [99, 48] width 14 height 14
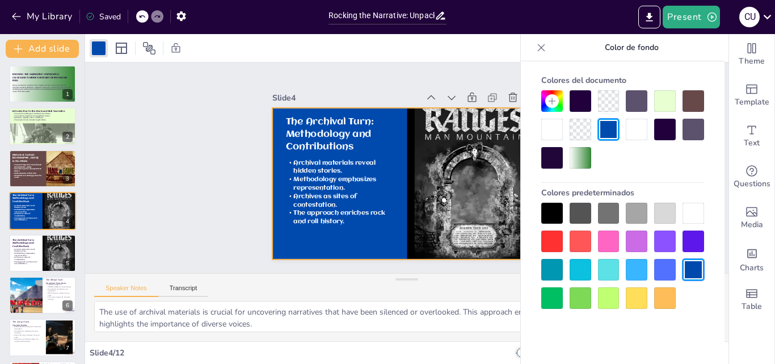
click at [555, 104] on icon at bounding box center [551, 100] width 9 height 9
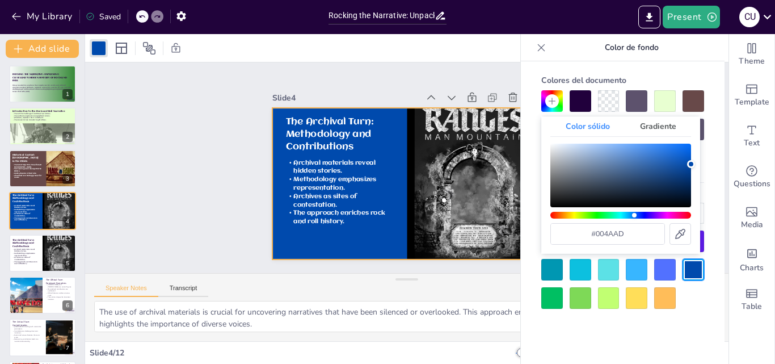
click at [661, 130] on font "Gradiente" at bounding box center [658, 126] width 36 height 11
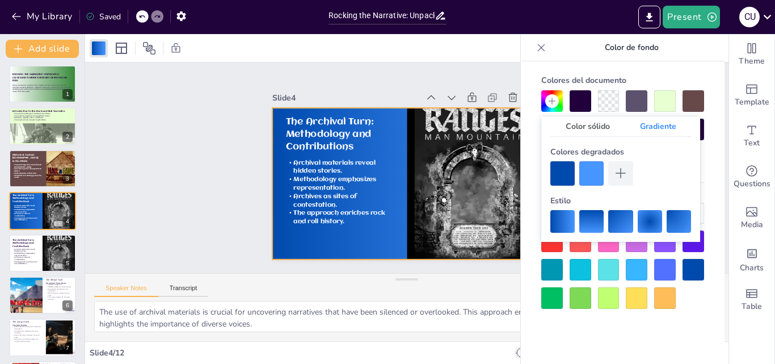
click at [596, 225] on div at bounding box center [591, 221] width 24 height 23
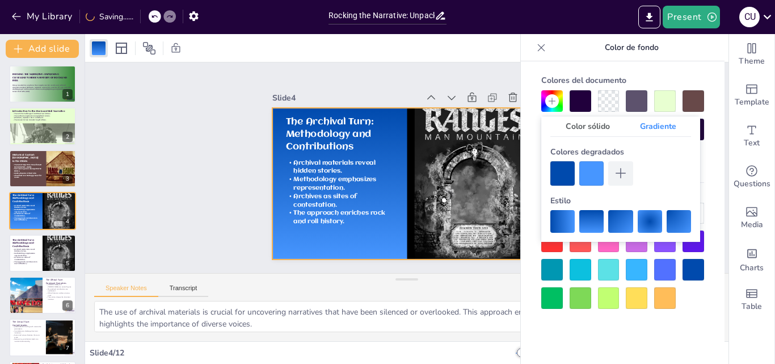
click at [656, 220] on div at bounding box center [649, 221] width 24 height 23
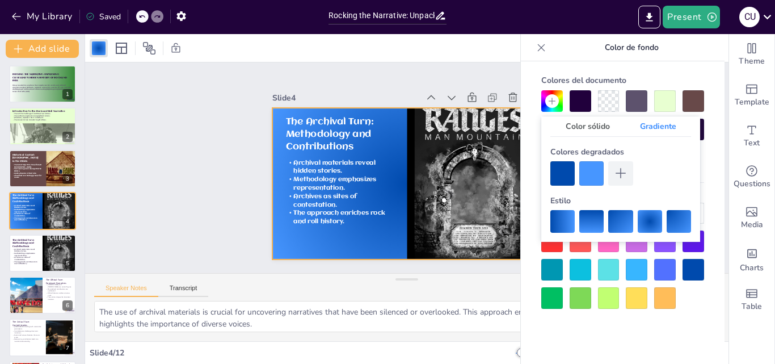
click at [588, 220] on div at bounding box center [591, 221] width 24 height 23
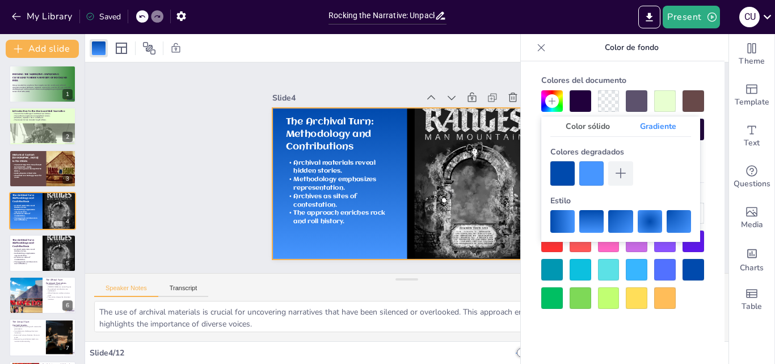
click at [590, 174] on div at bounding box center [591, 173] width 24 height 24
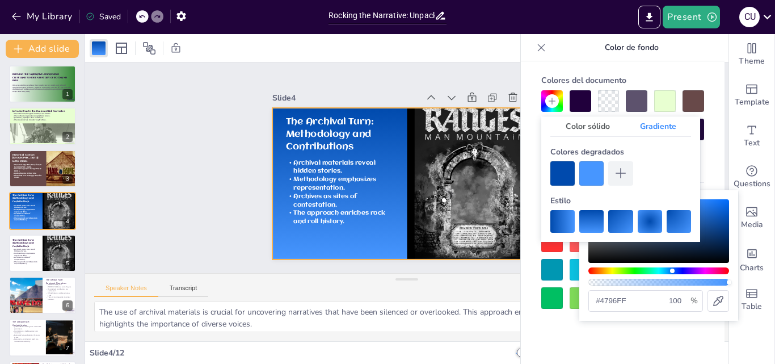
click at [593, 172] on div at bounding box center [591, 173] width 24 height 24
click at [582, 176] on div at bounding box center [591, 173] width 24 height 24
click at [590, 172] on div at bounding box center [591, 173] width 24 height 24
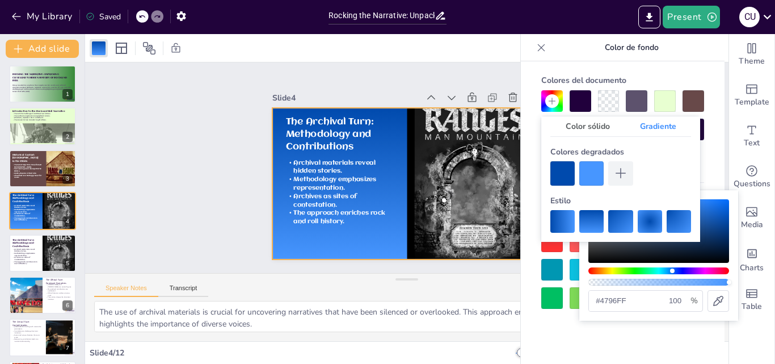
click at [590, 172] on div at bounding box center [591, 173] width 24 height 24
click at [547, 178] on div "Color sólido Gradiente Colores degradados Estilo" at bounding box center [620, 178] width 159 height 125
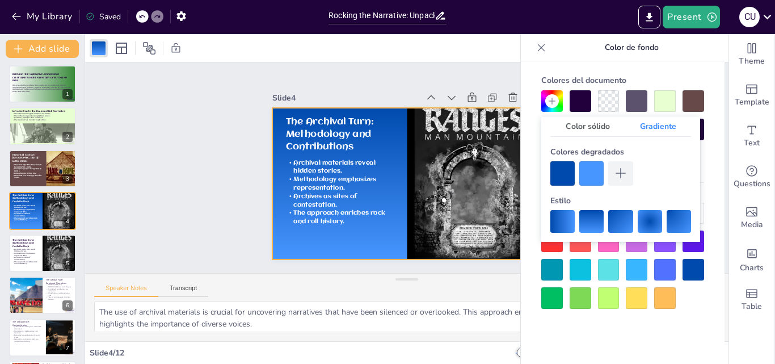
click at [563, 178] on div at bounding box center [562, 173] width 24 height 24
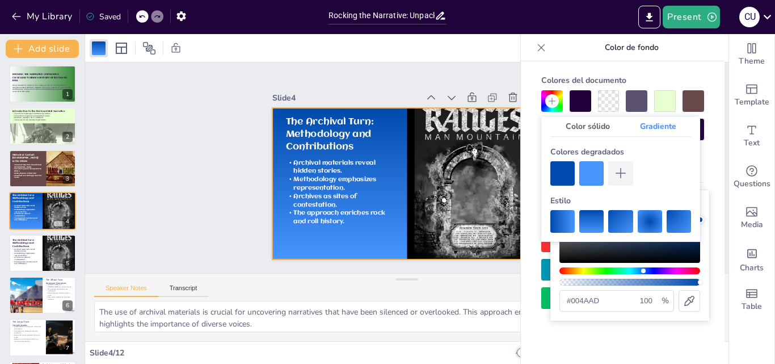
click at [600, 171] on div at bounding box center [591, 173] width 24 height 24
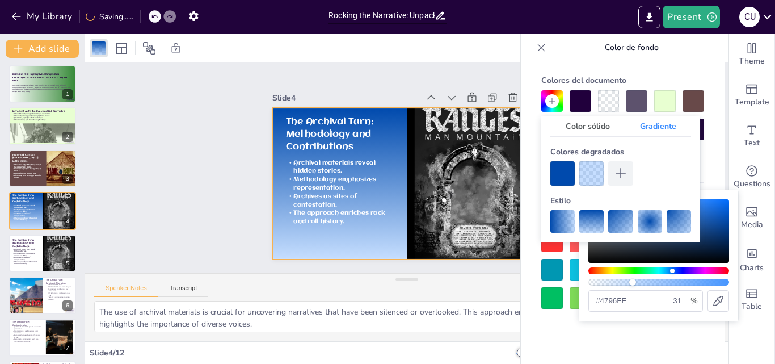
drag, startPoint x: 668, startPoint y: 282, endPoint x: 632, endPoint y: 272, distance: 37.3
click at [632, 272] on div "#4796ff 100 %" at bounding box center [658, 255] width 141 height 112
click at [563, 170] on div at bounding box center [562, 173] width 24 height 24
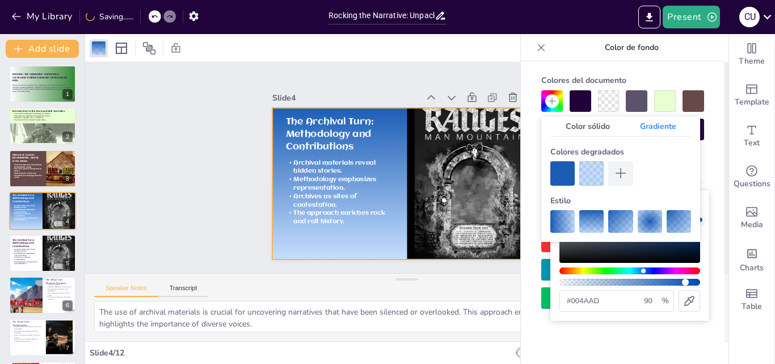
drag, startPoint x: 689, startPoint y: 282, endPoint x: 685, endPoint y: 273, distance: 9.9
click at [685, 273] on div "#004aad 100 %" at bounding box center [629, 255] width 141 height 112
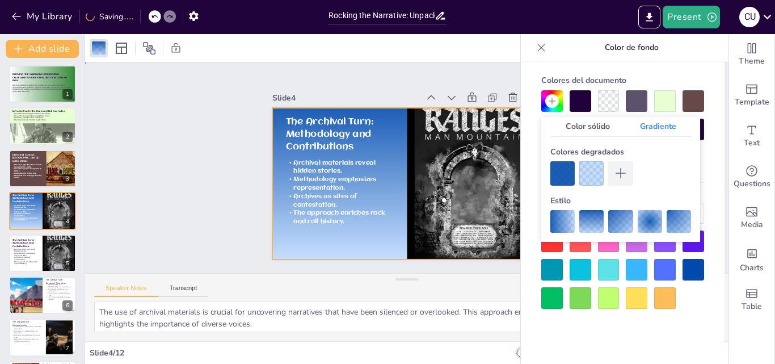
click at [94, 143] on div "Slide 1 Rocking the Narrative: Unpacking [PERSON_NAME]'s Hidden History of Rock…" at bounding box center [406, 167] width 673 height 454
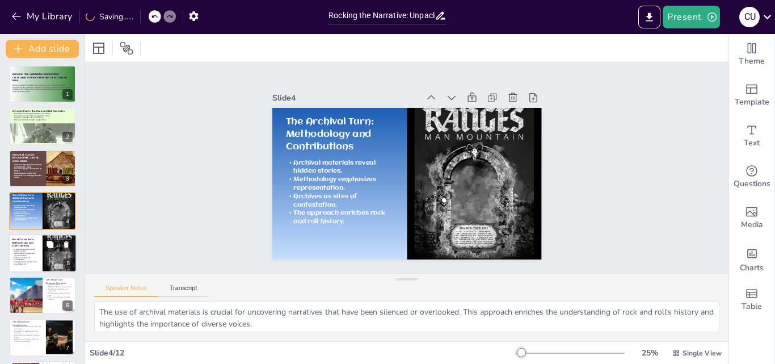
click at [39, 251] on div at bounding box center [43, 253] width 68 height 39
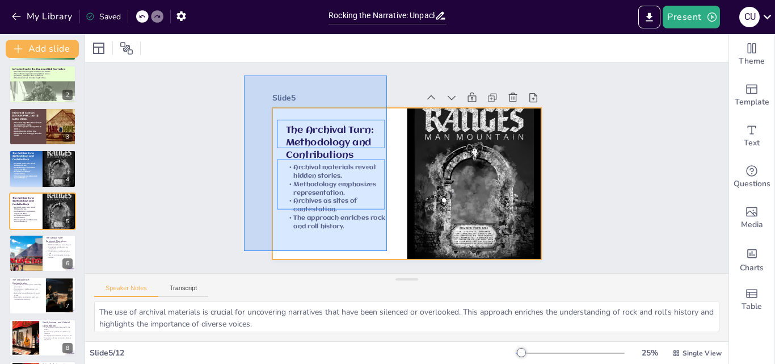
drag, startPoint x: 243, startPoint y: 77, endPoint x: 387, endPoint y: 251, distance: 225.6
click at [387, 251] on div "Slide 1 Rocking the Narrative: Unpacking [PERSON_NAME]'s Hidden History of Rock…" at bounding box center [406, 167] width 303 height 378
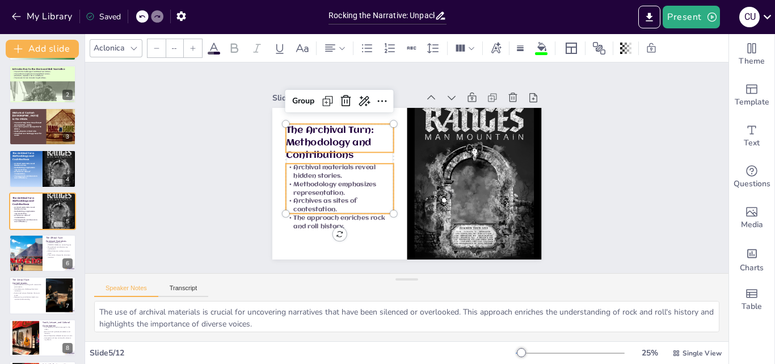
click at [213, 52] on span at bounding box center [214, 53] width 12 height 3
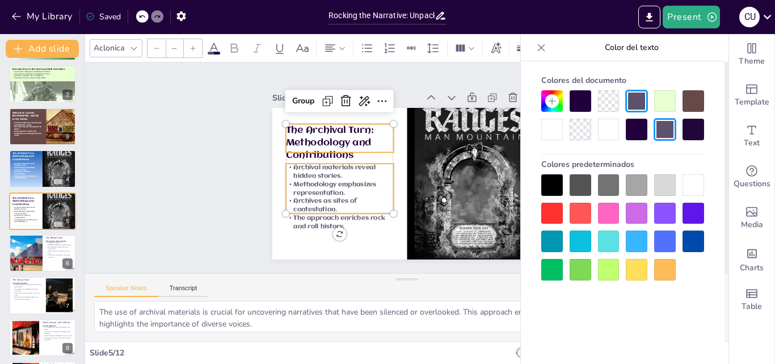
click at [690, 242] on div at bounding box center [693, 241] width 22 height 22
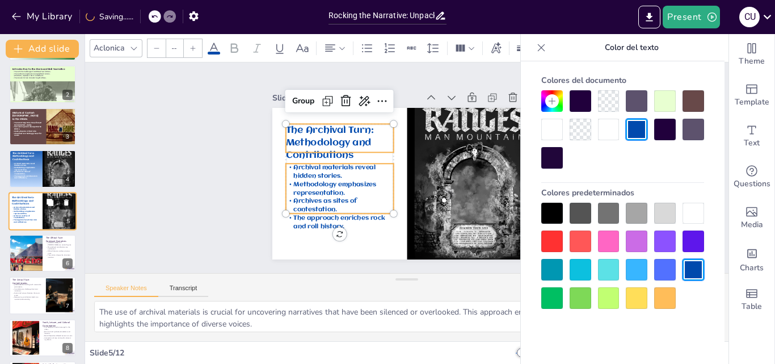
click at [67, 200] on icon at bounding box center [66, 202] width 5 height 6
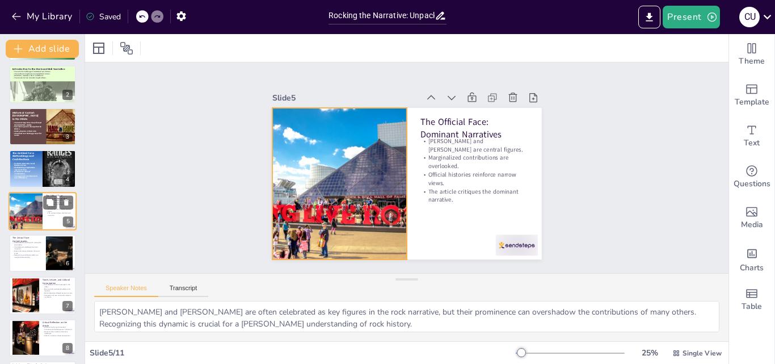
click at [14, 221] on div at bounding box center [25, 211] width 39 height 39
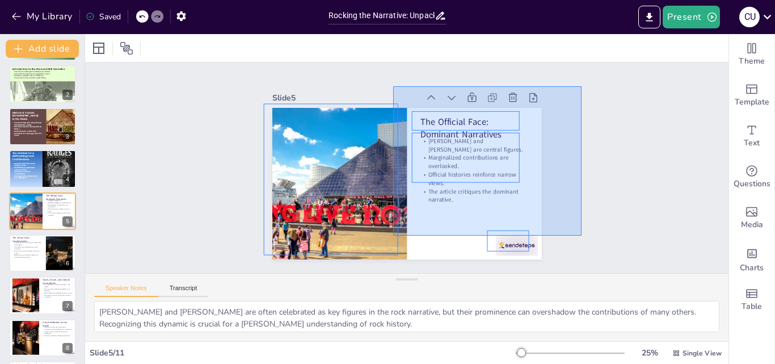
drag, startPoint x: 581, startPoint y: 235, endPoint x: 393, endPoint y: 86, distance: 240.2
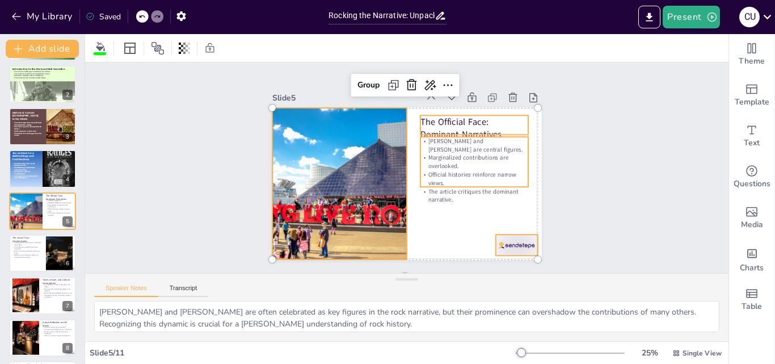
click at [473, 179] on p "Official histories reinforce narrow views." at bounding box center [470, 192] width 109 height 39
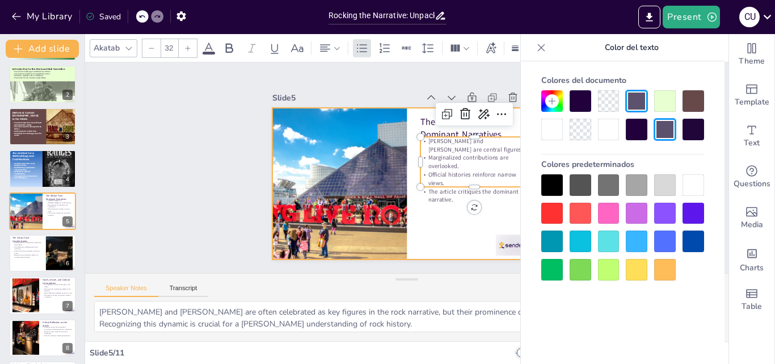
click at [453, 223] on div at bounding box center [419, 158] width 281 height 307
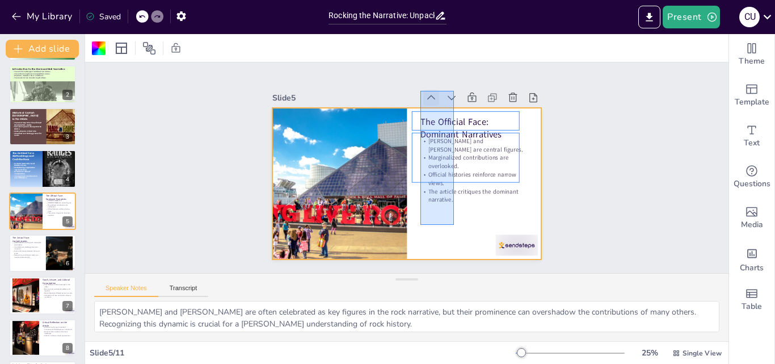
drag, startPoint x: 454, startPoint y: 225, endPoint x: 419, endPoint y: 100, distance: 129.6
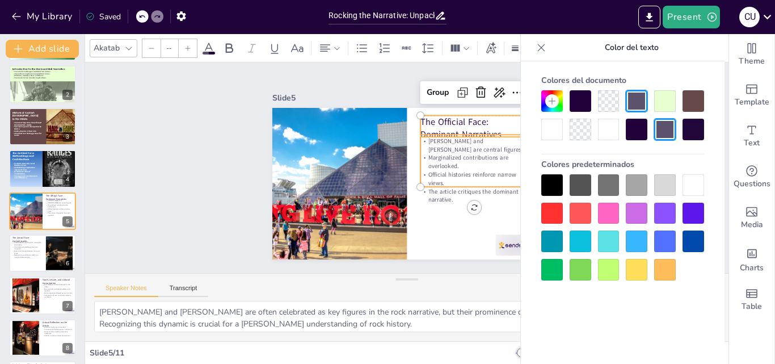
click at [100, 51] on div "Akatab" at bounding box center [106, 47] width 31 height 15
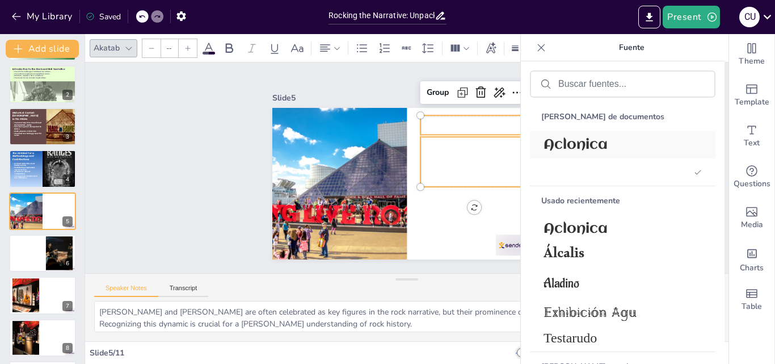
click at [607, 142] on font "Aclonica" at bounding box center [575, 144] width 64 height 15
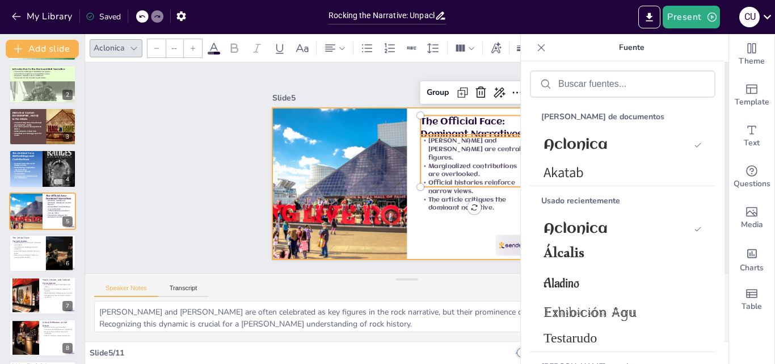
click at [435, 215] on div at bounding box center [420, 173] width 247 height 307
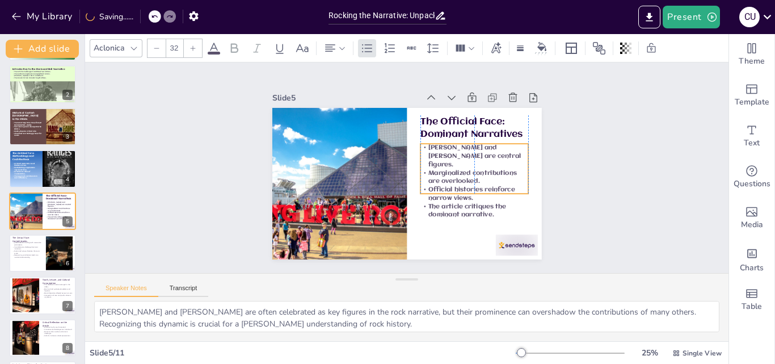
drag, startPoint x: 467, startPoint y: 176, endPoint x: 463, endPoint y: 183, distance: 7.6
click at [440, 187] on p "Official histories reinforce narrow views." at bounding box center [410, 239] width 59 height 105
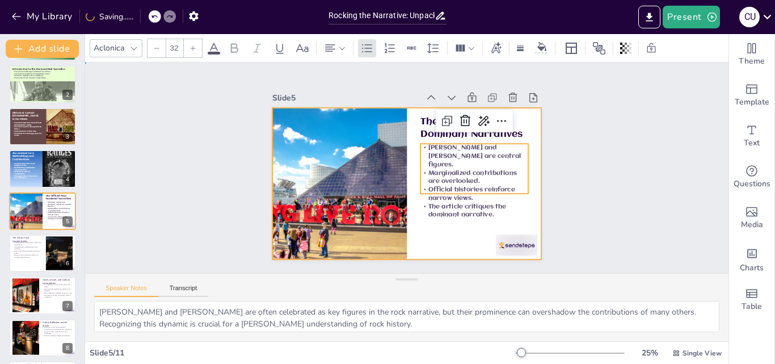
click at [449, 240] on div at bounding box center [394, 178] width 293 height 301
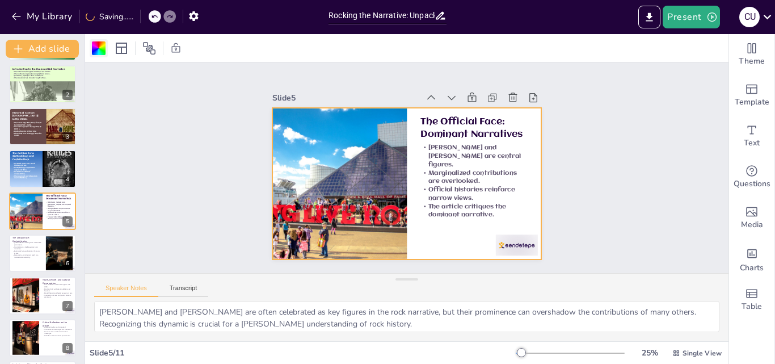
click at [101, 45] on div at bounding box center [99, 48] width 14 height 14
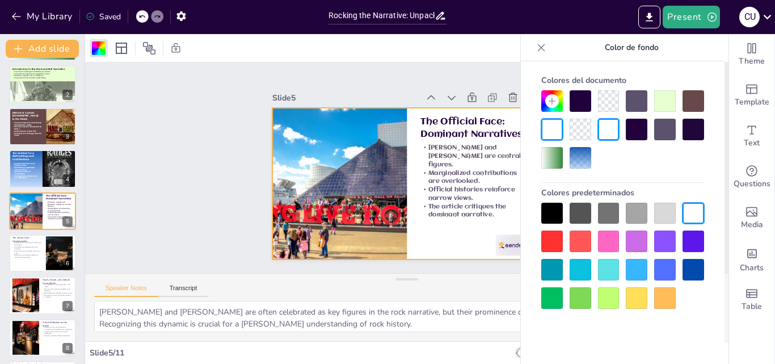
click at [573, 161] on div at bounding box center [580, 158] width 22 height 22
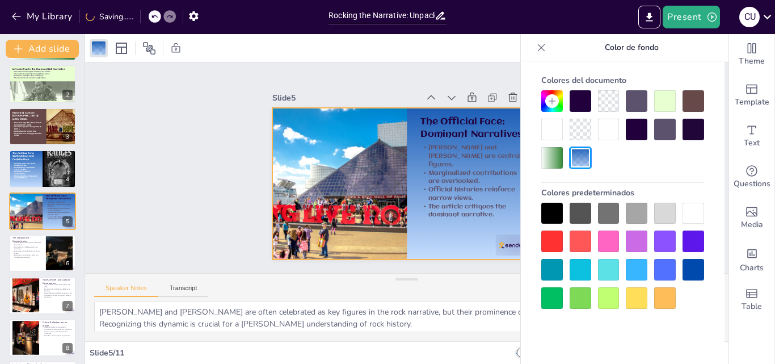
click at [579, 161] on div at bounding box center [580, 158] width 22 height 22
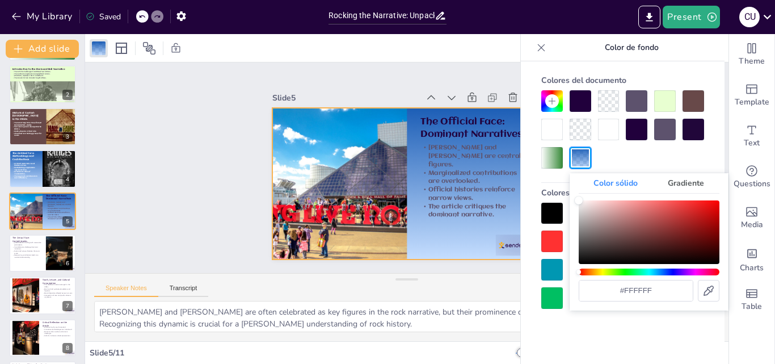
click at [668, 186] on font "Gradiente" at bounding box center [686, 183] width 36 height 11
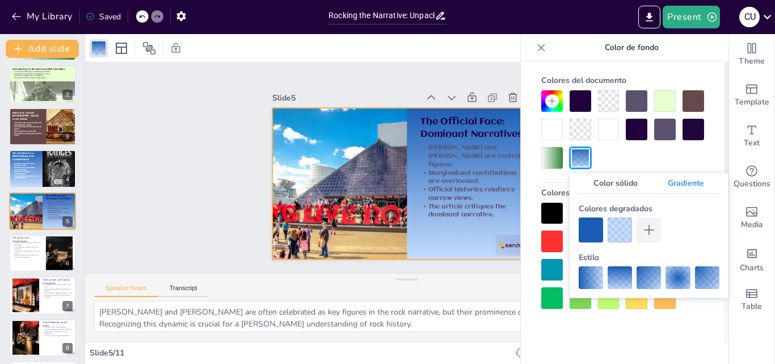
click at [617, 231] on div at bounding box center [619, 229] width 24 height 24
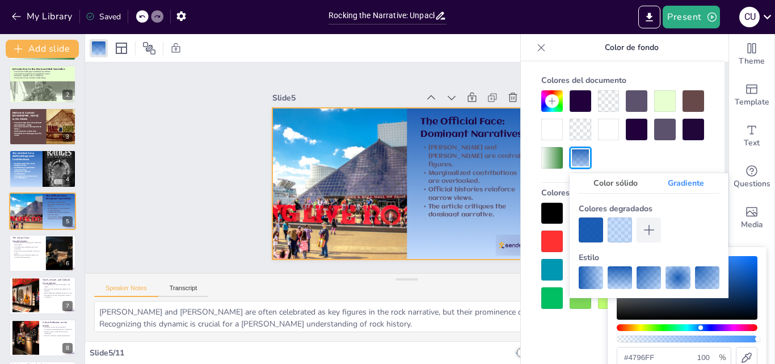
click at [616, 235] on div at bounding box center [619, 229] width 24 height 24
click at [618, 232] on div at bounding box center [619, 229] width 24 height 24
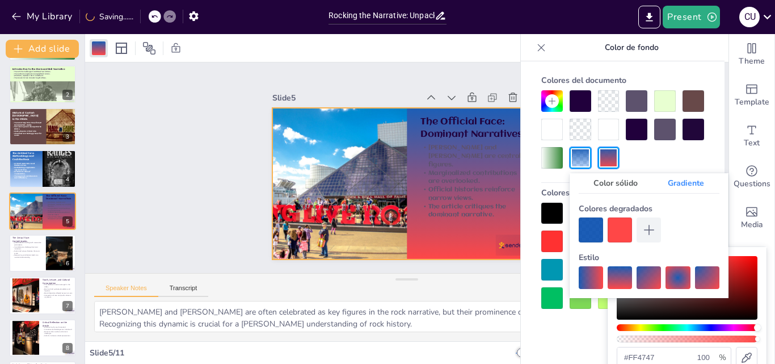
drag, startPoint x: 746, startPoint y: 328, endPoint x: 774, endPoint y: 323, distance: 28.8
click at [774, 323] on body "My Library Saving...... Rocking the Narrative: Unpacking Cleveland's Hidden His…" at bounding box center [387, 182] width 775 height 364
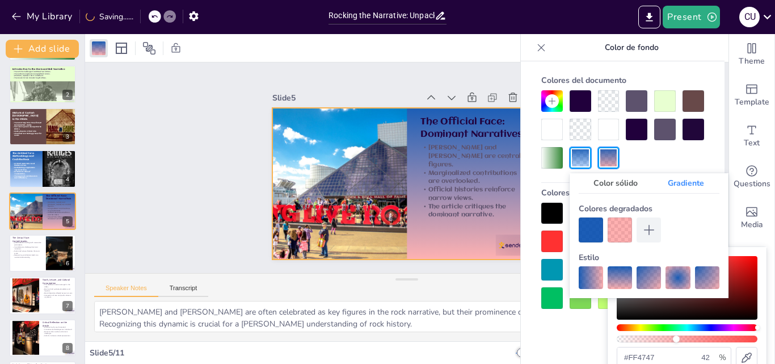
drag, startPoint x: 720, startPoint y: 340, endPoint x: 676, endPoint y: 326, distance: 46.5
click at [676, 326] on div "#ff4747 100 %" at bounding box center [686, 312] width 141 height 112
click at [591, 226] on div at bounding box center [590, 229] width 24 height 24
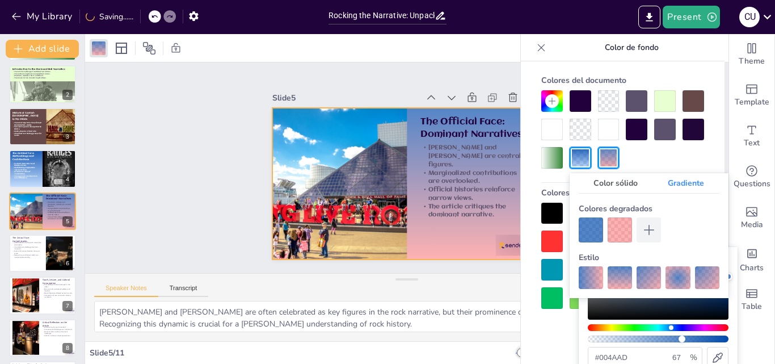
drag, startPoint x: 713, startPoint y: 339, endPoint x: 682, endPoint y: 331, distance: 32.2
click at [682, 331] on div "#004aad 100 %" at bounding box center [658, 312] width 141 height 112
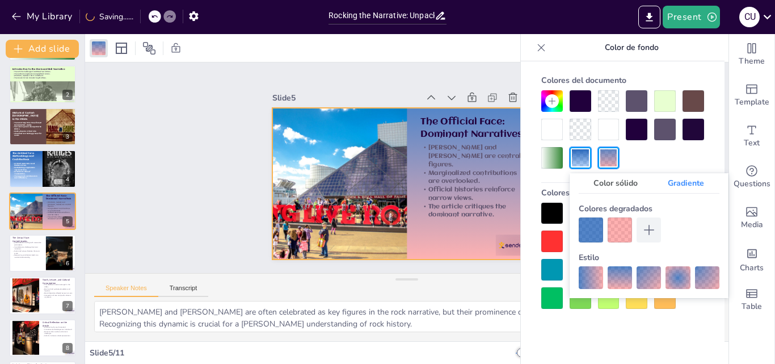
click at [424, 87] on div "Slide 5" at bounding box center [473, 145] width 98 height 261
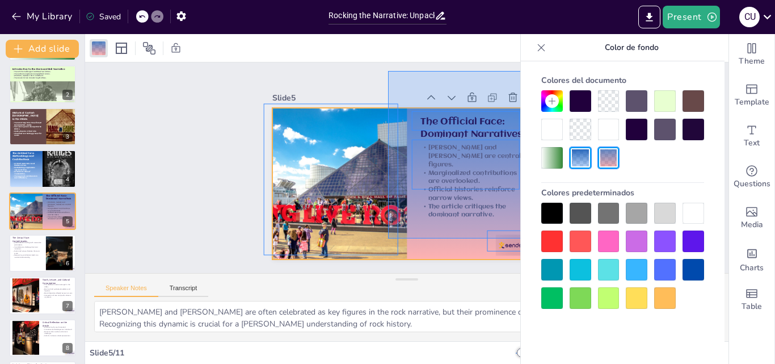
drag, startPoint x: 391, startPoint y: 73, endPoint x: 520, endPoint y: 221, distance: 195.8
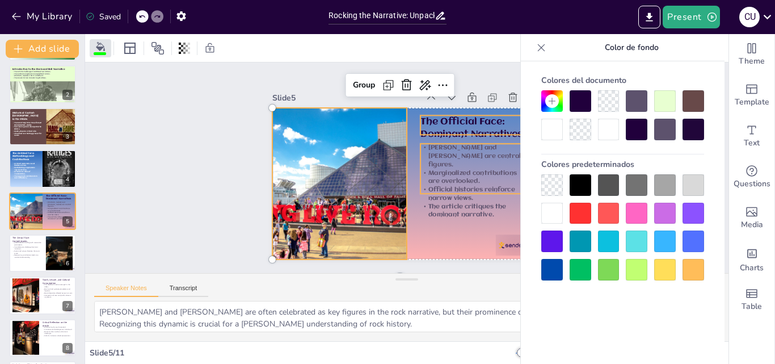
click at [261, 60] on div at bounding box center [406, 48] width 643 height 28
click at [456, 214] on div at bounding box center [406, 183] width 269 height 151
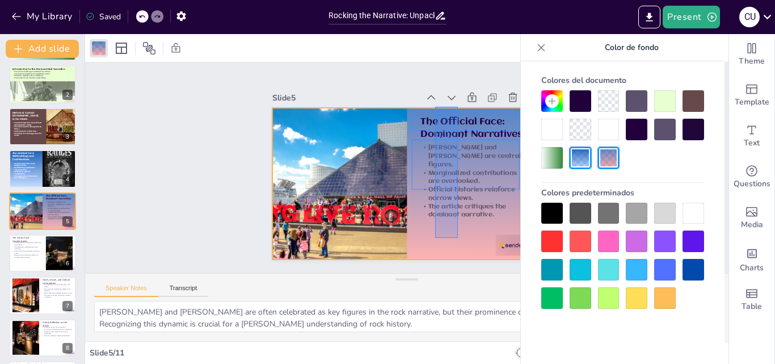
drag, startPoint x: 458, startPoint y: 238, endPoint x: 426, endPoint y: 113, distance: 128.6
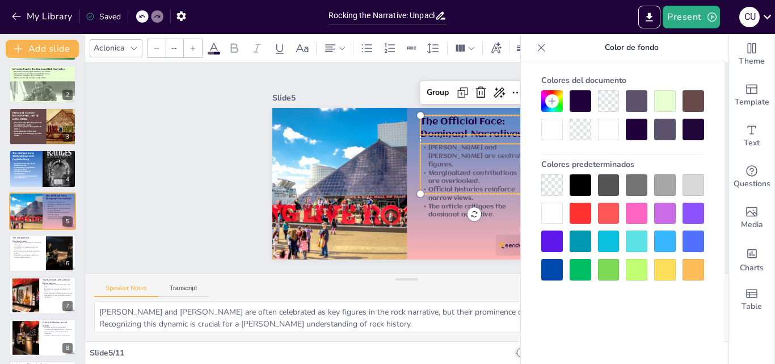
click at [222, 54] on div "Aclonica --" at bounding box center [380, 48] width 581 height 19
click at [212, 50] on icon at bounding box center [214, 48] width 14 height 14
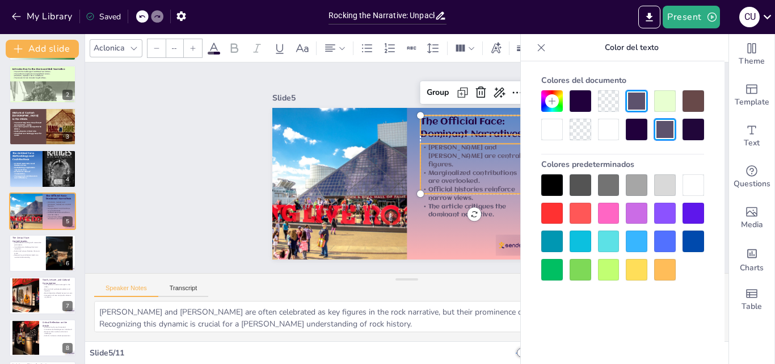
click at [550, 183] on div at bounding box center [552, 185] width 22 height 22
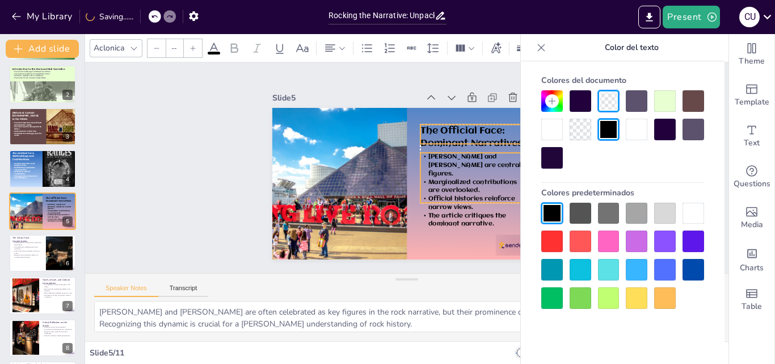
drag, startPoint x: 444, startPoint y: 174, endPoint x: 444, endPoint y: 183, distance: 9.1
click at [377, 184] on span "Official histories reinforce narrow views." at bounding box center [366, 228] width 19 height 88
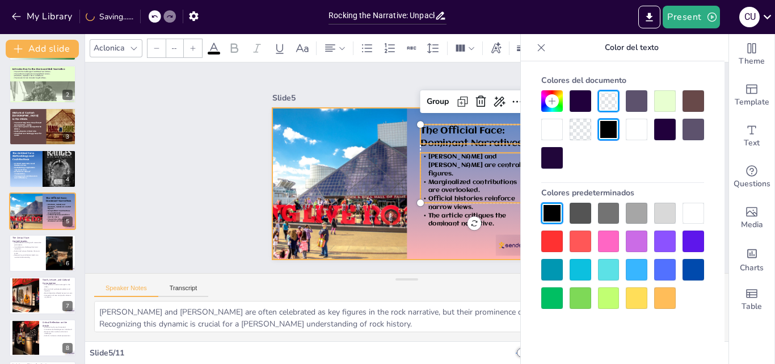
click at [446, 247] on div at bounding box center [398, 154] width 309 height 266
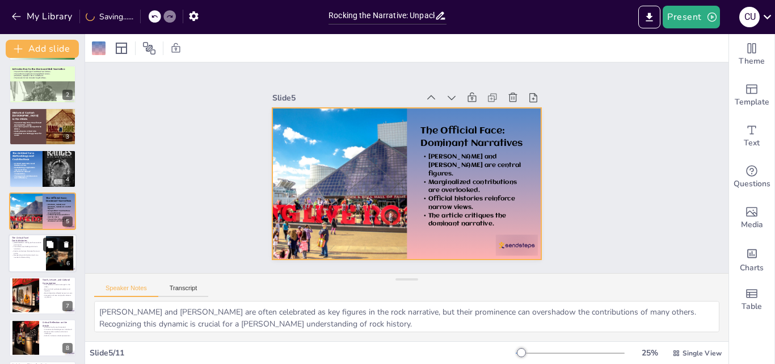
click at [44, 245] on button at bounding box center [50, 244] width 14 height 14
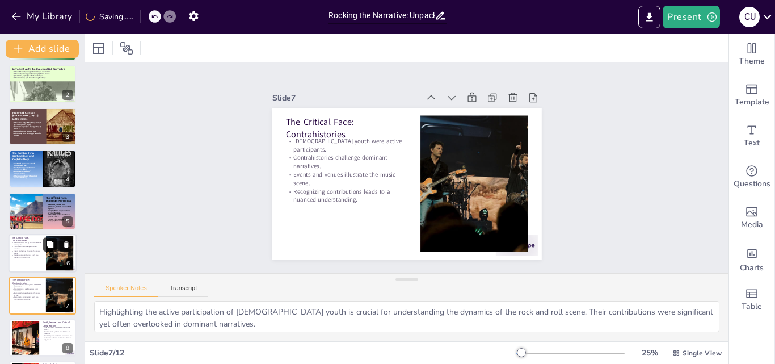
scroll to position [128, 0]
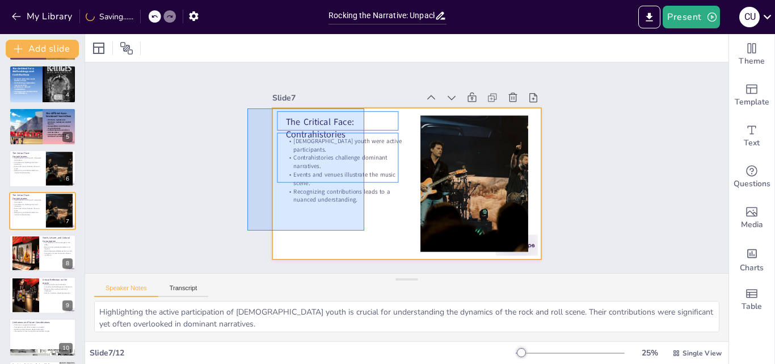
drag, startPoint x: 247, startPoint y: 108, endPoint x: 369, endPoint y: 229, distance: 171.2
click at [369, 229] on div "Slide 1 Rocking the Narrative: Unpacking [PERSON_NAME]'s Hidden History of Rock…" at bounding box center [406, 167] width 350 height 217
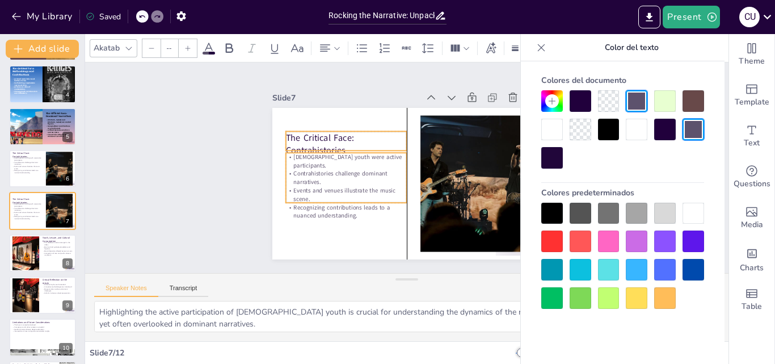
drag, startPoint x: 348, startPoint y: 151, endPoint x: 344, endPoint y: 167, distance: 16.4
click at [388, 167] on p "Contrahistories challenge dominant narratives." at bounding box center [396, 107] width 17 height 121
click at [126, 43] on div at bounding box center [129, 48] width 14 height 14
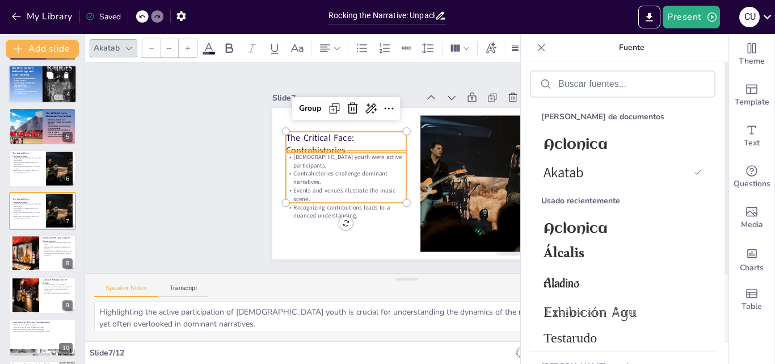
click at [44, 99] on div at bounding box center [60, 84] width 34 height 43
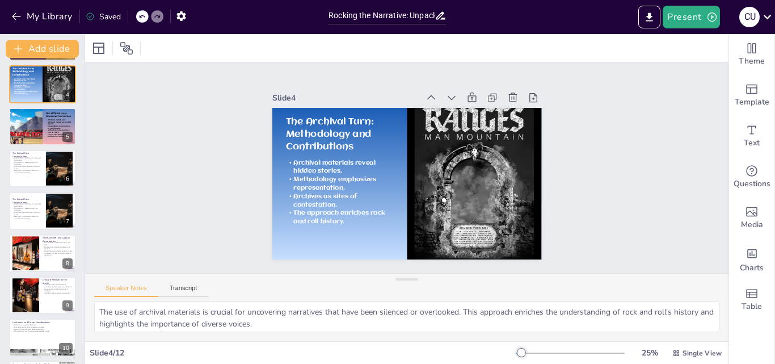
scroll to position [2, 0]
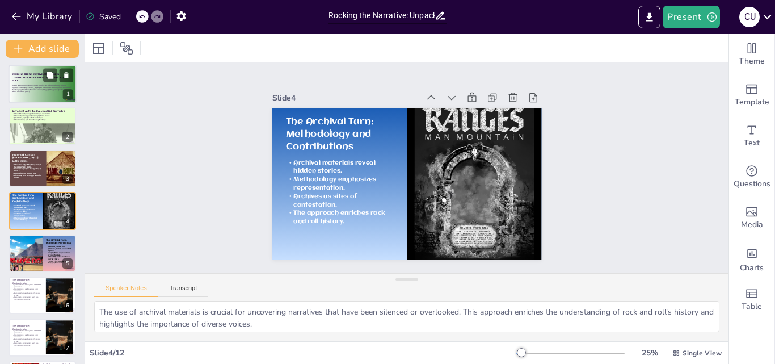
click at [40, 91] on p "Generated with [URL]" at bounding box center [42, 92] width 61 height 2
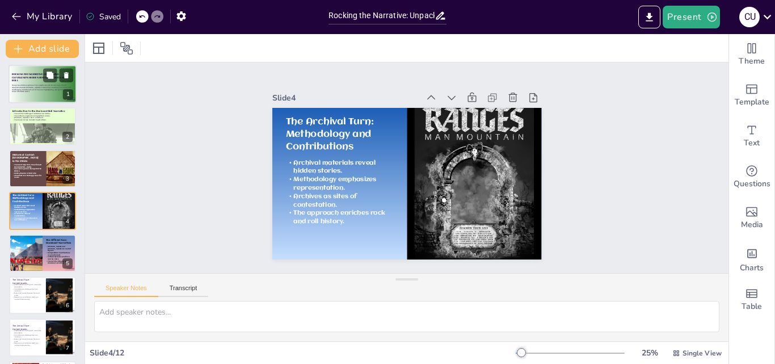
scroll to position [0, 0]
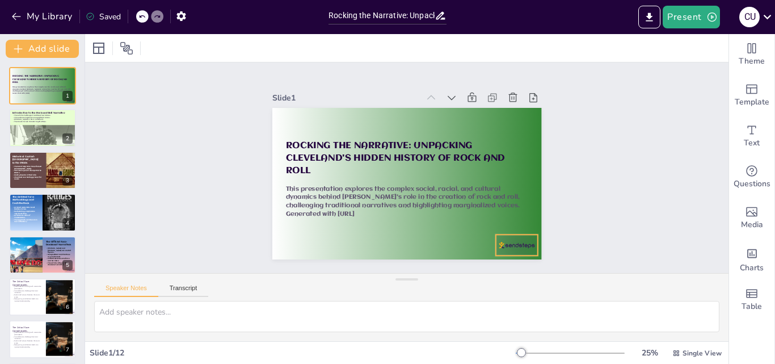
click at [354, 263] on div at bounding box center [341, 285] width 26 height 44
click at [50, 129] on div at bounding box center [41, 140] width 68 height 45
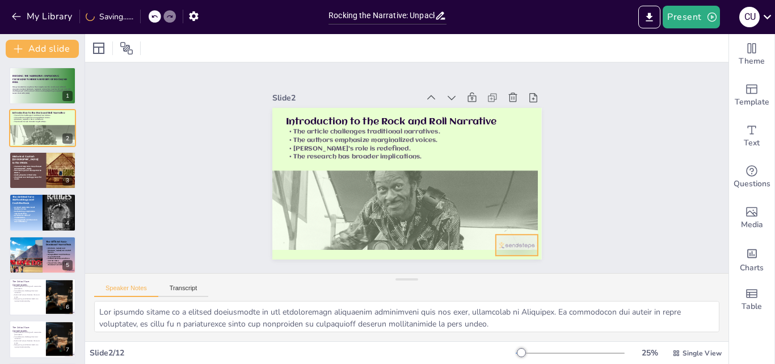
click at [508, 88] on div at bounding box center [495, 66] width 26 height 44
click at [60, 174] on div at bounding box center [64, 167] width 57 height 45
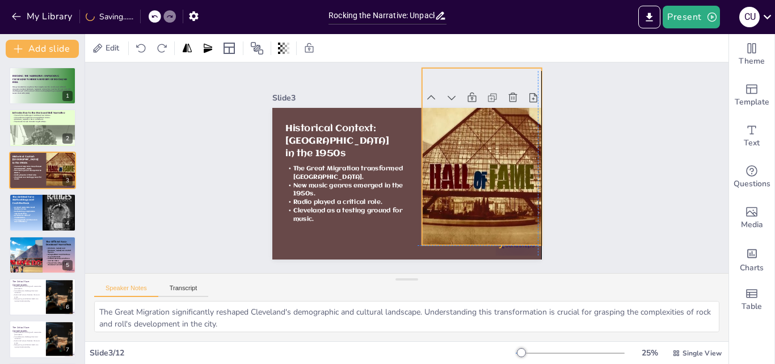
drag, startPoint x: 502, startPoint y: 237, endPoint x: 492, endPoint y: 208, distance: 30.1
click at [492, 202] on div at bounding box center [404, 81] width 199 height 242
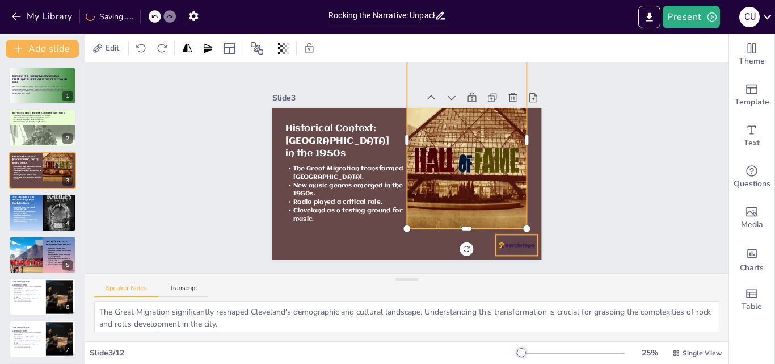
click at [298, 160] on div at bounding box center [274, 142] width 47 height 36
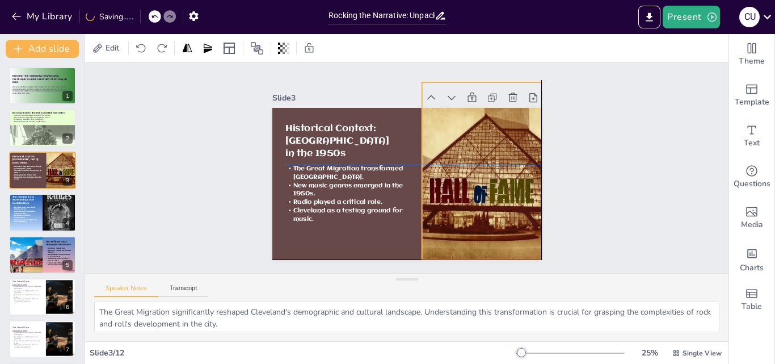
drag, startPoint x: 446, startPoint y: 189, endPoint x: 461, endPoint y: 218, distance: 32.2
click at [461, 218] on div at bounding box center [326, 199] width 277 height 253
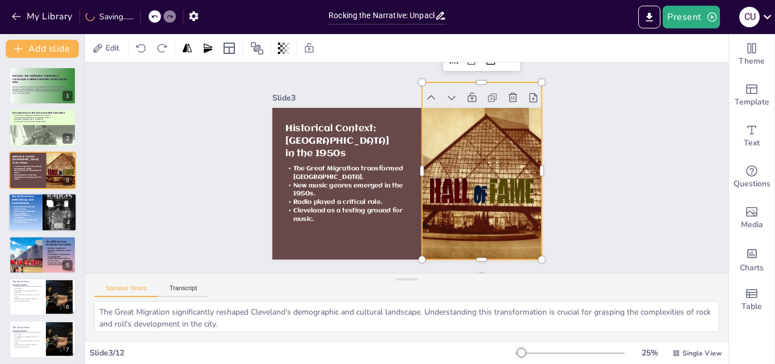
click at [57, 221] on div at bounding box center [60, 212] width 34 height 43
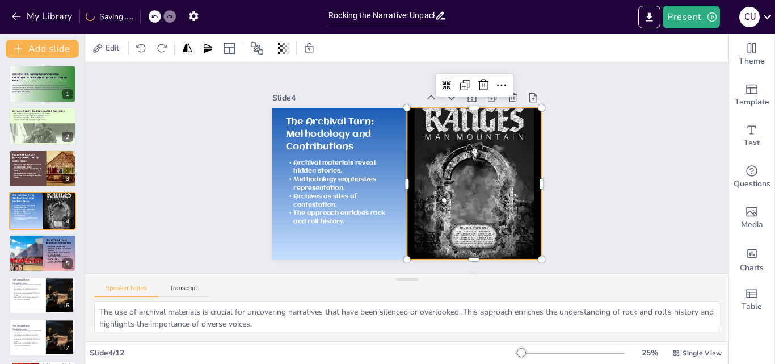
drag, startPoint x: 493, startPoint y: 235, endPoint x: 492, endPoint y: 218, distance: 17.1
click at [492, 218] on div at bounding box center [474, 183] width 134 height 168
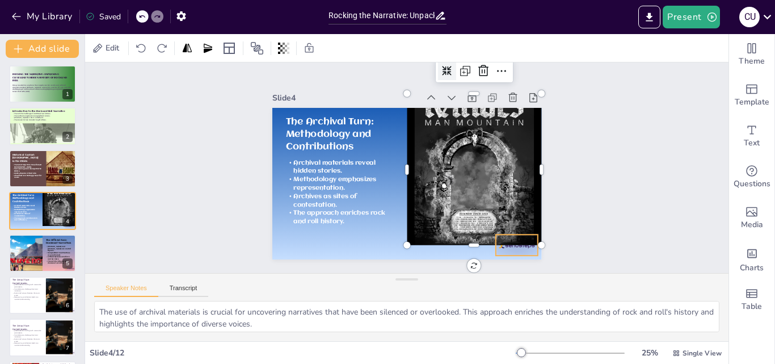
click at [306, 130] on div at bounding box center [282, 114] width 45 height 29
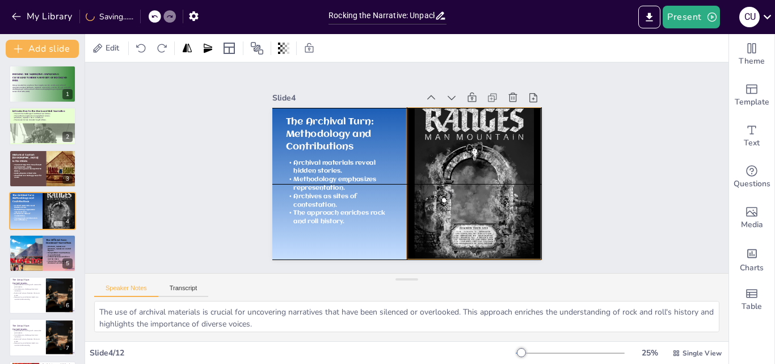
drag, startPoint x: 463, startPoint y: 213, endPoint x: 461, endPoint y: 227, distance: 13.8
click at [434, 227] on div at bounding box center [339, 180] width 192 height 209
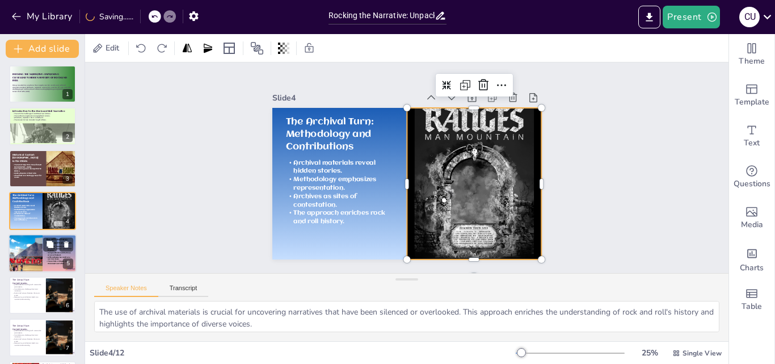
click at [50, 260] on span "The article critiques the dominant narrative." at bounding box center [58, 262] width 20 height 4
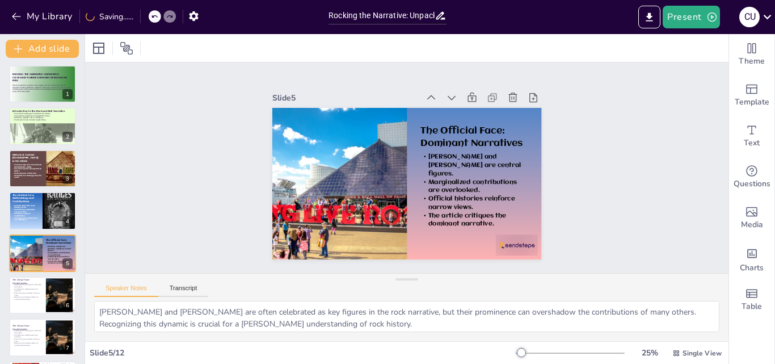
scroll to position [44, 0]
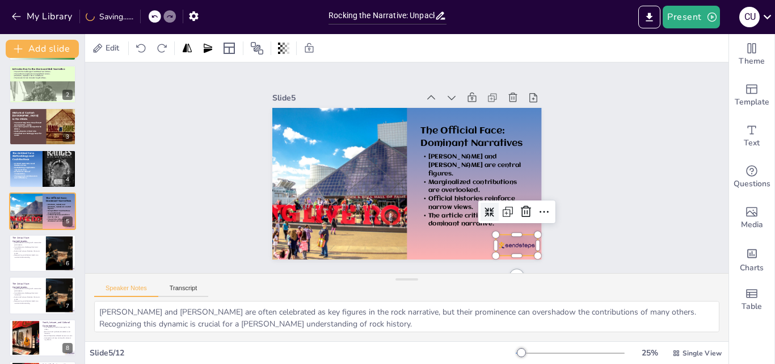
click at [383, 273] on div at bounding box center [366, 296] width 33 height 47
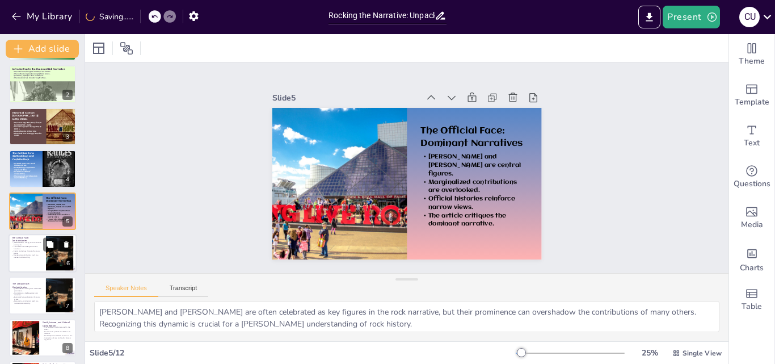
click at [61, 263] on div at bounding box center [59, 253] width 52 height 35
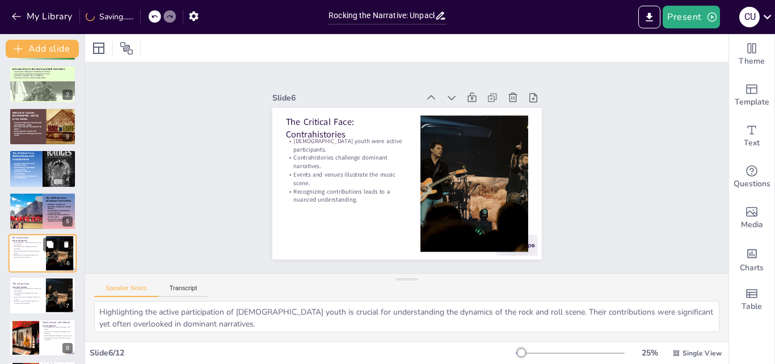
scroll to position [86, 0]
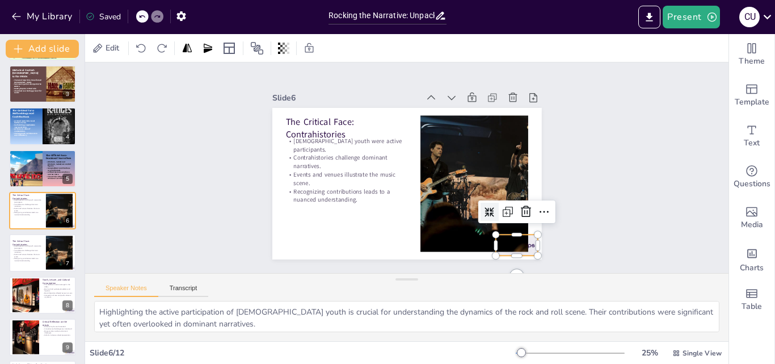
click at [369, 268] on div at bounding box center [353, 290] width 29 height 45
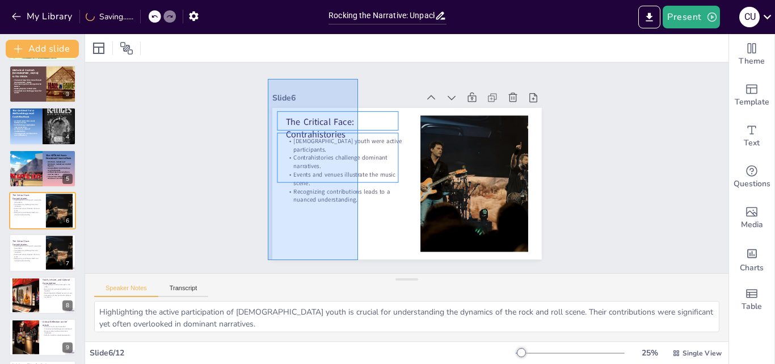
drag, startPoint x: 354, startPoint y: 245, endPoint x: 268, endPoint y: 79, distance: 187.2
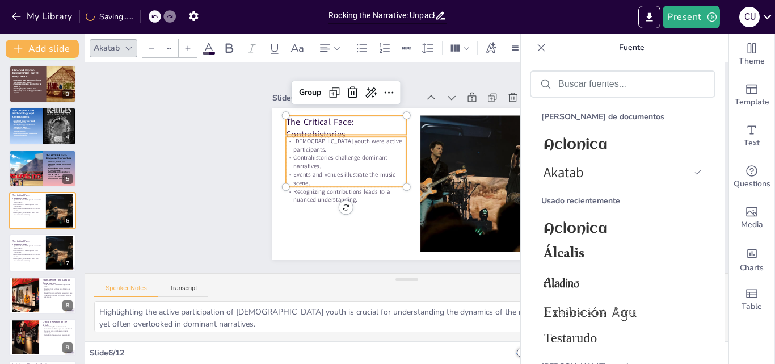
click at [114, 50] on div "Akatab" at bounding box center [106, 47] width 31 height 15
click at [132, 51] on icon at bounding box center [128, 48] width 9 height 9
drag, startPoint x: 598, startPoint y: 145, endPoint x: 527, endPoint y: 138, distance: 71.7
click at [597, 145] on font "Aclonica" at bounding box center [575, 144] width 64 height 15
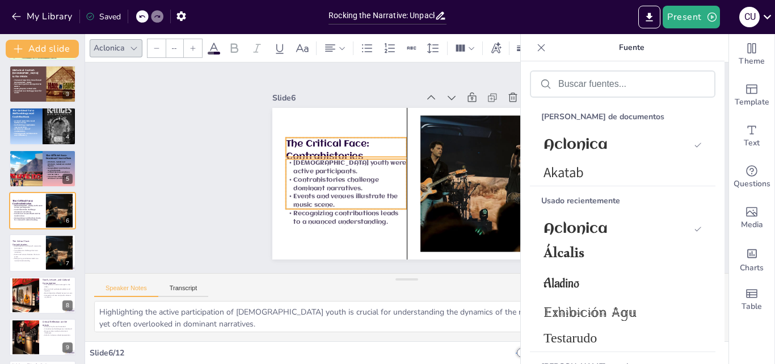
drag, startPoint x: 319, startPoint y: 166, endPoint x: 319, endPoint y: 188, distance: 22.1
click at [353, 188] on p "Contrahistories challenge dominant narratives." at bounding box center [390, 228] width 75 height 113
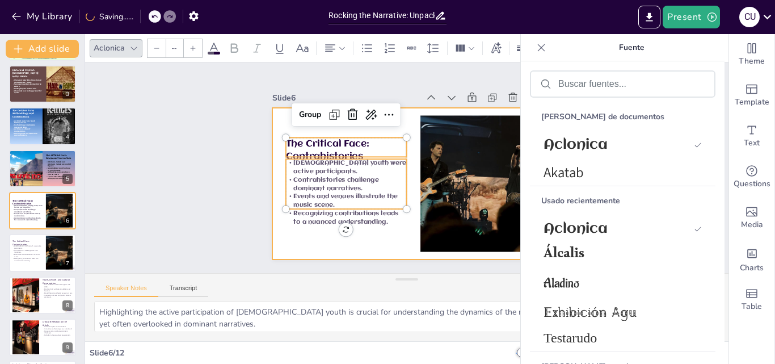
click at [354, 244] on div at bounding box center [422, 167] width 151 height 269
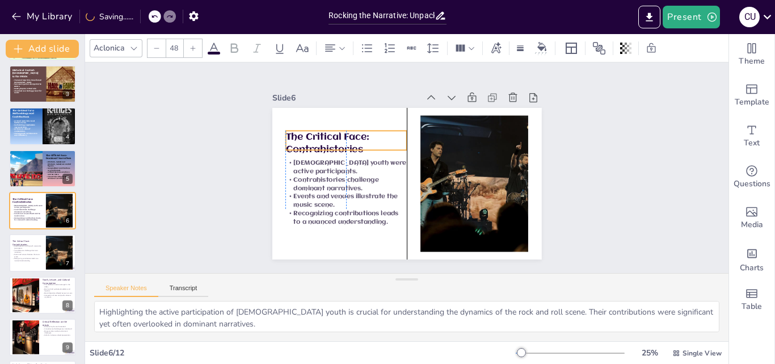
drag, startPoint x: 332, startPoint y: 136, endPoint x: 332, endPoint y: 129, distance: 6.8
click at [418, 129] on p "The Critical Face: Contrahistories" at bounding box center [448, 117] width 61 height 123
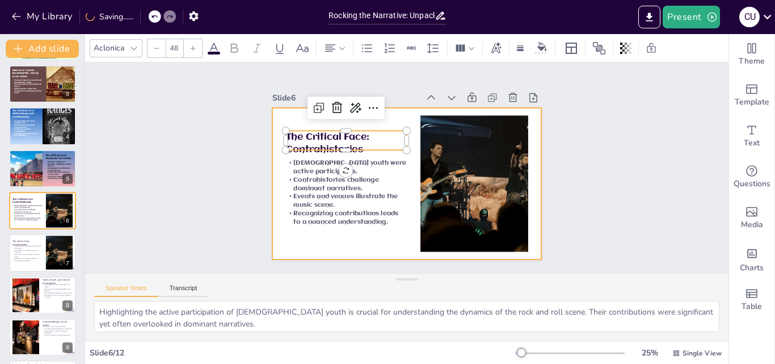
click at [383, 239] on div at bounding box center [394, 176] width 281 height 307
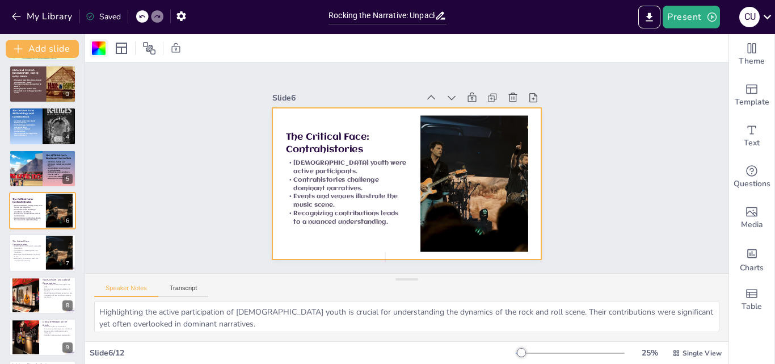
click at [104, 54] on div at bounding box center [99, 48] width 14 height 14
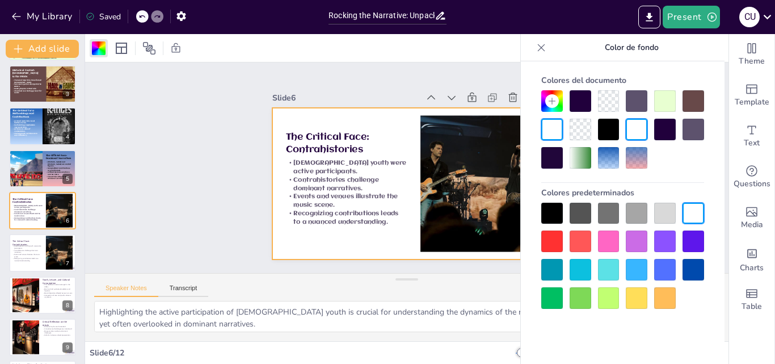
click at [632, 165] on div at bounding box center [637, 158] width 22 height 22
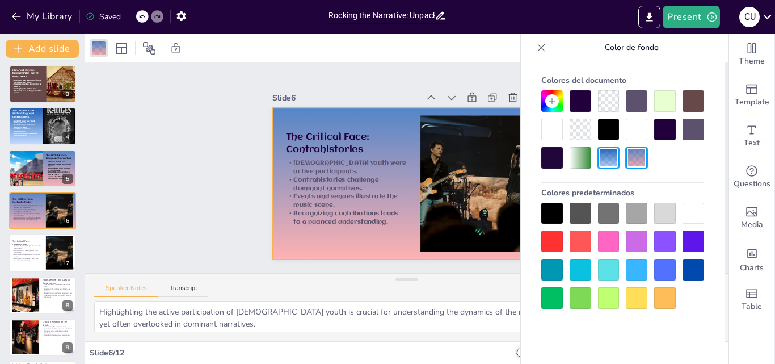
click at [631, 162] on div at bounding box center [637, 158] width 22 height 22
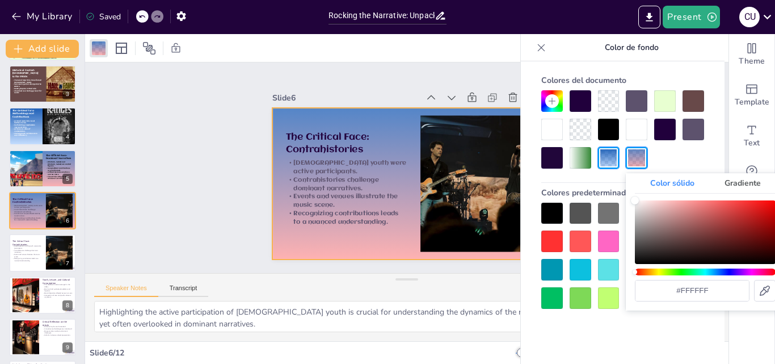
click at [722, 181] on div "Gradiente" at bounding box center [742, 183] width 66 height 20
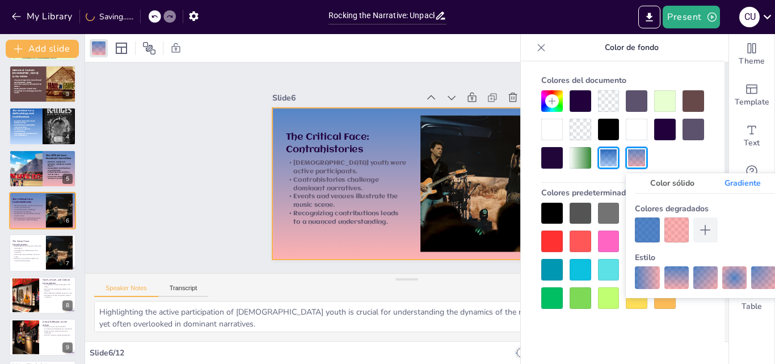
click at [640, 230] on div at bounding box center [647, 229] width 24 height 24
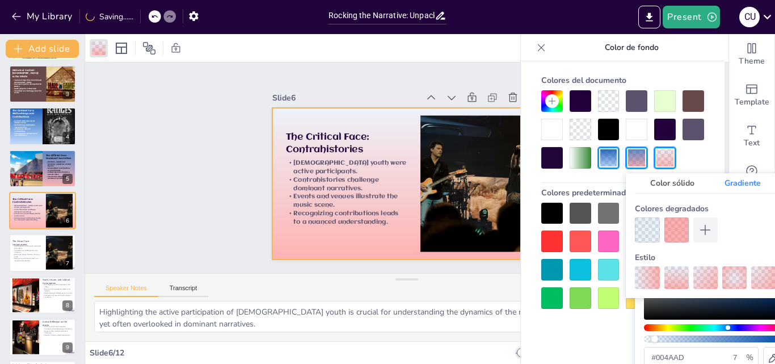
drag, startPoint x: 711, startPoint y: 341, endPoint x: 654, endPoint y: 336, distance: 56.9
click at [654, 336] on div at bounding box center [714, 338] width 141 height 7
click at [174, 130] on div "Slide 1 Rocking the Narrative: Unpacking [PERSON_NAME]'s Hidden History of Rock…" at bounding box center [406, 167] width 677 height 399
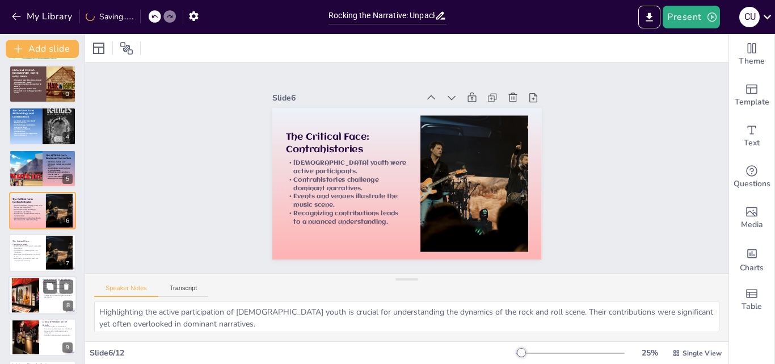
click at [36, 257] on p "Recognizing contributions leads to a nuanced understanding." at bounding box center [27, 259] width 30 height 4
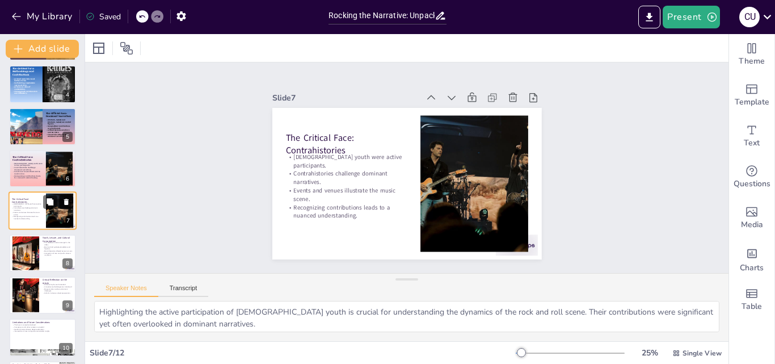
click at [68, 200] on icon at bounding box center [66, 202] width 5 height 6
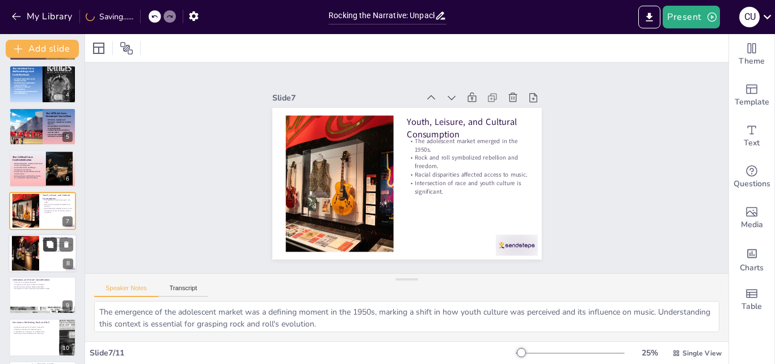
click at [49, 246] on icon at bounding box center [50, 243] width 7 height 7
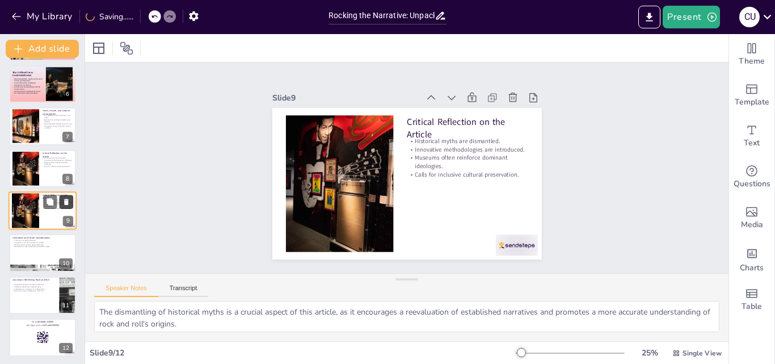
click at [61, 199] on button at bounding box center [67, 202] width 14 height 14
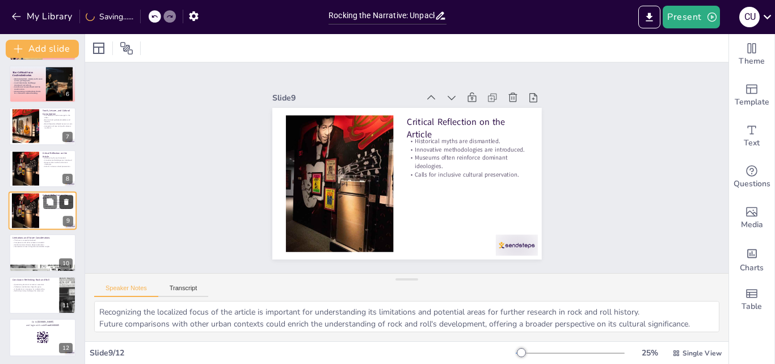
scroll to position [172, 0]
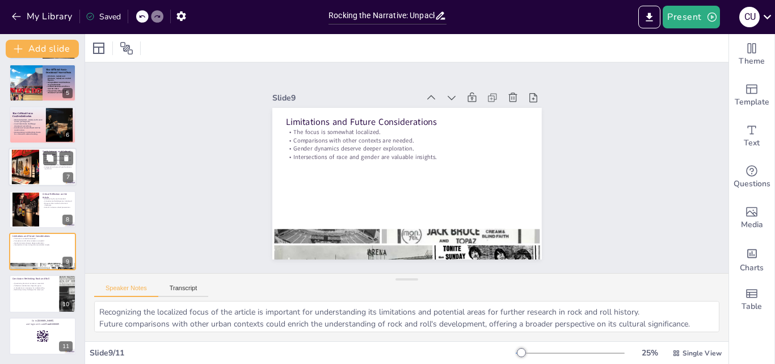
click at [42, 178] on div at bounding box center [43, 167] width 68 height 39
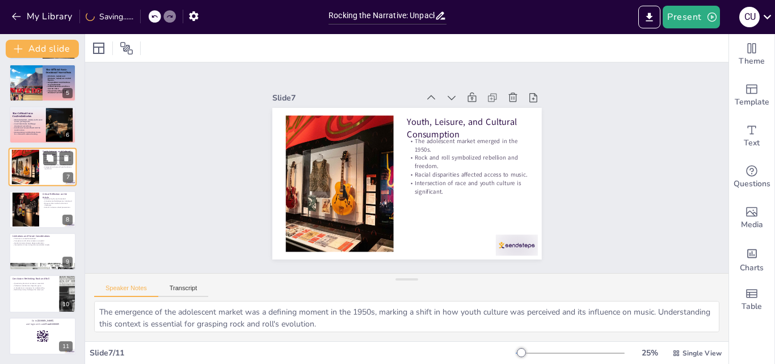
scroll to position [128, 0]
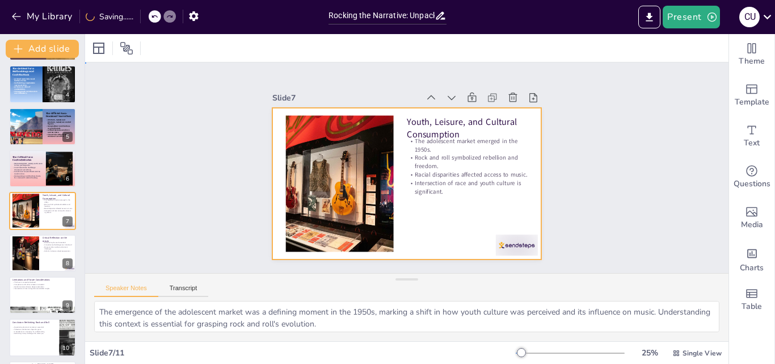
click at [412, 231] on div at bounding box center [422, 164] width 204 height 295
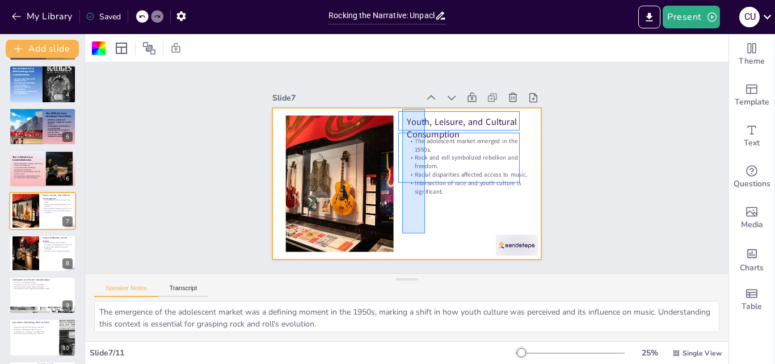
drag, startPoint x: 425, startPoint y: 233, endPoint x: 398, endPoint y: 99, distance: 137.0
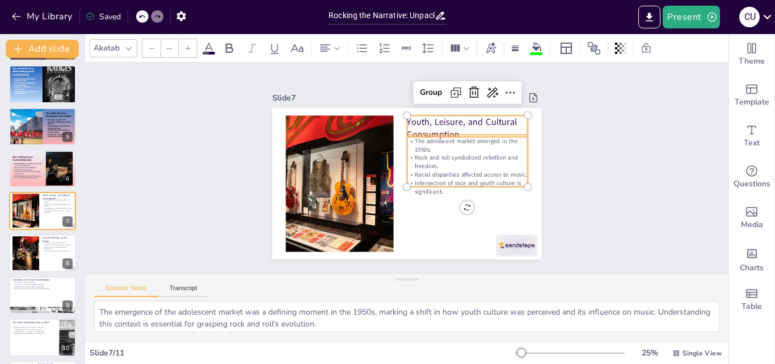
click at [130, 46] on icon at bounding box center [128, 48] width 9 height 9
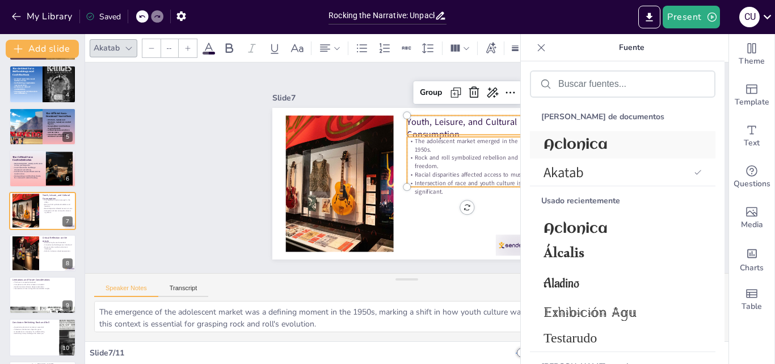
click at [573, 146] on font "Aclonica" at bounding box center [575, 144] width 64 height 15
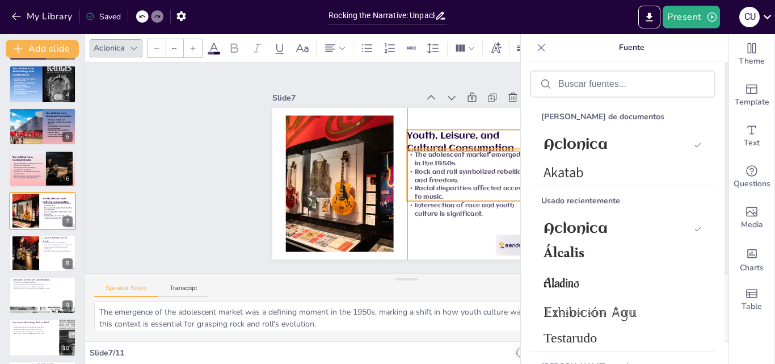
drag, startPoint x: 444, startPoint y: 162, endPoint x: 442, endPoint y: 176, distance: 14.4
click at [442, 174] on p "Rock and roll symbolized rebellion and freedom." at bounding box center [439, 115] width 65 height 117
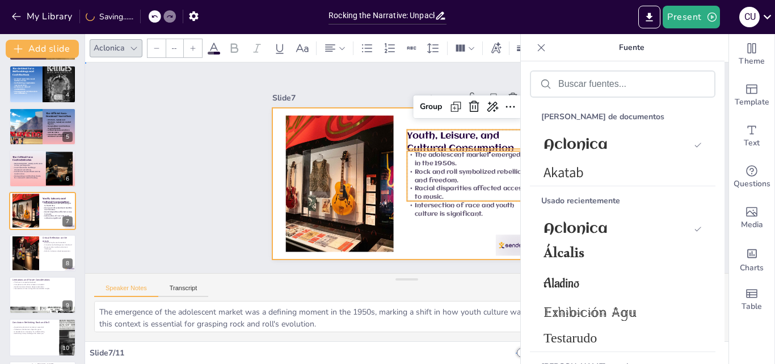
click at [455, 227] on div at bounding box center [397, 154] width 307 height 281
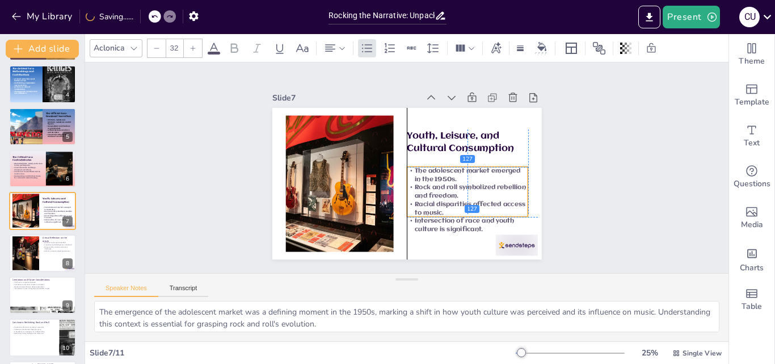
drag, startPoint x: 454, startPoint y: 184, endPoint x: 454, endPoint y: 197, distance: 13.0
click at [454, 168] on p "Racial disparities affected access to music." at bounding box center [447, 107] width 17 height 121
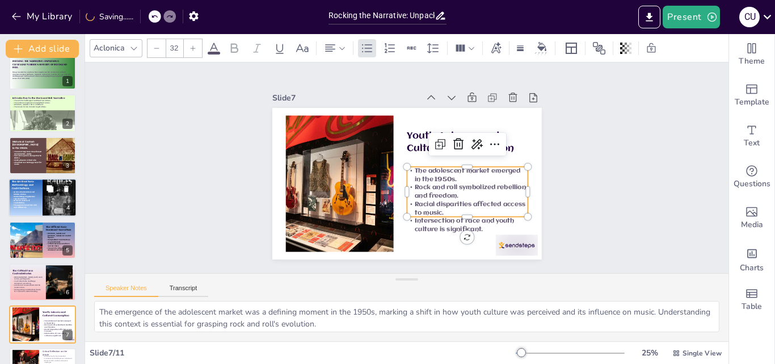
click at [56, 191] on button at bounding box center [50, 189] width 14 height 14
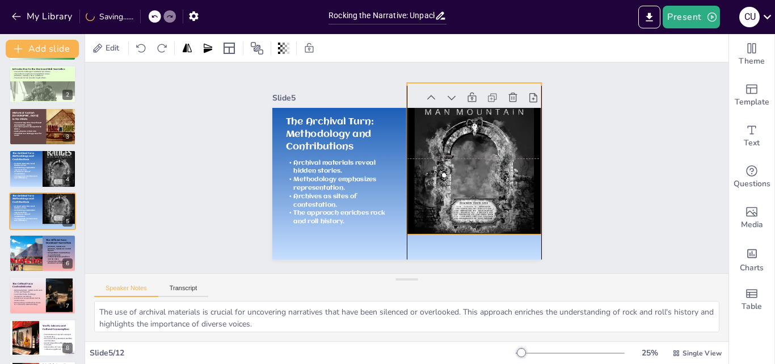
drag, startPoint x: 475, startPoint y: 237, endPoint x: 472, endPoint y: 214, distance: 22.8
click at [472, 214] on div at bounding box center [436, 229] width 202 height 180
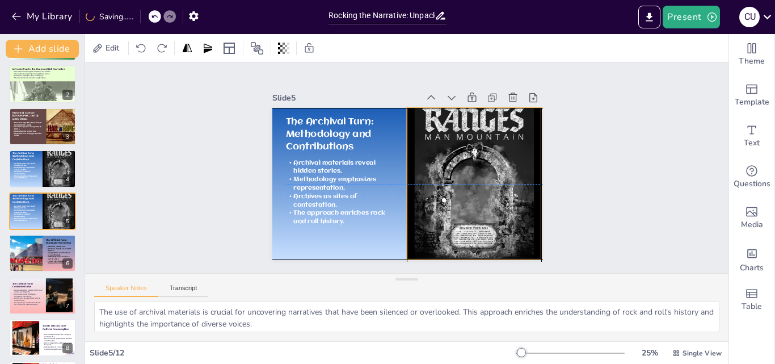
drag, startPoint x: 458, startPoint y: 198, endPoint x: 459, endPoint y: 225, distance: 27.3
click at [459, 182] on div at bounding box center [408, 98] width 193 height 167
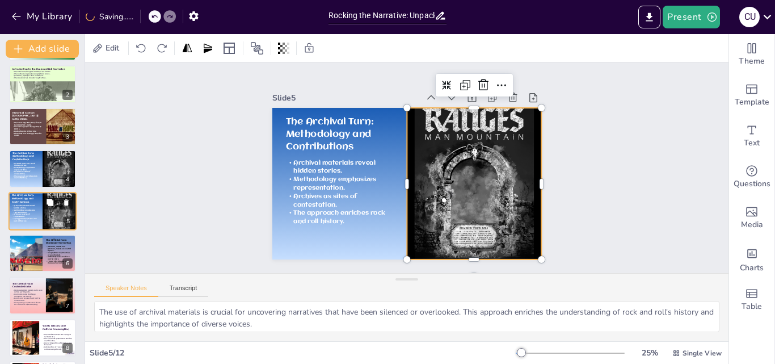
click at [44, 216] on div at bounding box center [60, 210] width 34 height 43
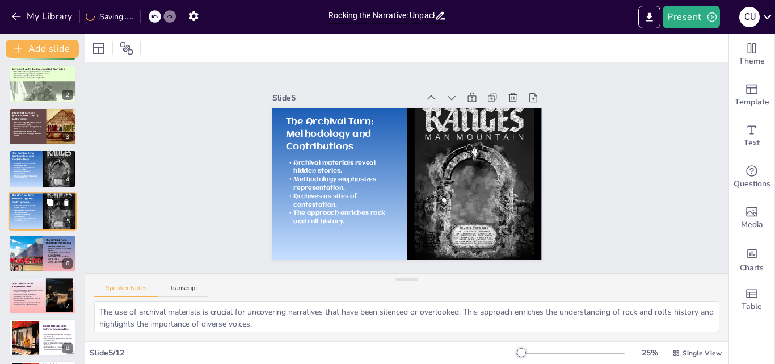
click at [65, 201] on icon at bounding box center [66, 202] width 5 height 6
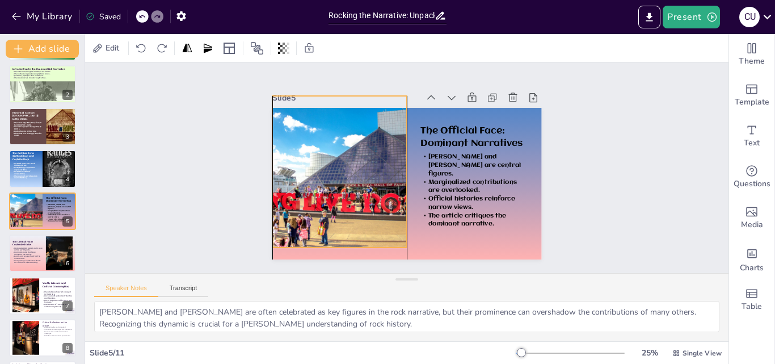
drag, startPoint x: 359, startPoint y: 247, endPoint x: 358, endPoint y: 225, distance: 22.7
click at [358, 225] on div at bounding box center [371, 225] width 212 height 212
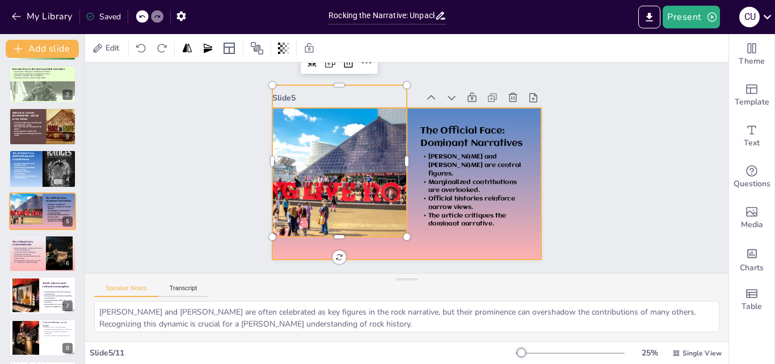
click at [489, 236] on div at bounding box center [419, 158] width 281 height 307
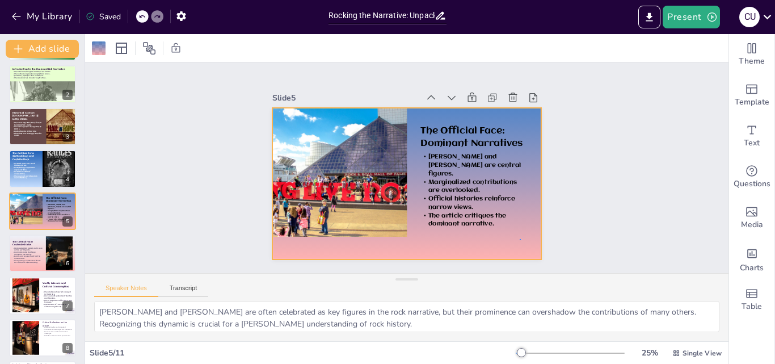
drag, startPoint x: 520, startPoint y: 239, endPoint x: 525, endPoint y: 255, distance: 16.1
click at [525, 255] on div at bounding box center [401, 153] width 303 height 228
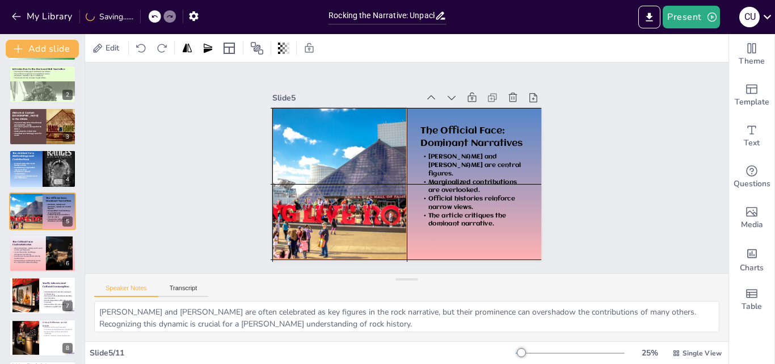
drag, startPoint x: 297, startPoint y: 188, endPoint x: 295, endPoint y: 213, distance: 25.0
click at [301, 185] on div at bounding box center [384, 102] width 166 height 166
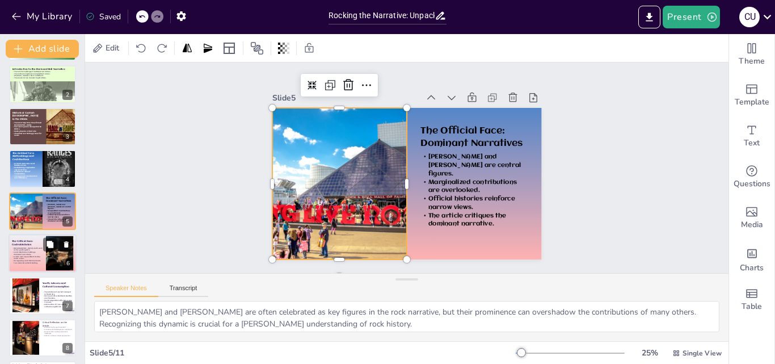
click at [39, 260] on p "Recognizing contributions leads to a nuanced understanding." at bounding box center [27, 262] width 31 height 4
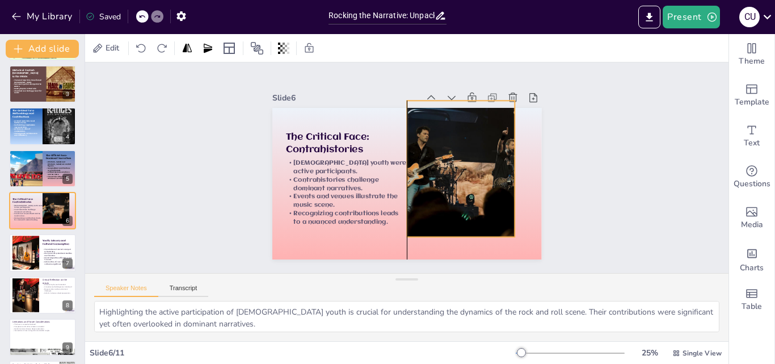
drag, startPoint x: 475, startPoint y: 219, endPoint x: 463, endPoint y: 204, distance: 19.8
click at [463, 204] on div at bounding box center [408, 113] width 136 height 204
drag, startPoint x: 522, startPoint y: 247, endPoint x: 418, endPoint y: 252, distance: 103.9
click at [417, 252] on div at bounding box center [396, 179] width 301 height 293
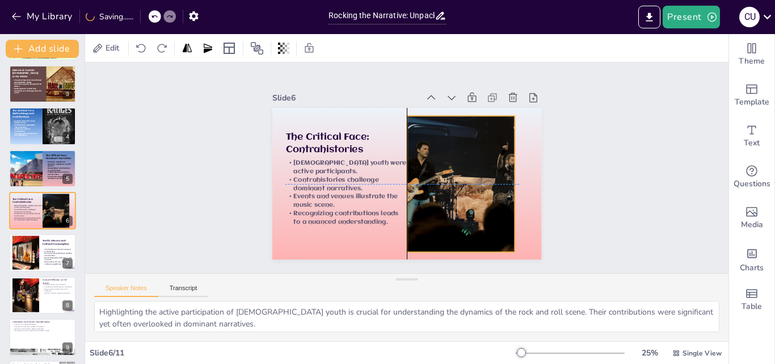
click at [446, 189] on div at bounding box center [374, 213] width 193 height 237
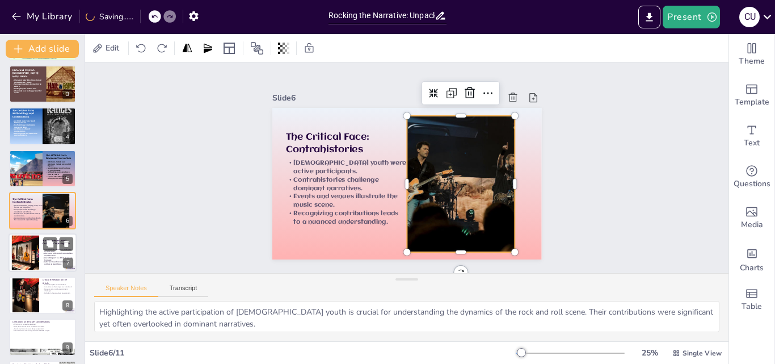
click at [15, 254] on div at bounding box center [25, 252] width 35 height 35
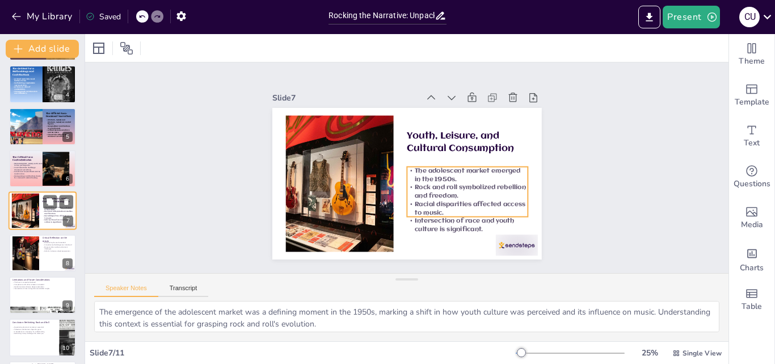
click at [45, 217] on p "Racial disparities affected access to music." at bounding box center [58, 217] width 31 height 4
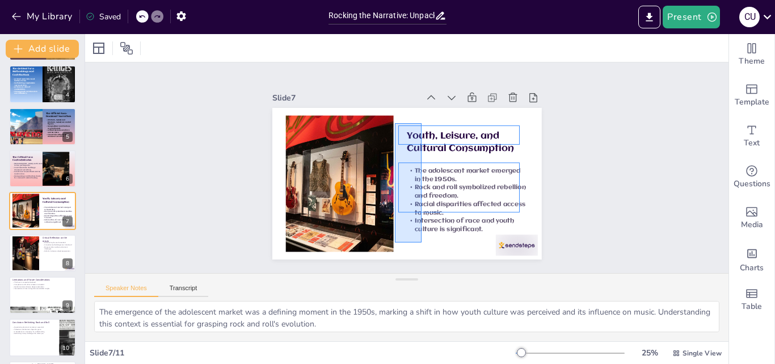
drag, startPoint x: 421, startPoint y: 242, endPoint x: 390, endPoint y: 126, distance: 120.5
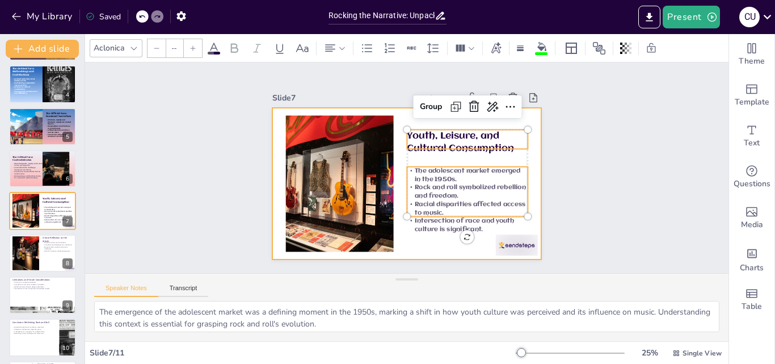
click at [392, 165] on div at bounding box center [406, 183] width 269 height 151
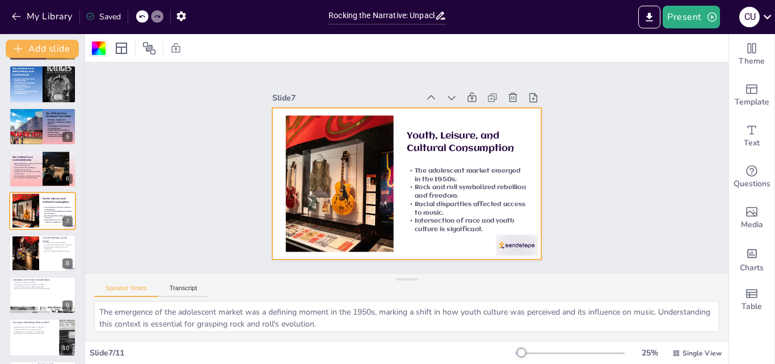
click at [105, 49] on div at bounding box center [99, 48] width 18 height 18
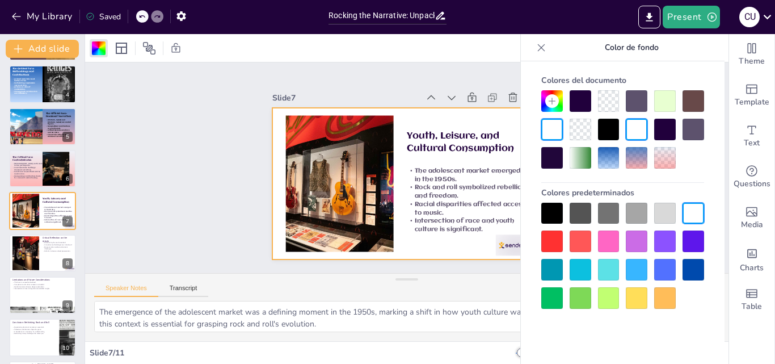
click at [634, 295] on div at bounding box center [637, 298] width 22 height 22
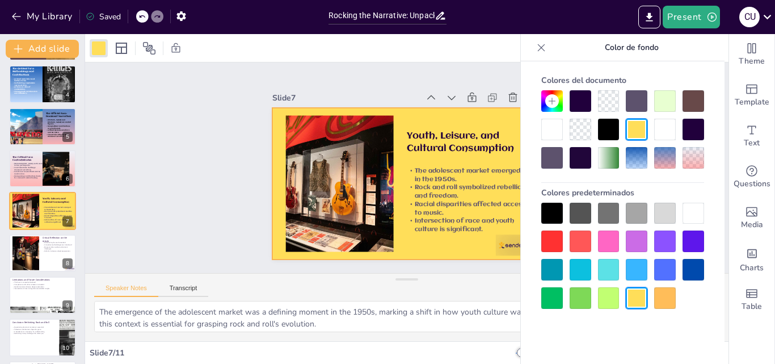
click at [633, 128] on div at bounding box center [637, 130] width 22 height 22
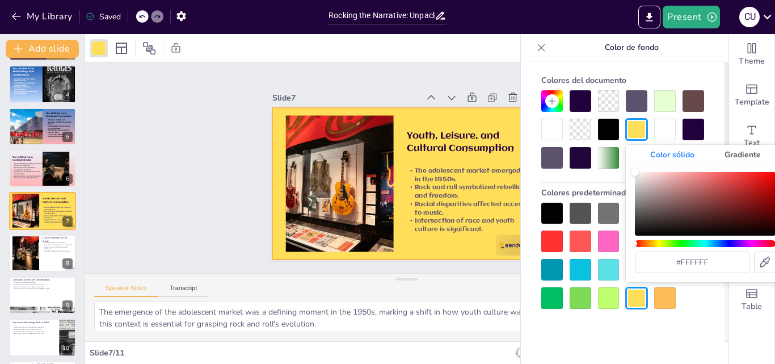
click at [722, 151] on div "Gradiente" at bounding box center [742, 155] width 66 height 20
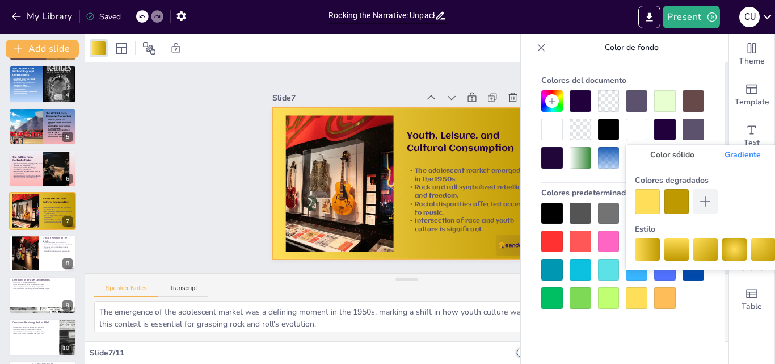
click at [641, 254] on div at bounding box center [647, 249] width 24 height 23
click at [642, 254] on div at bounding box center [647, 249] width 24 height 23
drag, startPoint x: 642, startPoint y: 254, endPoint x: 627, endPoint y: 246, distance: 17.2
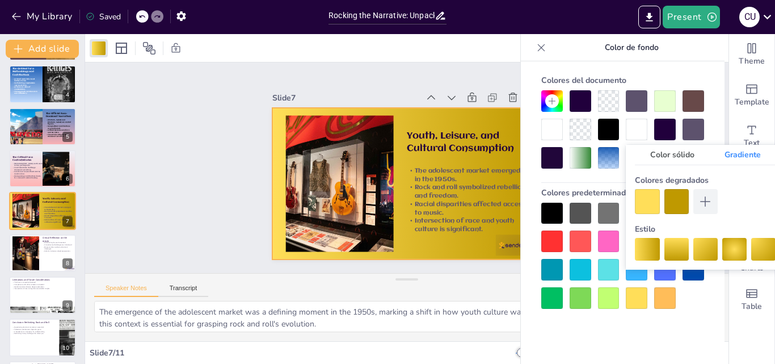
click at [635, 253] on div at bounding box center [647, 249] width 24 height 23
click at [653, 246] on div at bounding box center [647, 249] width 24 height 23
click at [654, 200] on div at bounding box center [647, 201] width 24 height 24
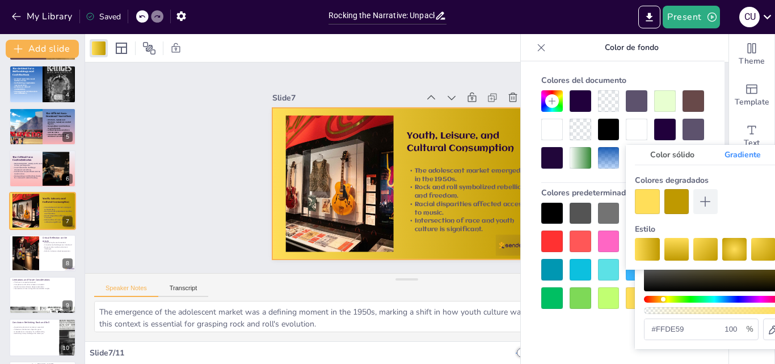
drag, startPoint x: 672, startPoint y: 316, endPoint x: 673, endPoint y: 307, distance: 8.7
click at [668, 312] on div "#ffde59 100 %" at bounding box center [714, 283] width 141 height 112
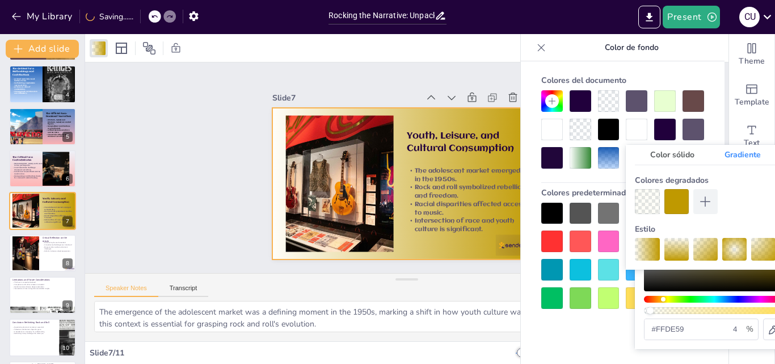
drag, startPoint x: 673, startPoint y: 307, endPoint x: 650, endPoint y: 307, distance: 23.3
click at [650, 307] on div at bounding box center [714, 310] width 141 height 7
click at [672, 195] on div at bounding box center [676, 201] width 24 height 24
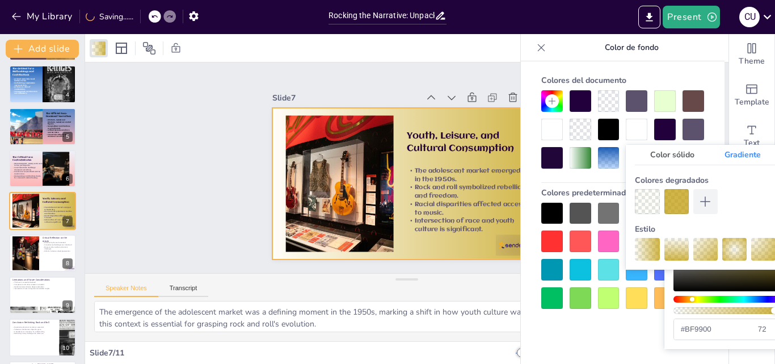
drag, startPoint x: 736, startPoint y: 308, endPoint x: 774, endPoint y: 306, distance: 38.6
click at [774, 307] on div at bounding box center [743, 310] width 141 height 7
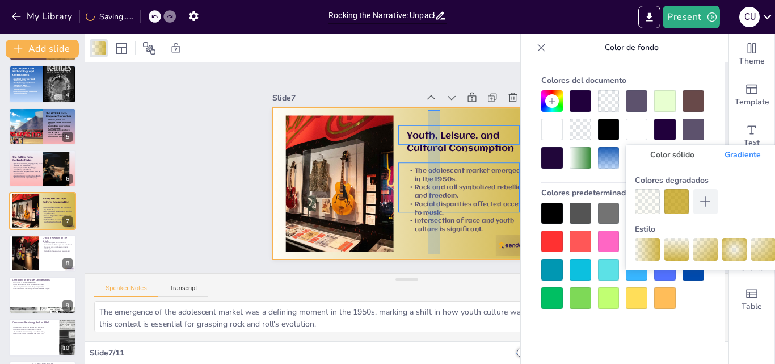
drag, startPoint x: 440, startPoint y: 254, endPoint x: 428, endPoint y: 110, distance: 144.6
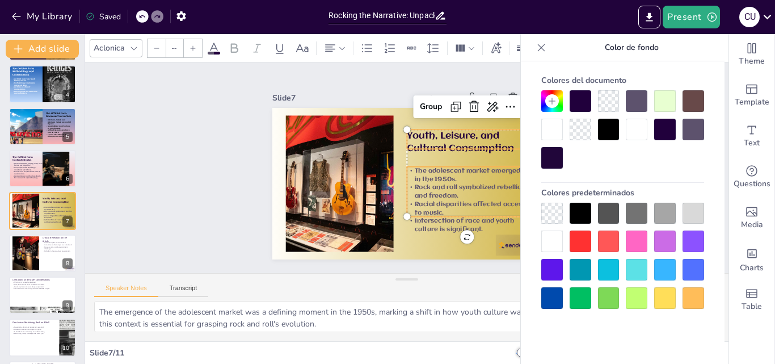
click at [206, 52] on div "Aclonica --" at bounding box center [380, 48] width 581 height 19
click at [221, 53] on div "Aclonica --" at bounding box center [380, 48] width 581 height 19
click at [215, 48] on icon at bounding box center [214, 48] width 10 height 11
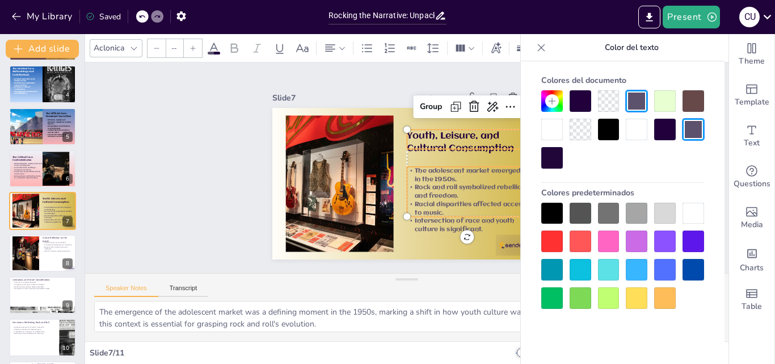
click at [609, 126] on div at bounding box center [609, 130] width 22 height 22
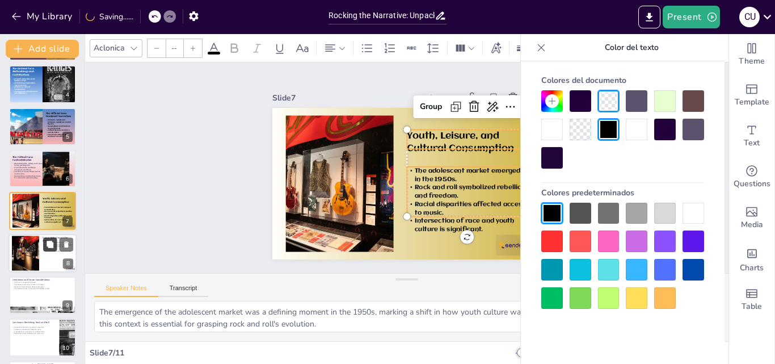
click at [50, 245] on icon at bounding box center [50, 243] width 7 height 7
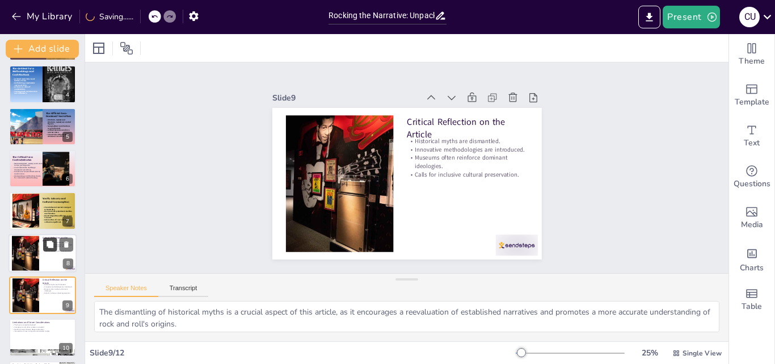
scroll to position [213, 0]
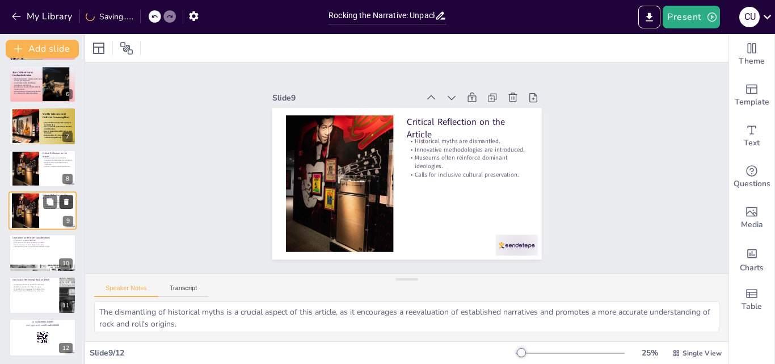
click at [64, 199] on icon at bounding box center [66, 202] width 8 height 8
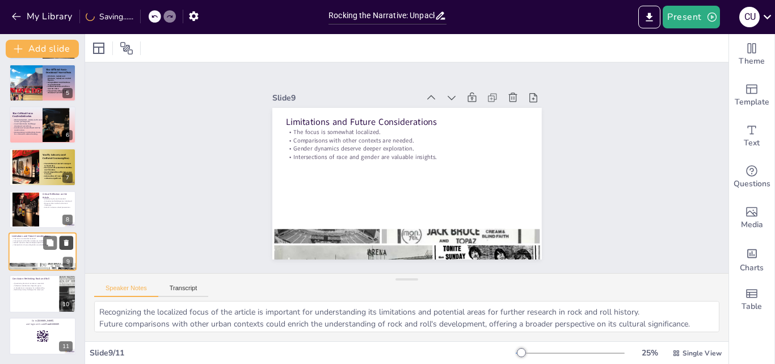
scroll to position [172, 0]
click at [56, 217] on div at bounding box center [43, 209] width 68 height 39
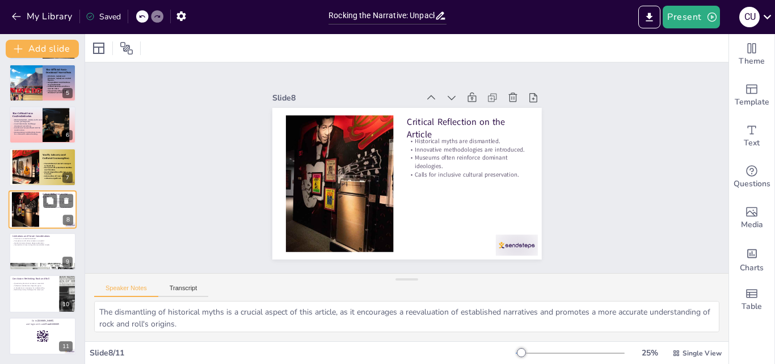
scroll to position [170, 0]
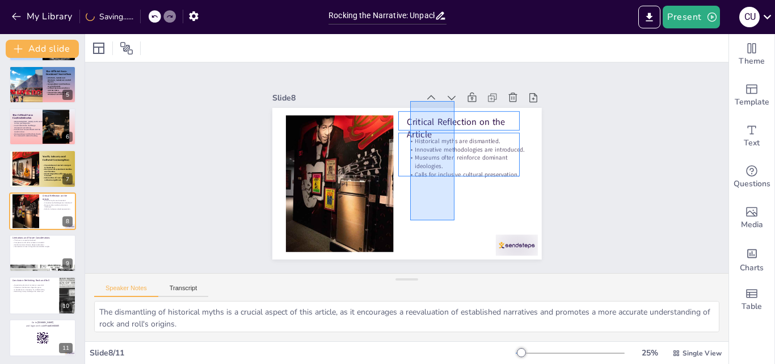
drag, startPoint x: 454, startPoint y: 220, endPoint x: 410, endPoint y: 101, distance: 127.1
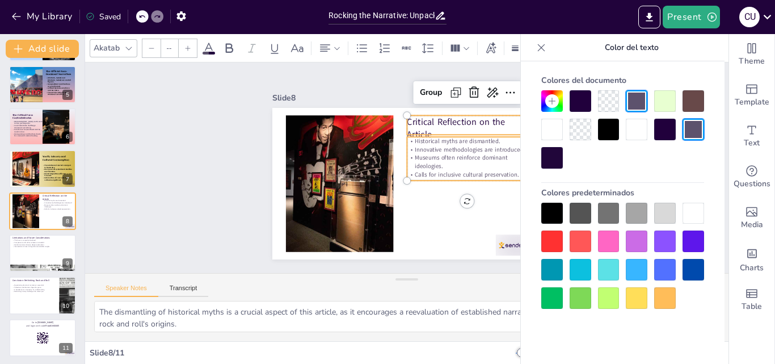
click at [122, 50] on div at bounding box center [129, 48] width 14 height 14
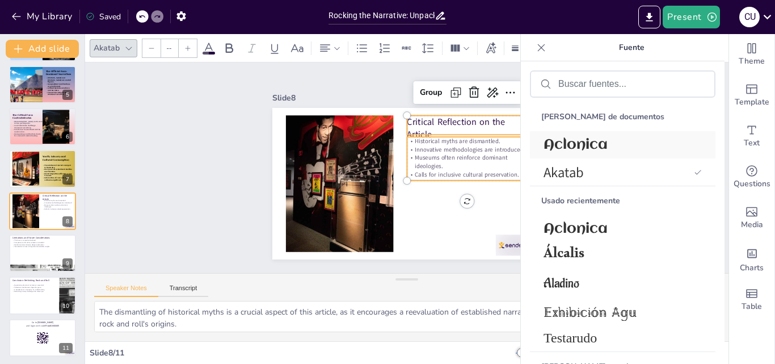
click at [612, 155] on div "Aclonica" at bounding box center [622, 144] width 185 height 27
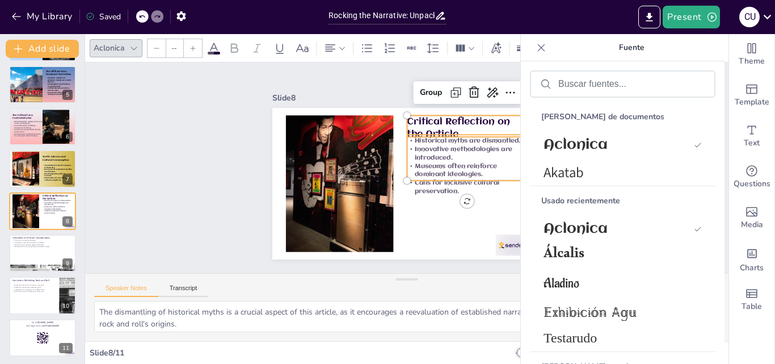
click at [210, 49] on icon at bounding box center [214, 48] width 10 height 11
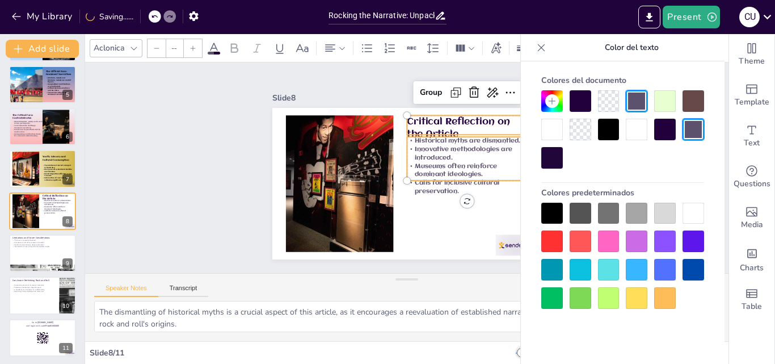
drag, startPoint x: 601, startPoint y: 132, endPoint x: 594, endPoint y: 132, distance: 6.3
click at [601, 131] on div at bounding box center [609, 130] width 22 height 22
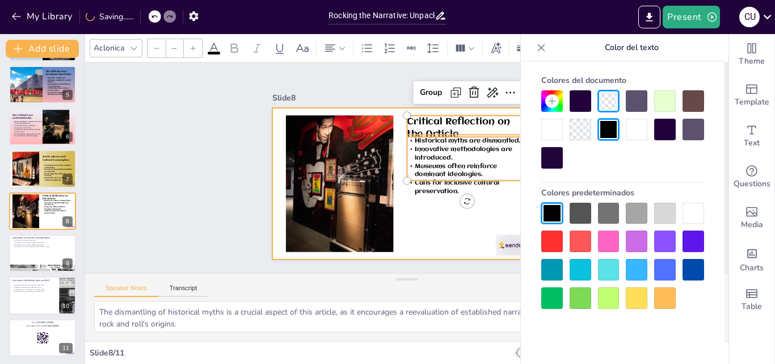
click at [445, 230] on div at bounding box center [406, 183] width 269 height 151
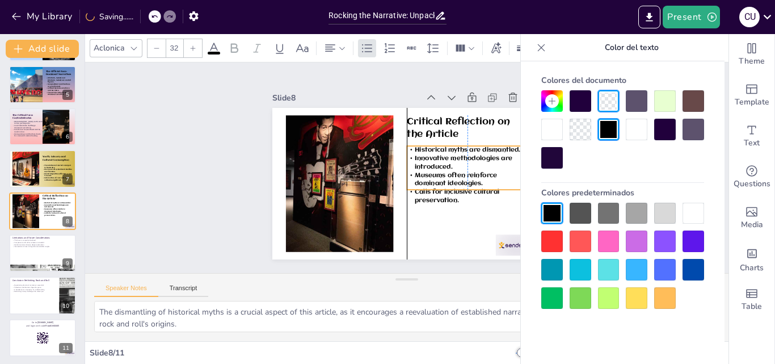
drag, startPoint x: 446, startPoint y: 180, endPoint x: 441, endPoint y: 189, distance: 10.1
click at [441, 182] on span "Calls for inclusive cultural preservation." at bounding box center [455, 143] width 55 height 77
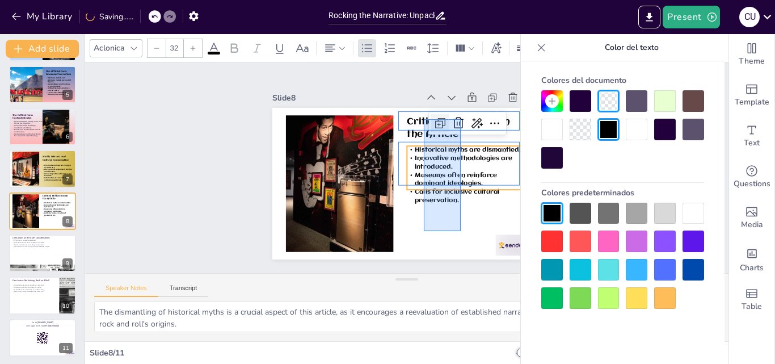
drag, startPoint x: 461, startPoint y: 231, endPoint x: 424, endPoint y: 119, distance: 117.7
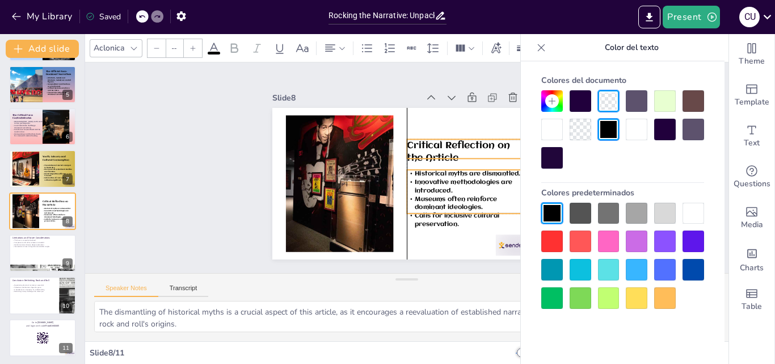
drag, startPoint x: 434, startPoint y: 158, endPoint x: 434, endPoint y: 181, distance: 23.8
click at [434, 181] on p "Innovative methodologies are introduced." at bounding box center [414, 230] width 65 height 117
click at [498, 255] on div "Slide 1 Rocking the Narrative: Unpacking [PERSON_NAME]'s Hidden History of Rock…" at bounding box center [406, 167] width 399 height 677
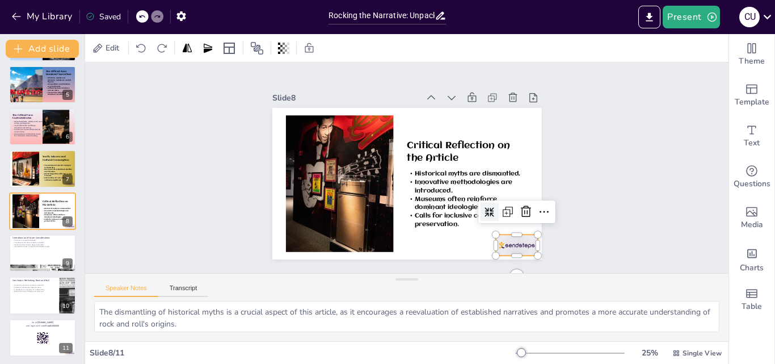
click at [331, 249] on div at bounding box center [319, 269] width 26 height 44
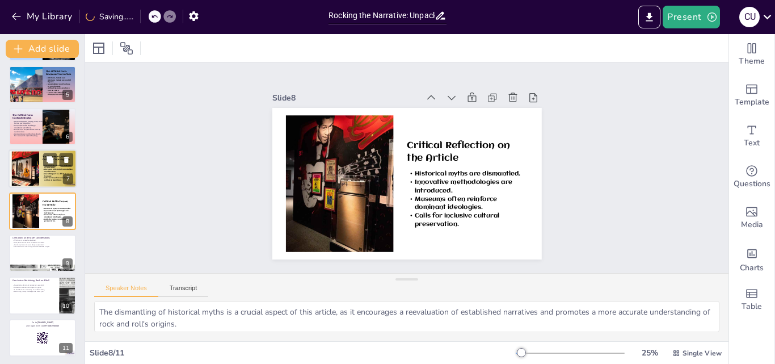
click at [40, 171] on div at bounding box center [43, 169] width 68 height 39
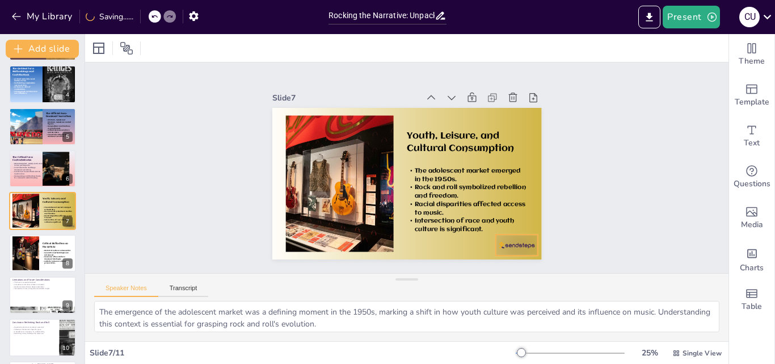
click at [438, 57] on div at bounding box center [418, 33] width 39 height 47
click at [39, 259] on div at bounding box center [43, 253] width 68 height 39
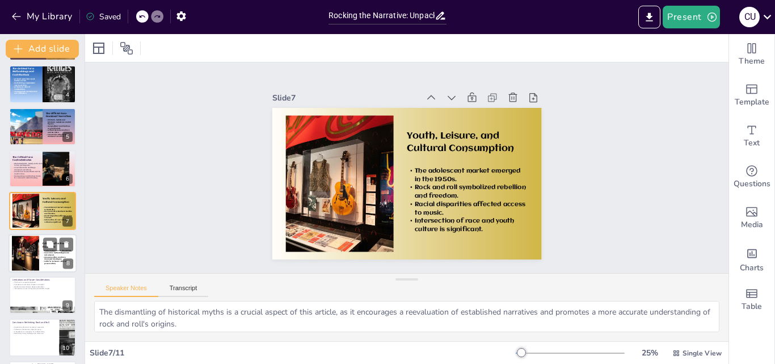
scroll to position [170, 0]
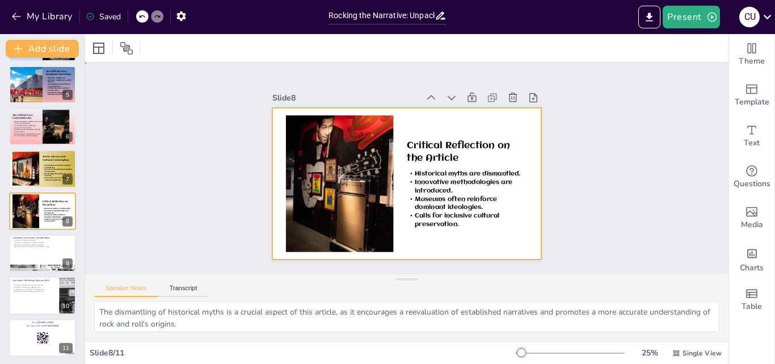
click at [520, 245] on div at bounding box center [421, 175] width 266 height 309
click at [88, 50] on div at bounding box center [406, 48] width 643 height 28
click at [89, 50] on div at bounding box center [406, 48] width 643 height 28
click at [92, 50] on div at bounding box center [99, 48] width 14 height 14
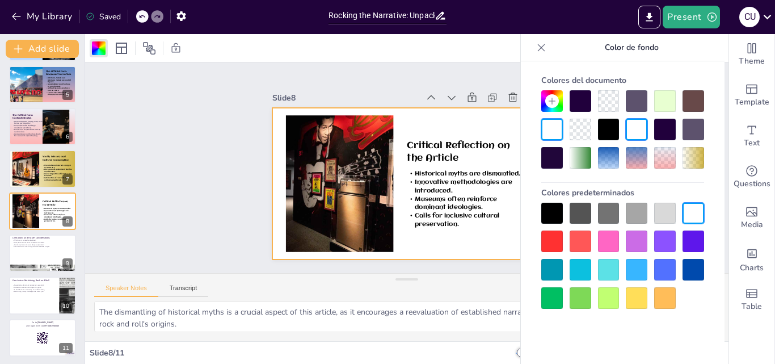
click at [686, 162] on div at bounding box center [693, 158] width 22 height 22
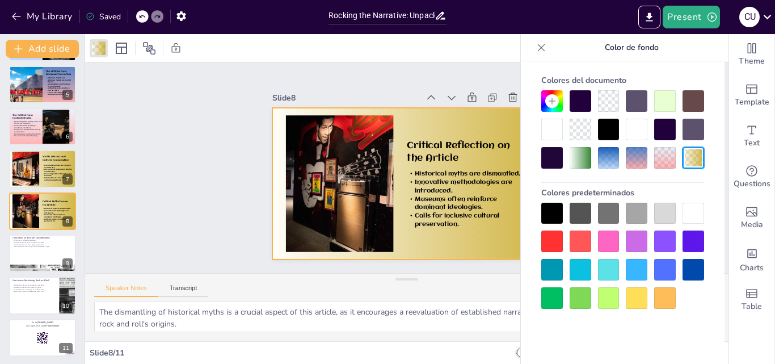
click at [692, 162] on div at bounding box center [693, 158] width 22 height 22
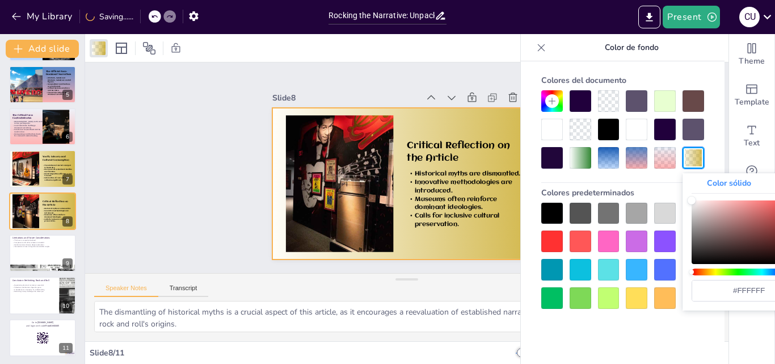
drag, startPoint x: 628, startPoint y: 265, endPoint x: 619, endPoint y: 269, distance: 9.4
click at [619, 269] on div at bounding box center [622, 255] width 163 height 106
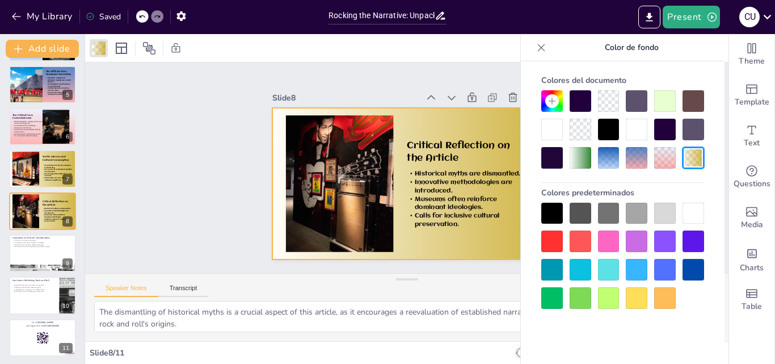
click at [611, 240] on div at bounding box center [609, 241] width 22 height 22
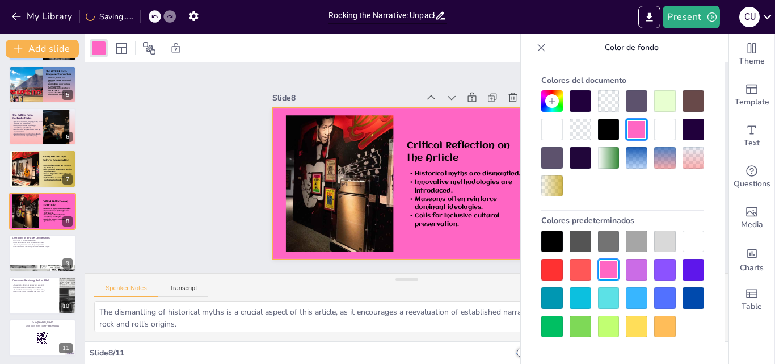
click at [631, 130] on div at bounding box center [637, 130] width 22 height 22
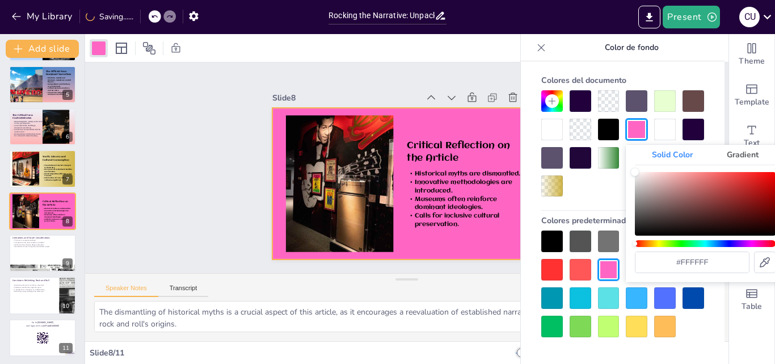
click at [631, 130] on div at bounding box center [637, 130] width 22 height 22
click at [749, 149] on font "Gradiente" at bounding box center [742, 154] width 36 height 11
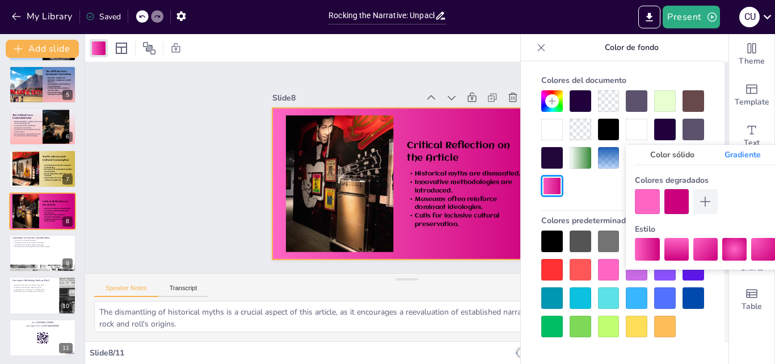
click at [635, 206] on div at bounding box center [647, 201] width 24 height 24
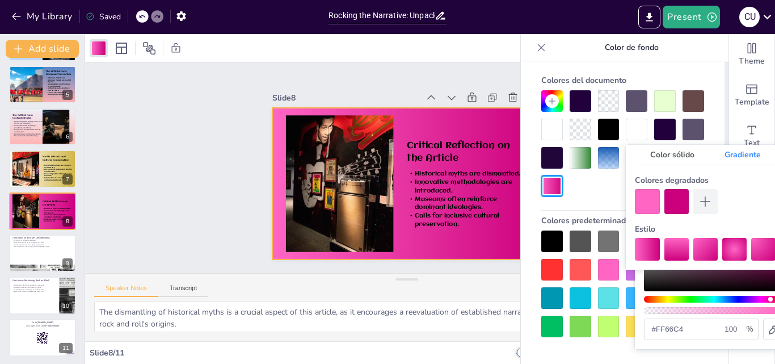
click at [683, 250] on div at bounding box center [676, 249] width 24 height 23
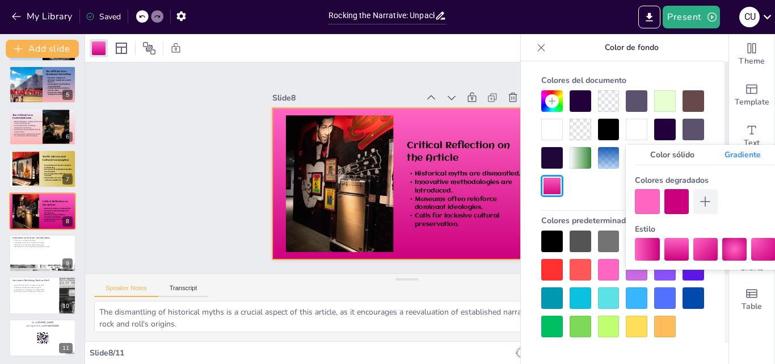
drag, startPoint x: 633, startPoint y: 191, endPoint x: 645, endPoint y: 199, distance: 14.3
click at [635, 192] on div "Color sólido Gradiente Colores degradados Estilo" at bounding box center [705, 207] width 159 height 125
click at [653, 204] on div at bounding box center [647, 201] width 24 height 24
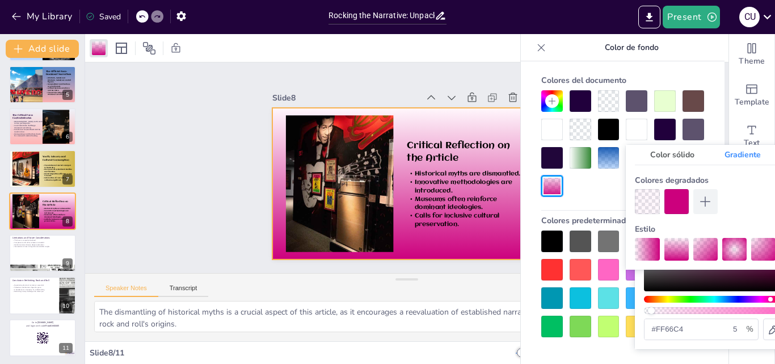
drag, startPoint x: 674, startPoint y: 311, endPoint x: 651, endPoint y: 309, distance: 23.4
click at [651, 309] on div at bounding box center [714, 310] width 141 height 7
click at [679, 202] on div at bounding box center [676, 201] width 24 height 24
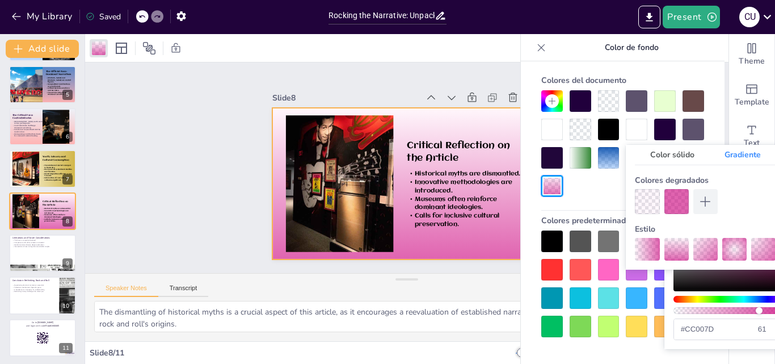
drag, startPoint x: 765, startPoint y: 312, endPoint x: 759, endPoint y: 309, distance: 7.1
click at [759, 309] on div at bounding box center [743, 310] width 141 height 7
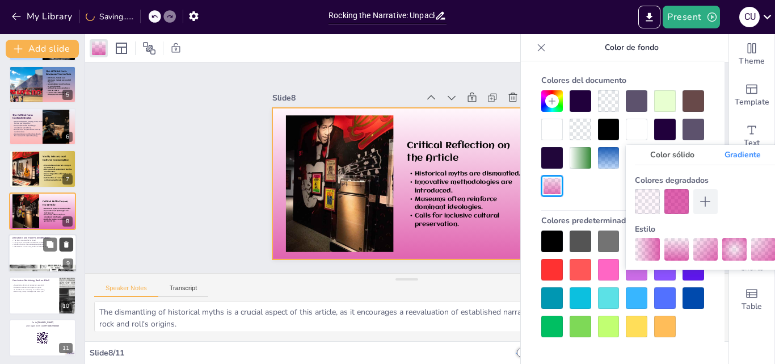
click at [71, 241] on button at bounding box center [67, 244] width 14 height 14
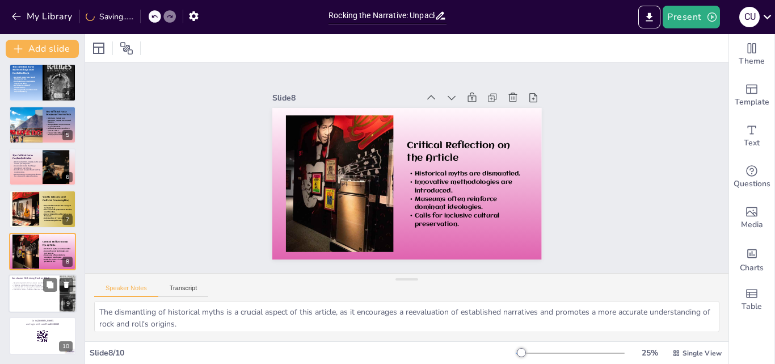
click at [32, 284] on p "Collective contributions shape the genre." at bounding box center [34, 285] width 44 height 2
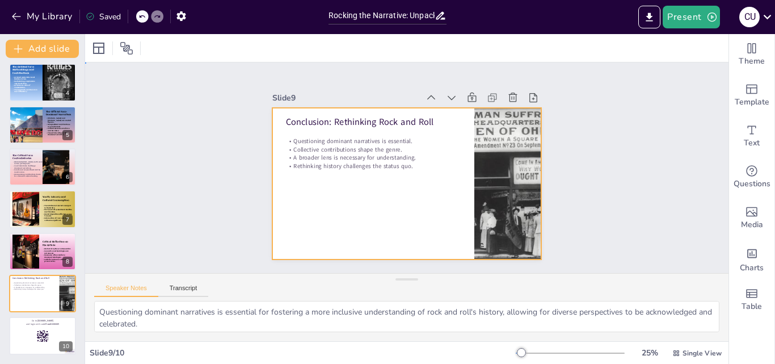
click at [293, 210] on div at bounding box center [392, 173] width 248 height 307
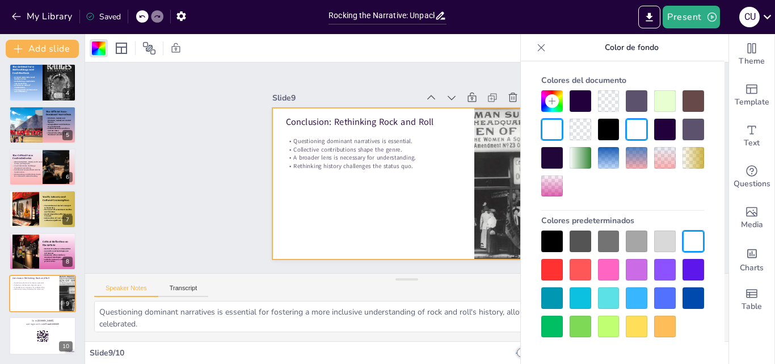
click at [581, 158] on div at bounding box center [580, 158] width 22 height 22
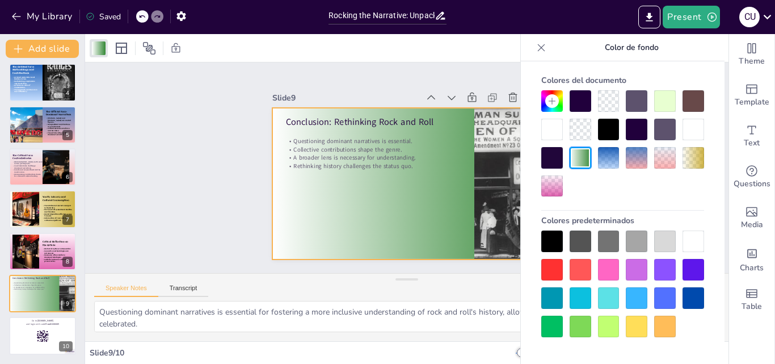
click at [586, 158] on div at bounding box center [580, 158] width 22 height 22
click at [581, 158] on div at bounding box center [580, 158] width 22 height 22
click at [580, 159] on div at bounding box center [580, 158] width 22 height 22
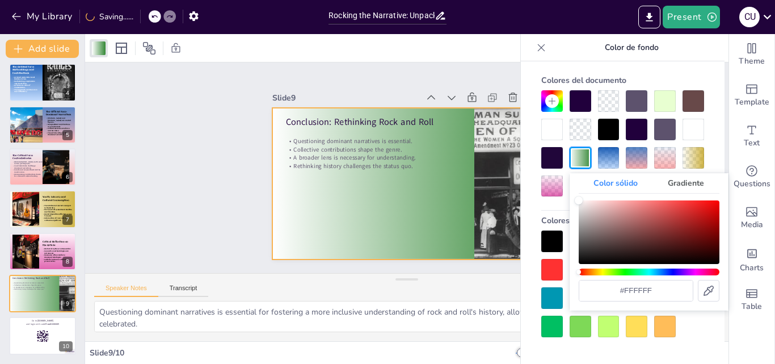
click at [580, 159] on div at bounding box center [580, 158] width 22 height 22
click at [686, 184] on font "Gradiente" at bounding box center [686, 183] width 36 height 11
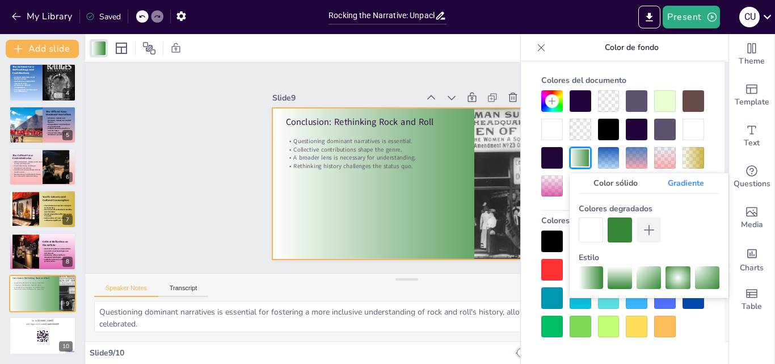
click at [676, 277] on div at bounding box center [677, 277] width 24 height 23
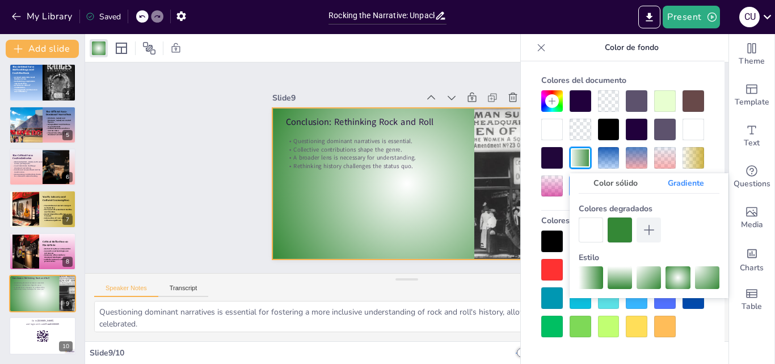
click at [701, 279] on div at bounding box center [707, 277] width 24 height 23
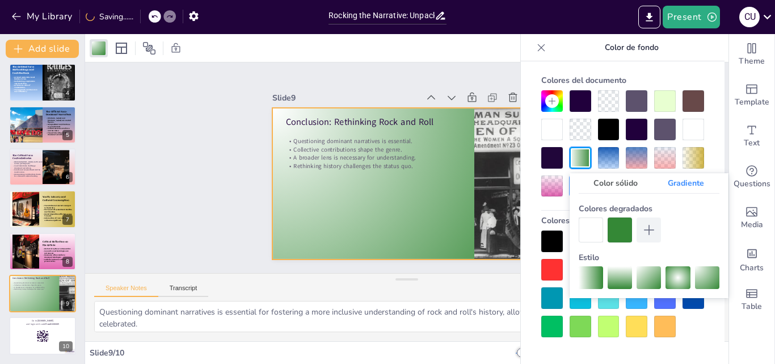
click at [598, 278] on div at bounding box center [590, 277] width 24 height 23
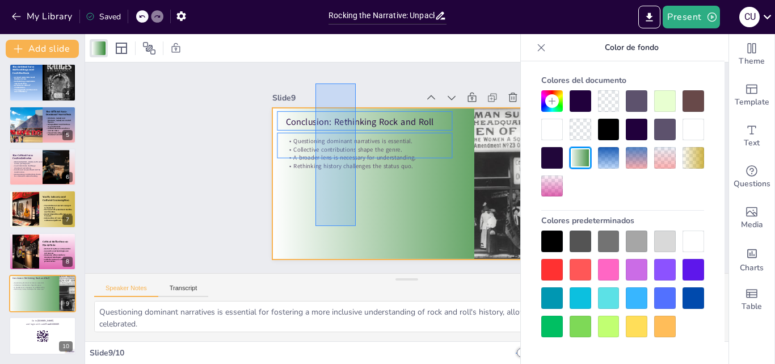
drag, startPoint x: 356, startPoint y: 226, endPoint x: 309, endPoint y: 79, distance: 154.1
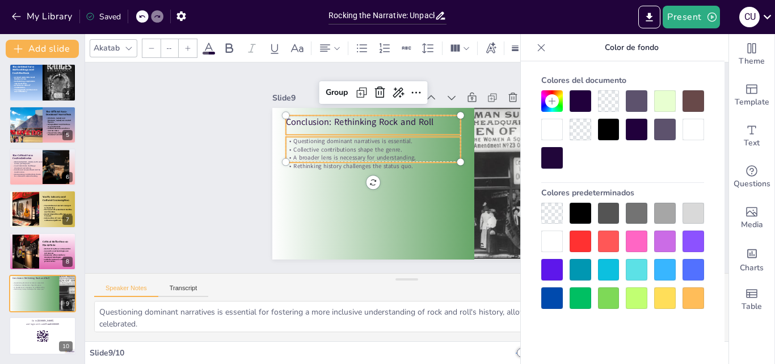
click at [124, 44] on icon at bounding box center [128, 48] width 9 height 9
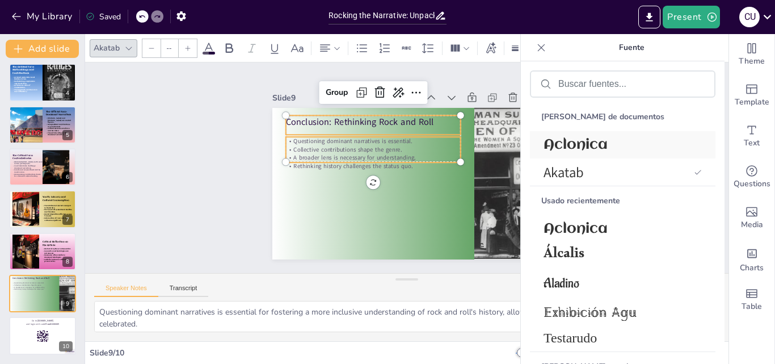
click at [589, 147] on font "Aclonica" at bounding box center [575, 144] width 64 height 15
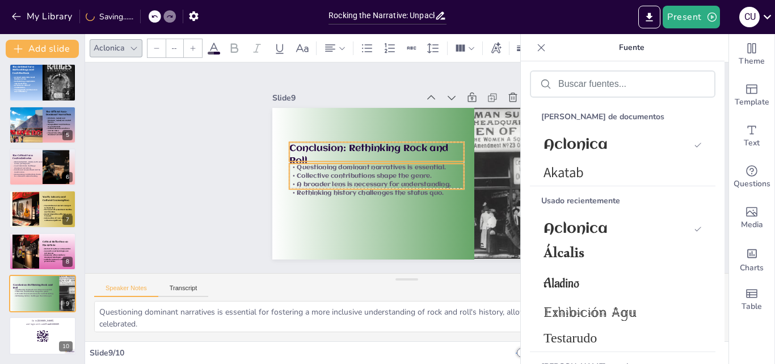
drag, startPoint x: 362, startPoint y: 144, endPoint x: 365, endPoint y: 171, distance: 26.9
click at [365, 172] on p "Collective contributions shape the genre." at bounding box center [376, 176] width 175 height 9
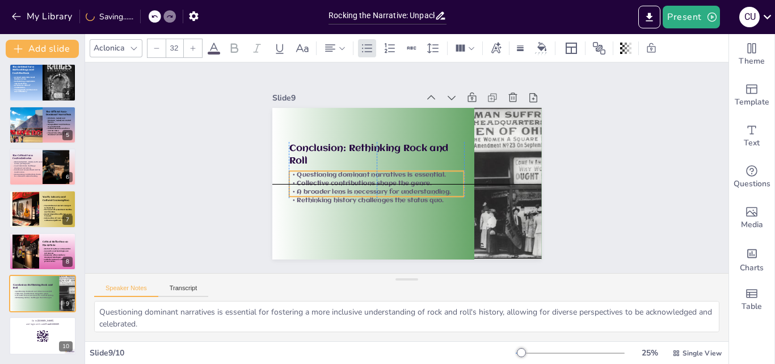
drag, startPoint x: 394, startPoint y: 179, endPoint x: 394, endPoint y: 188, distance: 9.1
click at [394, 188] on p "A broader lens is necessary for understanding." at bounding box center [396, 130] width 79 height 163
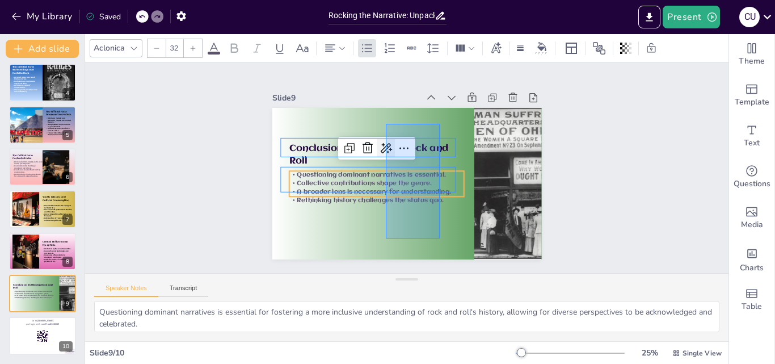
drag, startPoint x: 436, startPoint y: 238, endPoint x: 385, endPoint y: 123, distance: 126.2
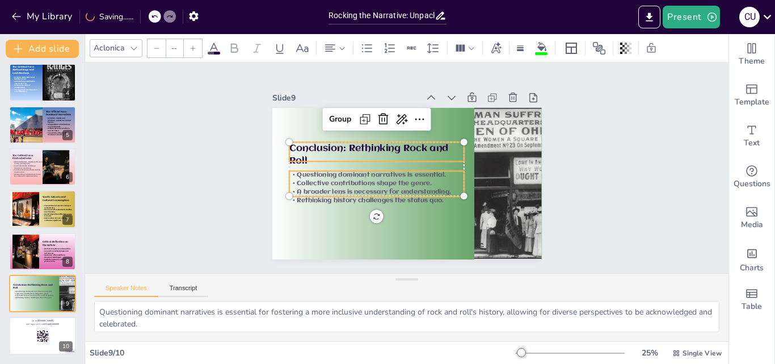
click at [217, 45] on icon at bounding box center [214, 48] width 14 height 14
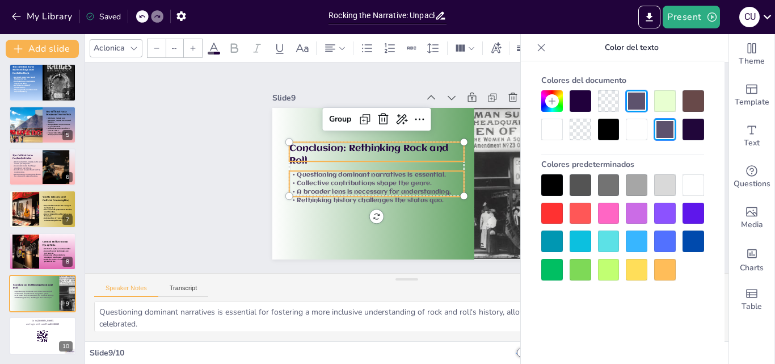
click at [600, 132] on div at bounding box center [609, 130] width 22 height 22
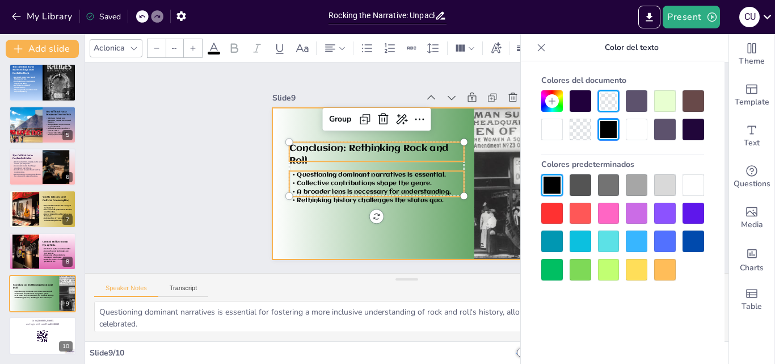
click at [385, 221] on div at bounding box center [393, 175] width 266 height 309
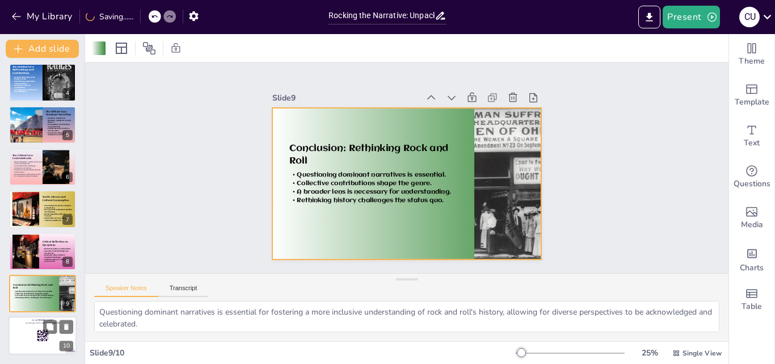
click at [40, 327] on div at bounding box center [43, 335] width 68 height 39
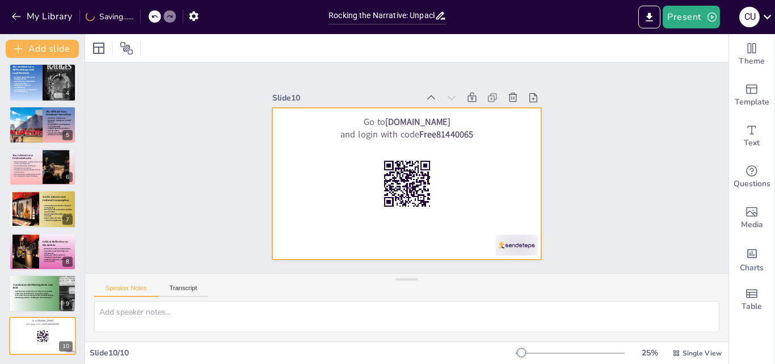
click at [315, 212] on div at bounding box center [392, 160] width 248 height 307
click at [304, 216] on div at bounding box center [416, 154] width 307 height 281
click at [93, 54] on div at bounding box center [99, 48] width 14 height 14
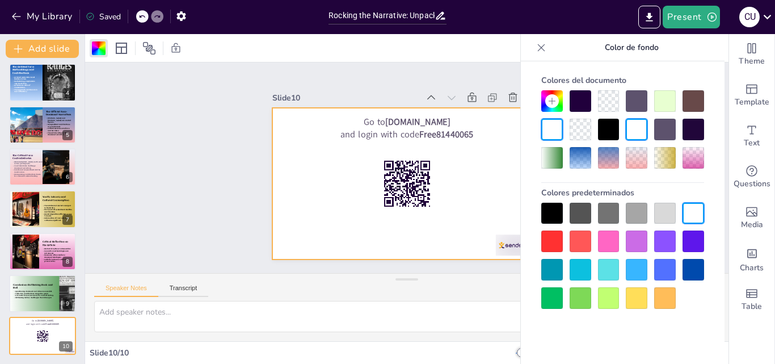
click at [606, 300] on div at bounding box center [609, 298] width 22 height 22
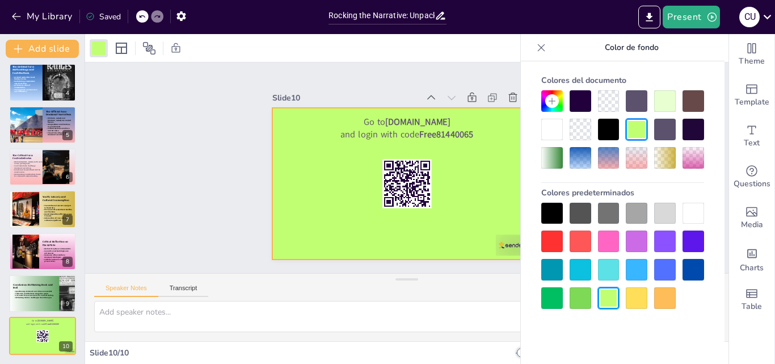
click at [432, 215] on div at bounding box center [394, 177] width 281 height 307
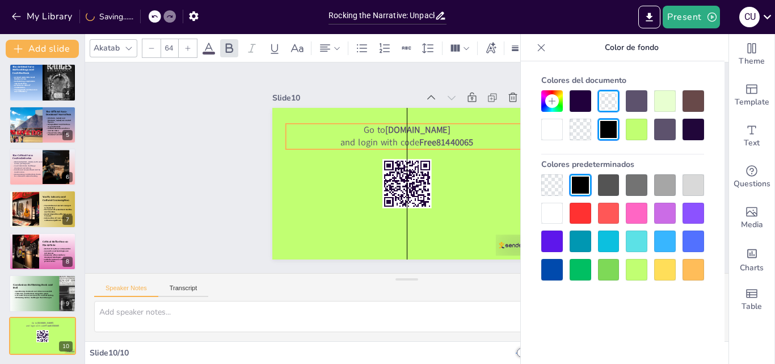
drag, startPoint x: 507, startPoint y: 132, endPoint x: 506, endPoint y: 140, distance: 8.5
click at [503, 140] on p "and login with code Free81440065" at bounding box center [426, 152] width 153 height 203
click at [126, 49] on icon at bounding box center [128, 48] width 9 height 9
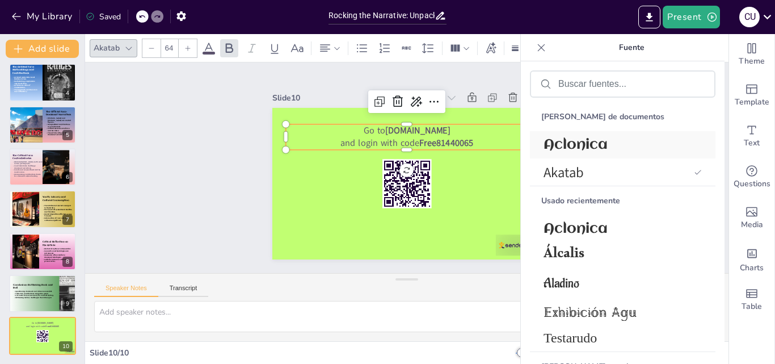
click at [611, 148] on span "Aclonica" at bounding box center [620, 144] width 154 height 15
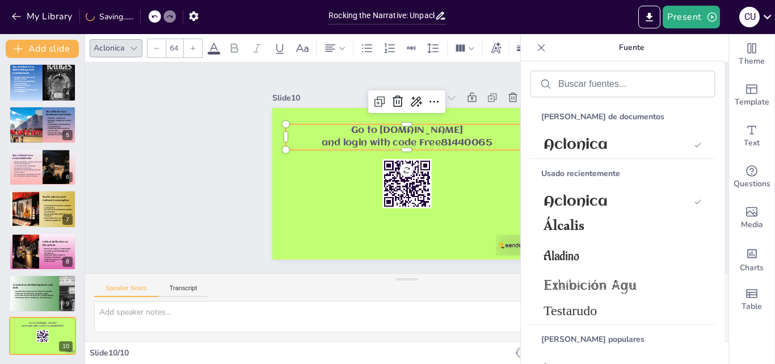
click at [498, 76] on div "Slide 1 Rocking the Narrative: Unpacking [PERSON_NAME]'s Hidden History of Rock…" at bounding box center [406, 167] width 301 height 235
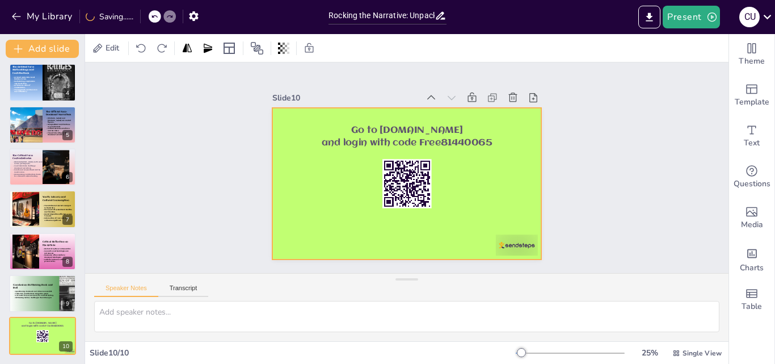
click at [514, 168] on div at bounding box center [401, 182] width 303 height 227
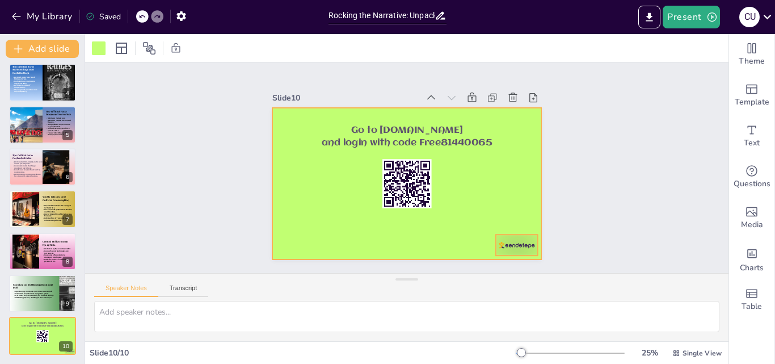
click at [369, 268] on div at bounding box center [353, 290] width 29 height 45
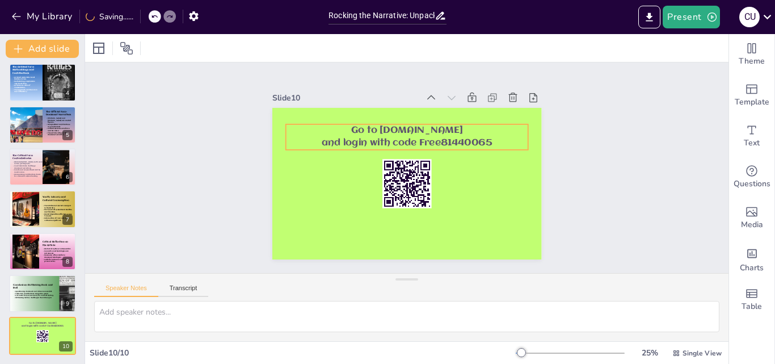
click at [434, 131] on p "Go to [DOMAIN_NAME]" at bounding box center [422, 134] width 226 height 110
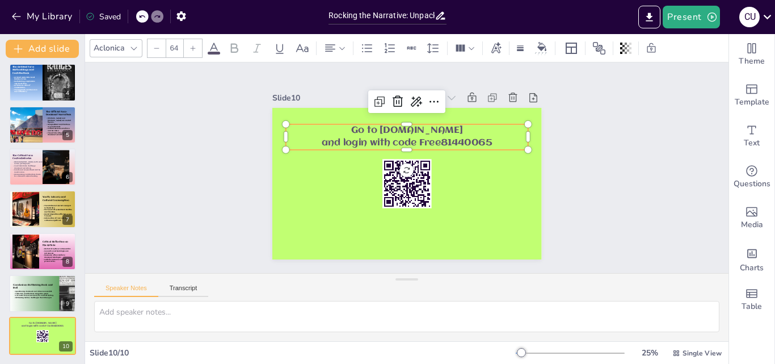
click at [214, 50] on icon at bounding box center [214, 48] width 14 height 14
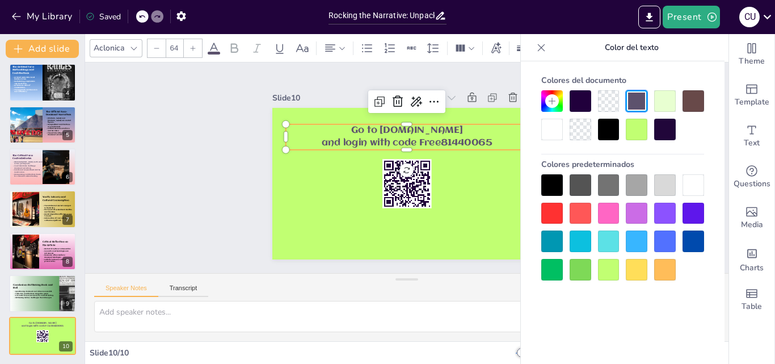
click at [616, 133] on div at bounding box center [609, 130] width 22 height 22
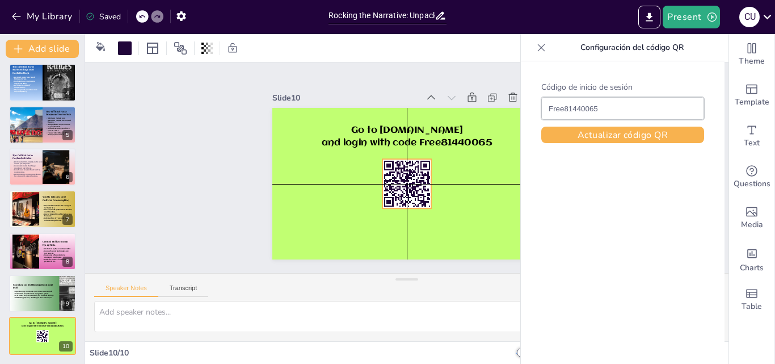
click at [391, 185] on icon at bounding box center [403, 183] width 58 height 58
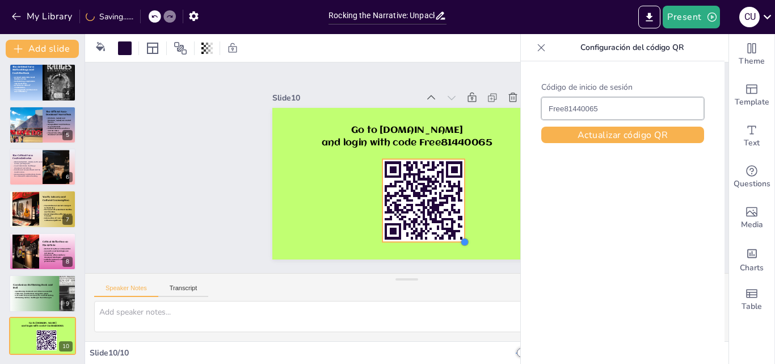
drag, startPoint x: 420, startPoint y: 204, endPoint x: 451, endPoint y: 239, distance: 46.6
click at [451, 239] on div "Go to [DOMAIN_NAME] and login with code Free81440065" at bounding box center [399, 182] width 307 height 248
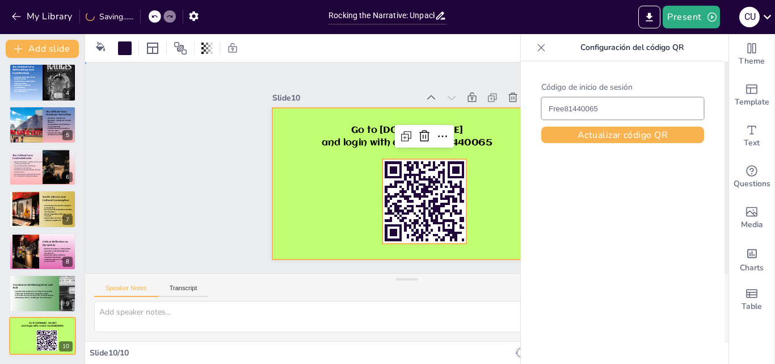
click at [483, 116] on div at bounding box center [398, 181] width 309 height 265
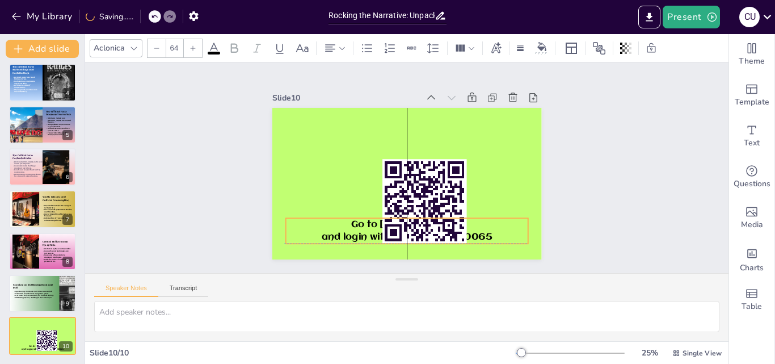
drag, startPoint x: 484, startPoint y: 131, endPoint x: 483, endPoint y: 224, distance: 93.0
click at [483, 224] on p "Go to [DOMAIN_NAME]" at bounding box center [384, 219] width 226 height 110
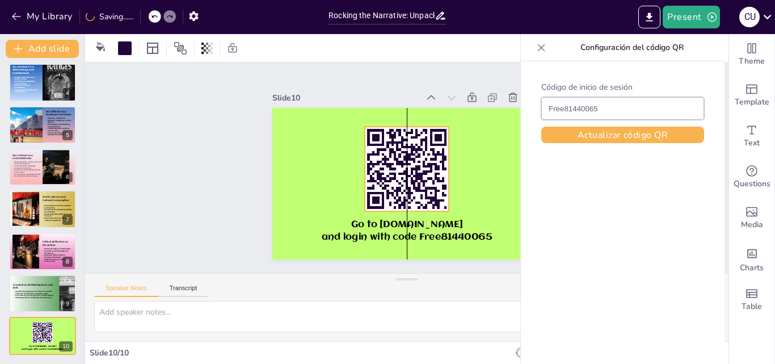
drag, startPoint x: 449, startPoint y: 187, endPoint x: 429, endPoint y: 154, distance: 37.9
click at [429, 154] on rect at bounding box center [405, 167] width 117 height 117
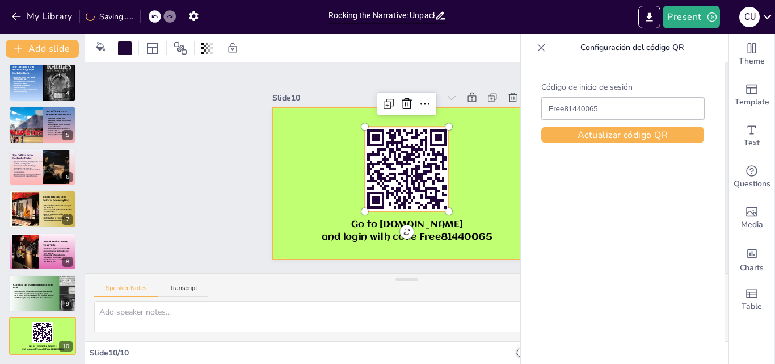
click at [482, 176] on div at bounding box center [393, 175] width 266 height 309
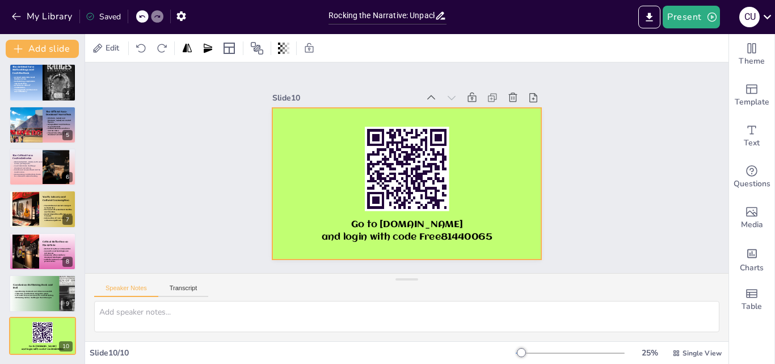
click at [312, 147] on div at bounding box center [399, 182] width 307 height 248
click at [102, 48] on div at bounding box center [99, 48] width 14 height 14
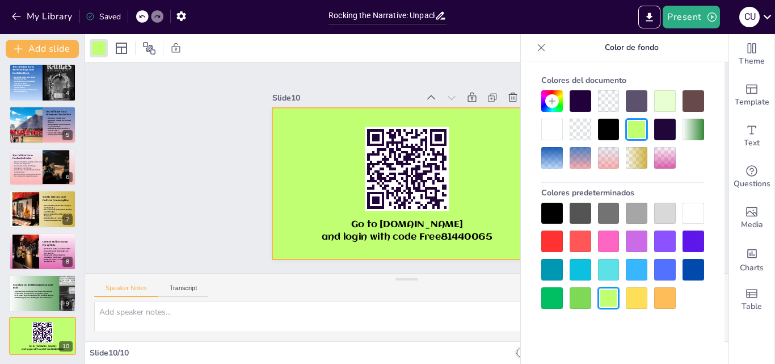
click at [644, 128] on div at bounding box center [637, 130] width 22 height 22
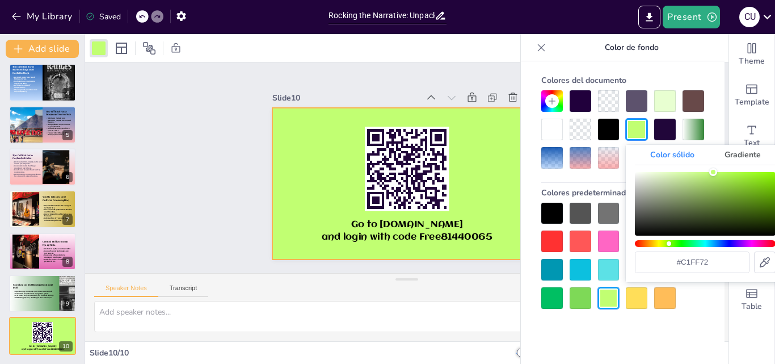
click at [726, 160] on div "Gradiente" at bounding box center [742, 155] width 66 height 20
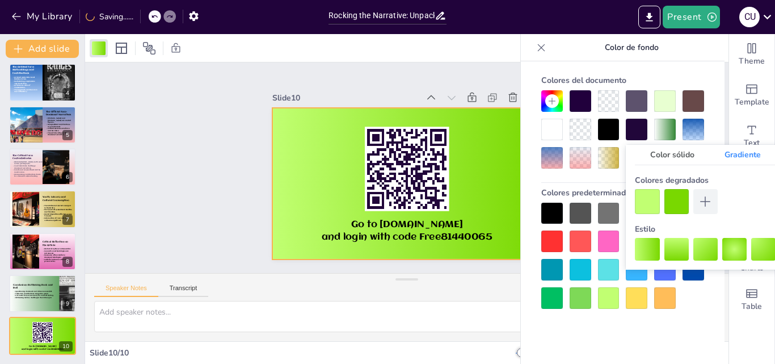
click at [728, 252] on div at bounding box center [734, 249] width 24 height 23
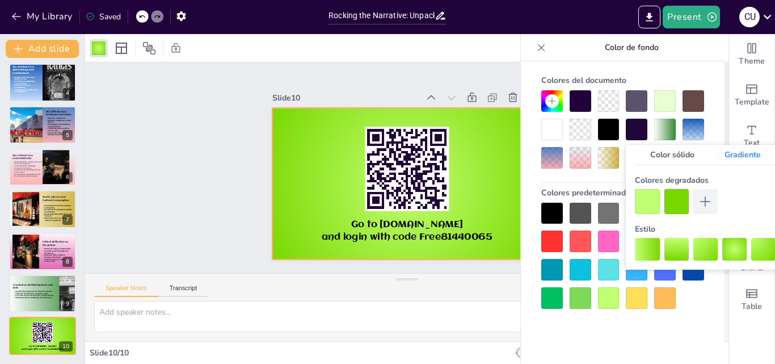
click at [677, 208] on div at bounding box center [676, 201] width 24 height 24
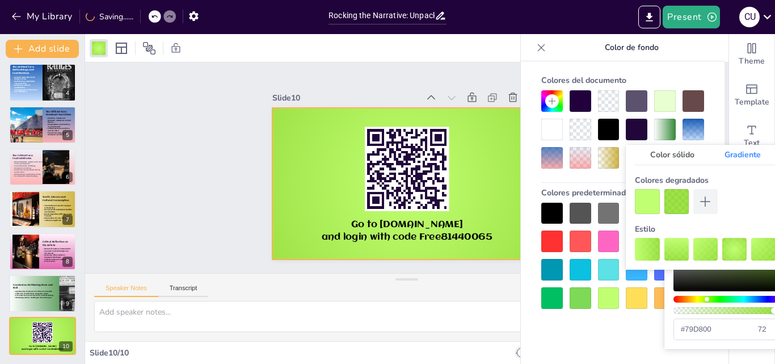
drag, startPoint x: 733, startPoint y: 312, endPoint x: 774, endPoint y: 303, distance: 41.7
click at [774, 303] on div "#79d800 100 %" at bounding box center [743, 283] width 141 height 112
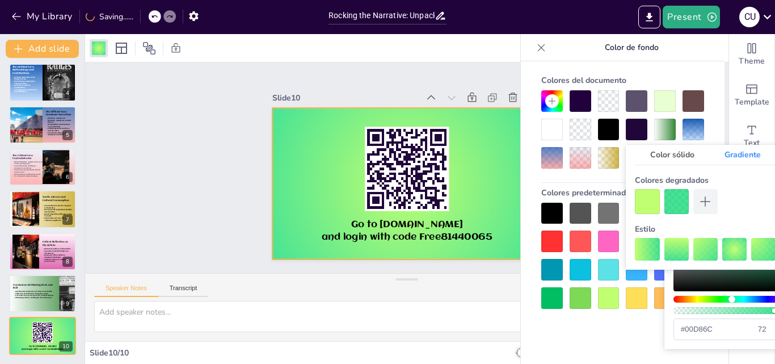
drag, startPoint x: 719, startPoint y: 299, endPoint x: 732, endPoint y: 298, distance: 12.5
click at [732, 298] on div "Matiz" at bounding box center [743, 298] width 141 height 7
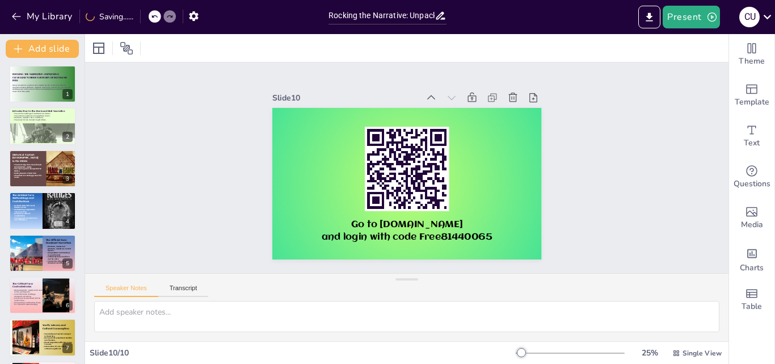
scroll to position [0, 0]
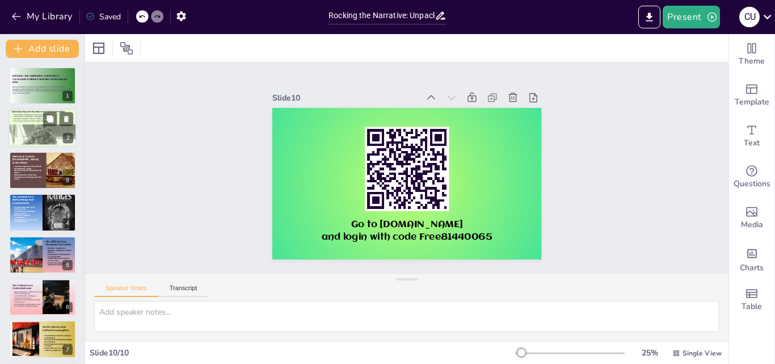
click at [37, 121] on p "The research has broader implications." at bounding box center [42, 121] width 61 height 2
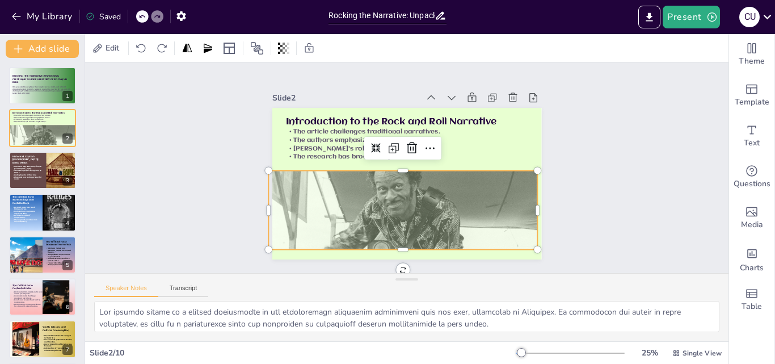
click at [292, 215] on div at bounding box center [341, 150] width 231 height 301
click at [278, 45] on div at bounding box center [284, 48] width 16 height 18
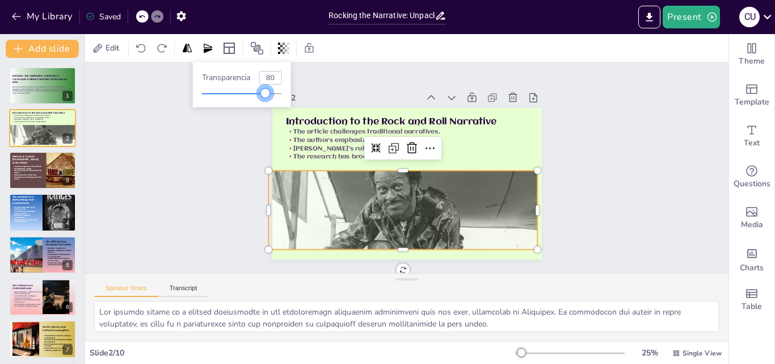
drag, startPoint x: 260, startPoint y: 92, endPoint x: 267, endPoint y: 97, distance: 8.5
click at [267, 97] on div at bounding box center [242, 93] width 80 height 9
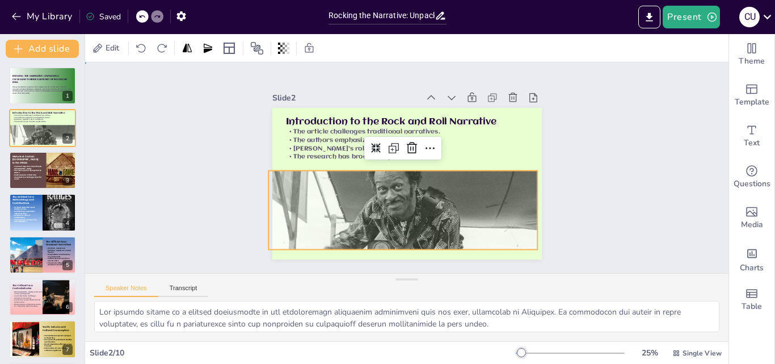
click at [251, 130] on div "Slide 1 Rocking the Narrative: Unpacking [PERSON_NAME]'s Hidden History of Rock…" at bounding box center [407, 167] width 380 height 325
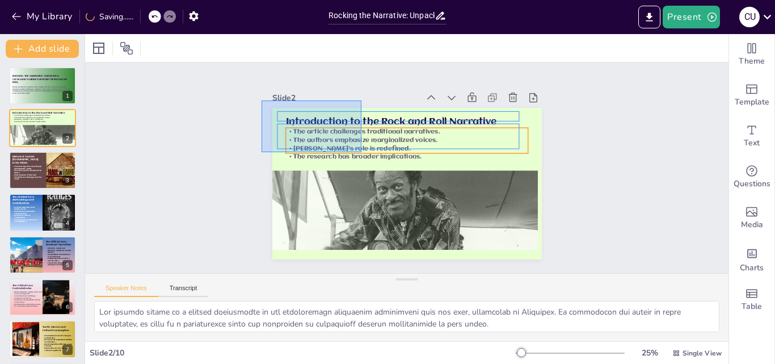
drag, startPoint x: 261, startPoint y: 100, endPoint x: 361, endPoint y: 152, distance: 112.4
click at [361, 152] on div "Slide 1 Rocking the Narrative: Unpacking [PERSON_NAME]'s Hidden History of Rock…" at bounding box center [407, 168] width 364 height 248
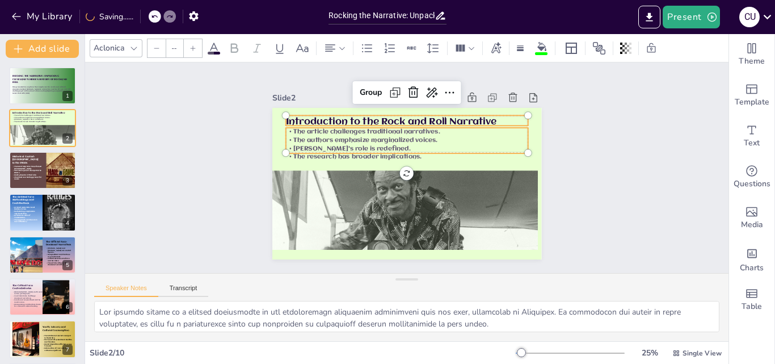
click at [224, 52] on div "Aclonica --" at bounding box center [380, 48] width 581 height 19
click at [214, 50] on icon at bounding box center [214, 48] width 14 height 14
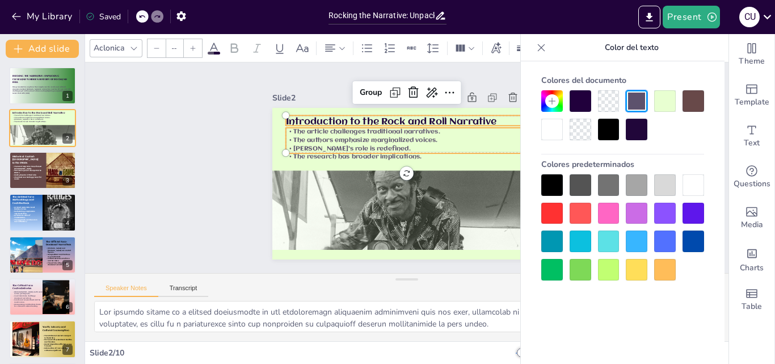
click at [610, 128] on div at bounding box center [609, 130] width 22 height 22
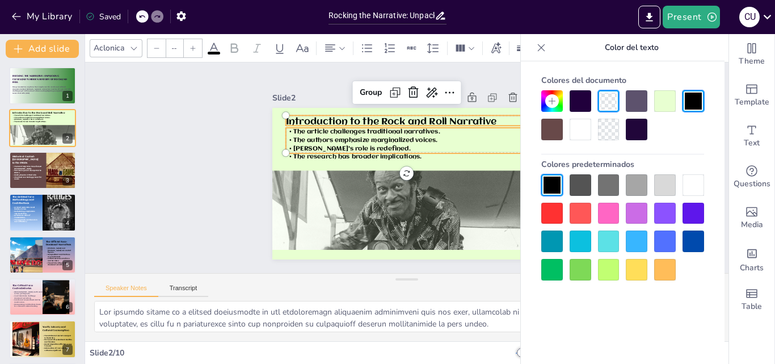
click at [117, 184] on div "Slide 1 Rocking the Narrative: Unpacking [PERSON_NAME]'s Hidden History of Rock…" at bounding box center [406, 168] width 673 height 340
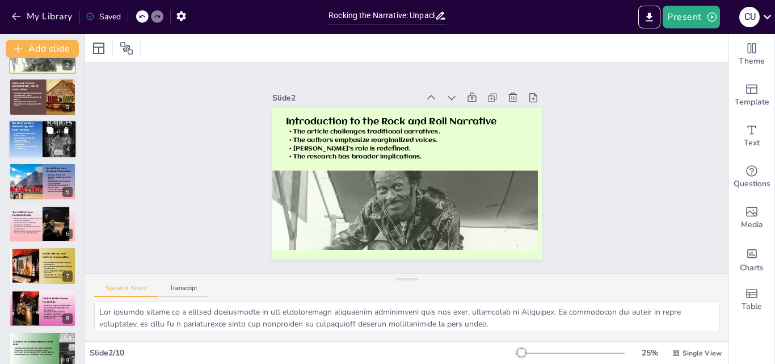
scroll to position [130, 0]
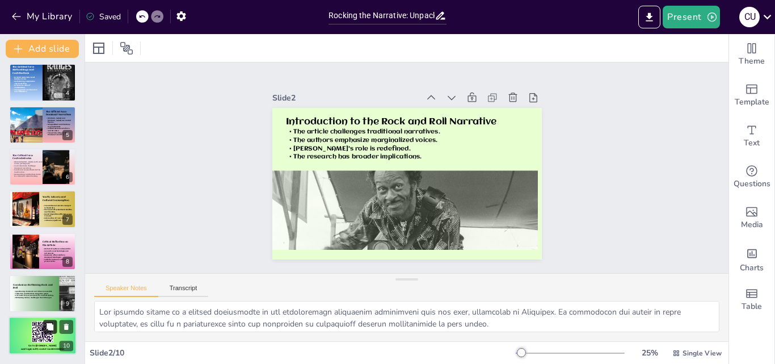
click at [45, 330] on button at bounding box center [50, 327] width 14 height 14
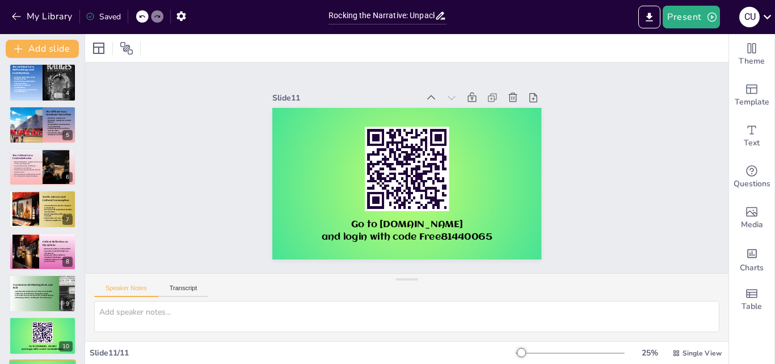
scroll to position [172, 0]
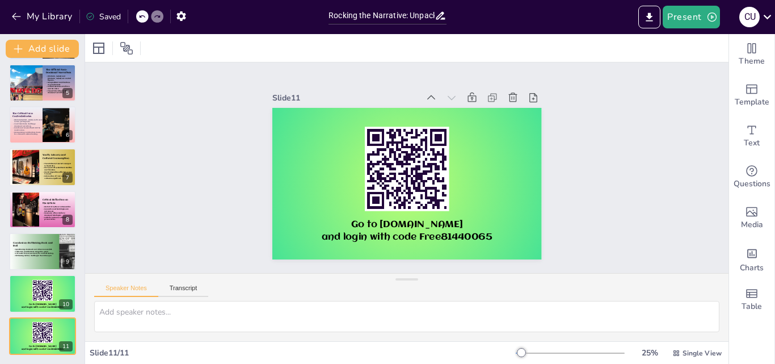
click at [187, 199] on div "Slide 1 Rocking the Narrative: Unpacking [PERSON_NAME]'s Hidden History of Rock…" at bounding box center [406, 167] width 677 height 399
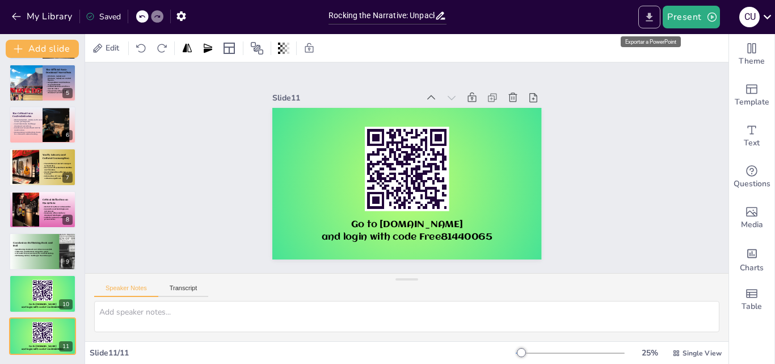
click at [648, 19] on icon "Export to PowerPoint" at bounding box center [649, 17] width 12 height 12
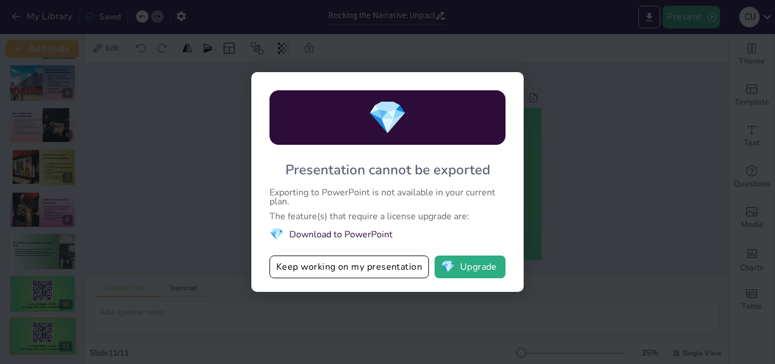
click at [576, 185] on div "💎 Presentation cannot be exported Exporting to PowerPoint is not available in y…" at bounding box center [387, 182] width 775 height 364
click at [246, 313] on div "💎 Presentation cannot be exported Exporting to PowerPoint is not available in y…" at bounding box center [387, 182] width 775 height 364
drag, startPoint x: 180, startPoint y: 35, endPoint x: 257, endPoint y: 130, distance: 122.9
click at [180, 37] on div "💎 Presentation cannot be exported Exporting to PowerPoint is not available in y…" at bounding box center [387, 182] width 775 height 364
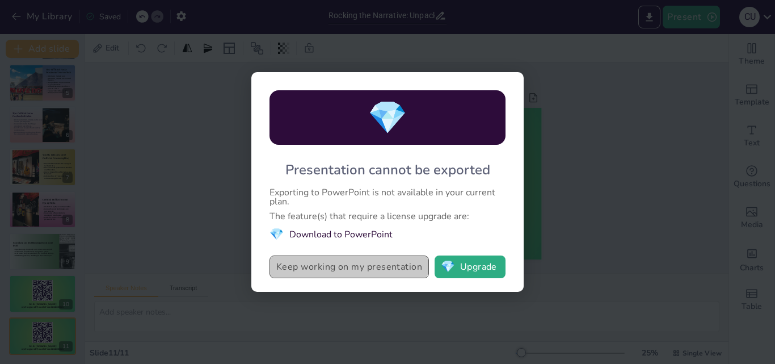
click at [406, 265] on button "Keep working on my presentation" at bounding box center [348, 266] width 159 height 23
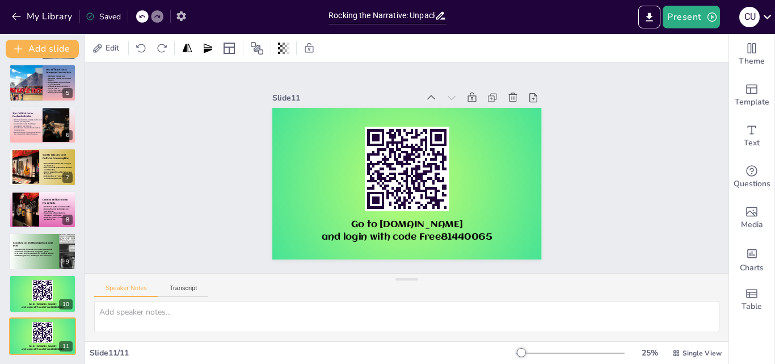
click at [182, 18] on icon "button" at bounding box center [180, 16] width 9 height 10
click at [545, 189] on div "Slide 1 Rocking the Narrative: Unpacking [PERSON_NAME]'s Hidden History of Rock…" at bounding box center [406, 168] width 277 height 662
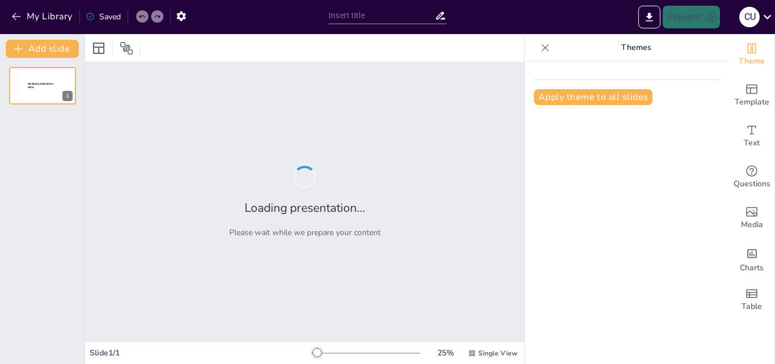
type input "Rocking the Narrative: Unpacking Cleveland's Hidden History of Rock and Roll"
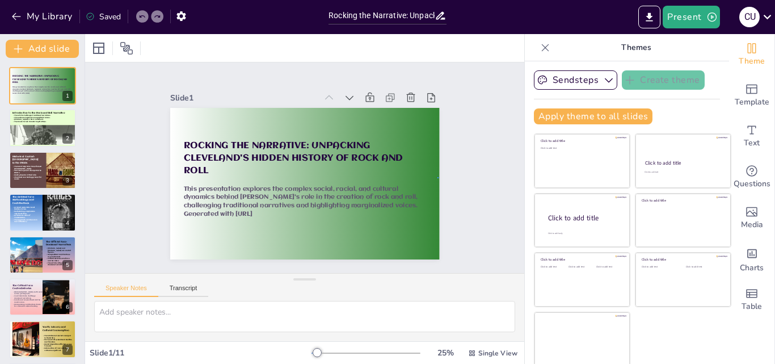
click at [438, 178] on div "Slide 1 Rocking the Narrative: Unpacking [PERSON_NAME]'s Hidden History of Rock…" at bounding box center [304, 167] width 333 height 183
click at [468, 164] on div "Slide 1 Rocking the Narrative: Unpacking [PERSON_NAME]'s Hidden History of Rock…" at bounding box center [304, 167] width 439 height 210
click at [308, 52] on icon at bounding box center [309, 48] width 9 height 10
click at [146, 50] on div at bounding box center [153, 48] width 16 height 18
click at [307, 49] on icon at bounding box center [308, 48] width 11 height 11
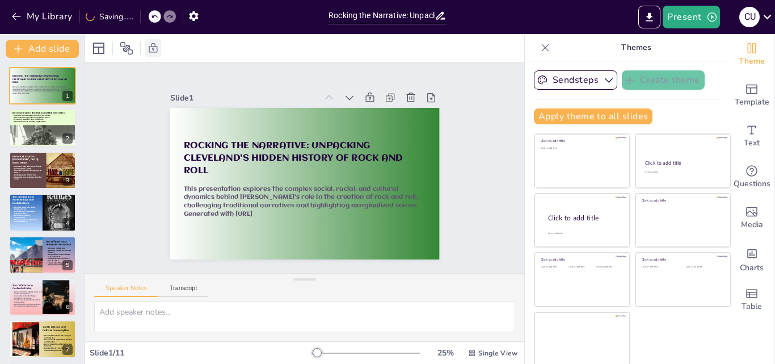
click at [153, 48] on icon at bounding box center [153, 48] width 9 height 10
click at [539, 45] on icon at bounding box center [544, 47] width 11 height 11
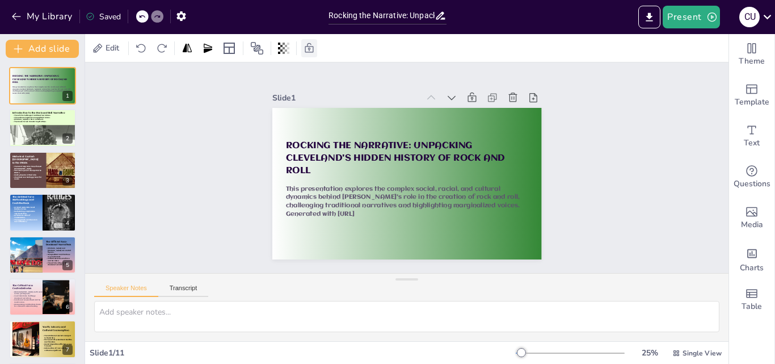
click at [598, 174] on div "Slide 1 Rocking the Narrative: Unpacking [PERSON_NAME]'s Hidden History of Rock…" at bounding box center [406, 167] width 643 height 210
click at [185, 17] on icon "button" at bounding box center [181, 16] width 12 height 12
click at [181, 12] on icon "button" at bounding box center [180, 16] width 9 height 10
click at [181, 27] on div "My Library Saved" at bounding box center [161, 16] width 323 height 32
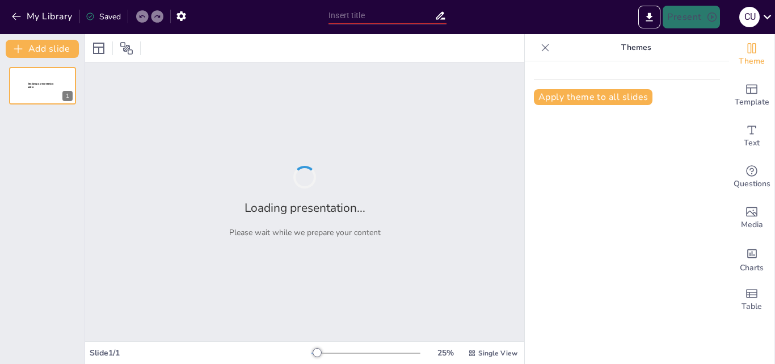
type input "Rocking the Narrative: Unpacking Cleveland's Hidden History of Rock and Roll"
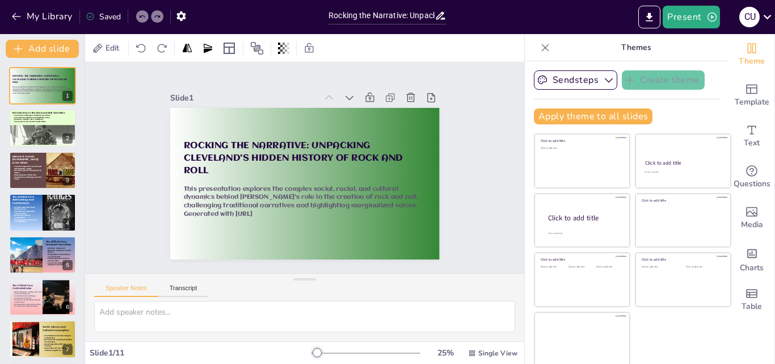
click at [539, 47] on icon at bounding box center [544, 47] width 11 height 11
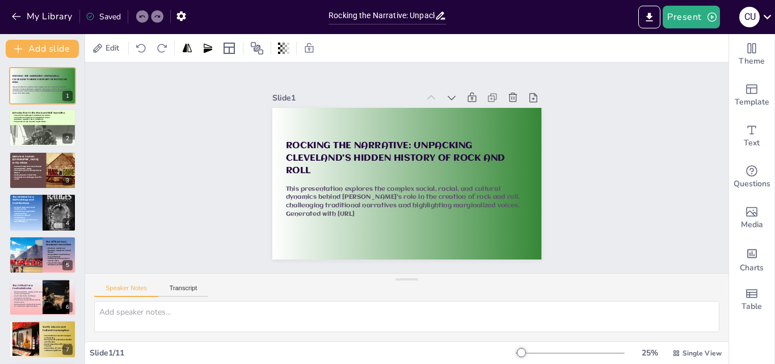
click at [596, 145] on div "Slide 1 Rocking the Narrative: Unpacking [PERSON_NAME]'s Hidden History of Rock…" at bounding box center [407, 167] width 662 height 277
click at [146, 197] on div "Slide 1 Rocking the Narrative: Unpacking [PERSON_NAME]'s Hidden History of Rock…" at bounding box center [406, 168] width 673 height 340
click at [535, 184] on div "Slide 1 Rocking the Narrative: Unpacking [PERSON_NAME]'s Hidden History of Rock…" at bounding box center [406, 167] width 333 height 183
click at [760, 19] on icon at bounding box center [766, 16] width 15 height 15
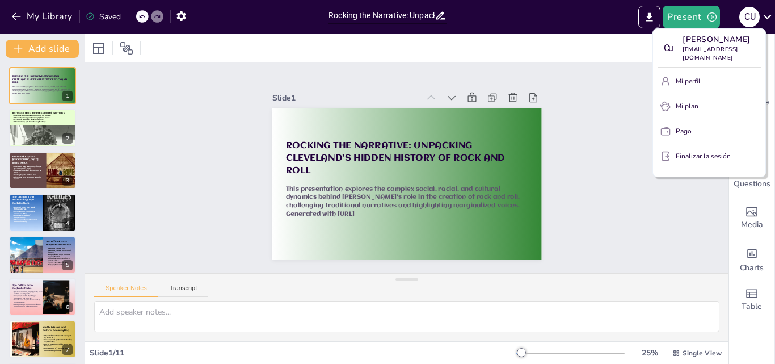
click at [599, 180] on div at bounding box center [387, 182] width 775 height 364
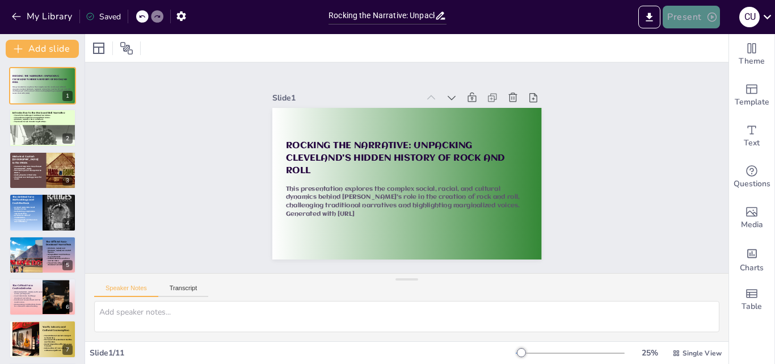
click at [694, 25] on button "Present" at bounding box center [690, 17] width 57 height 23
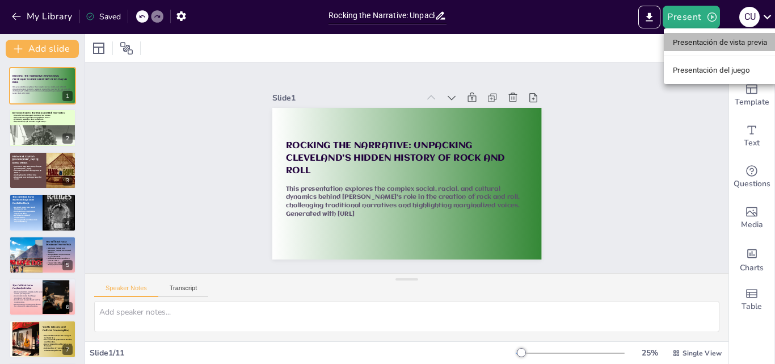
click at [686, 47] on font "Presentación de vista previa" at bounding box center [720, 41] width 95 height 11
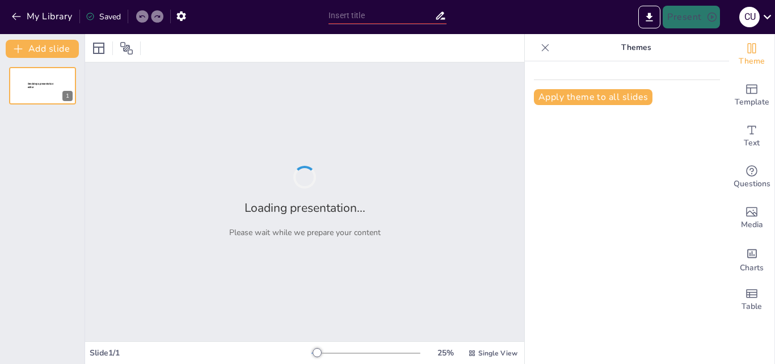
type input "Rocking the Narrative: Unpacking Cleveland's Hidden History of Rock and Roll"
